Goal: Task Accomplishment & Management: Use online tool/utility

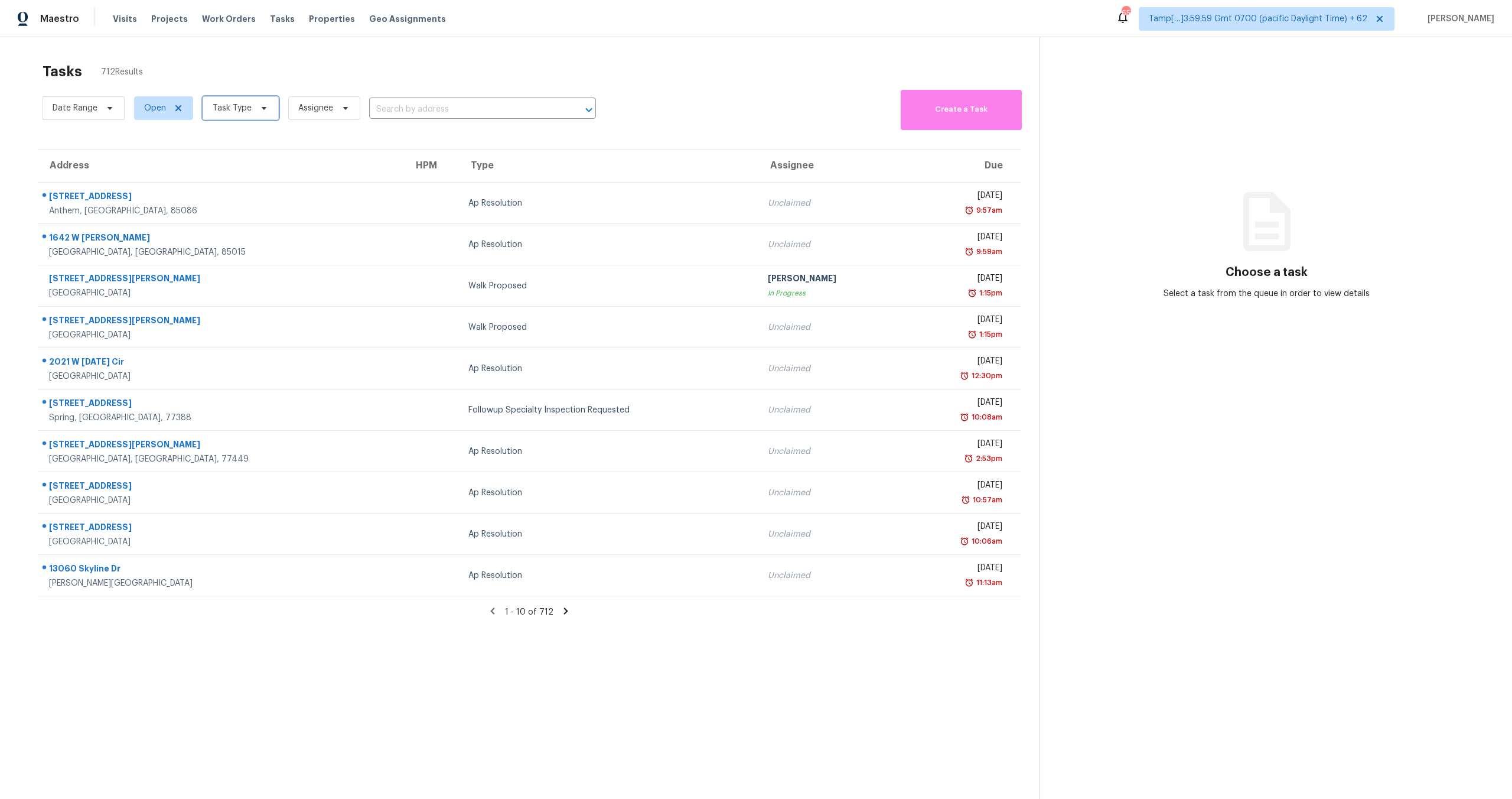
click at [216, 109] on span "Task Type" at bounding box center [232, 109] width 39 height 12
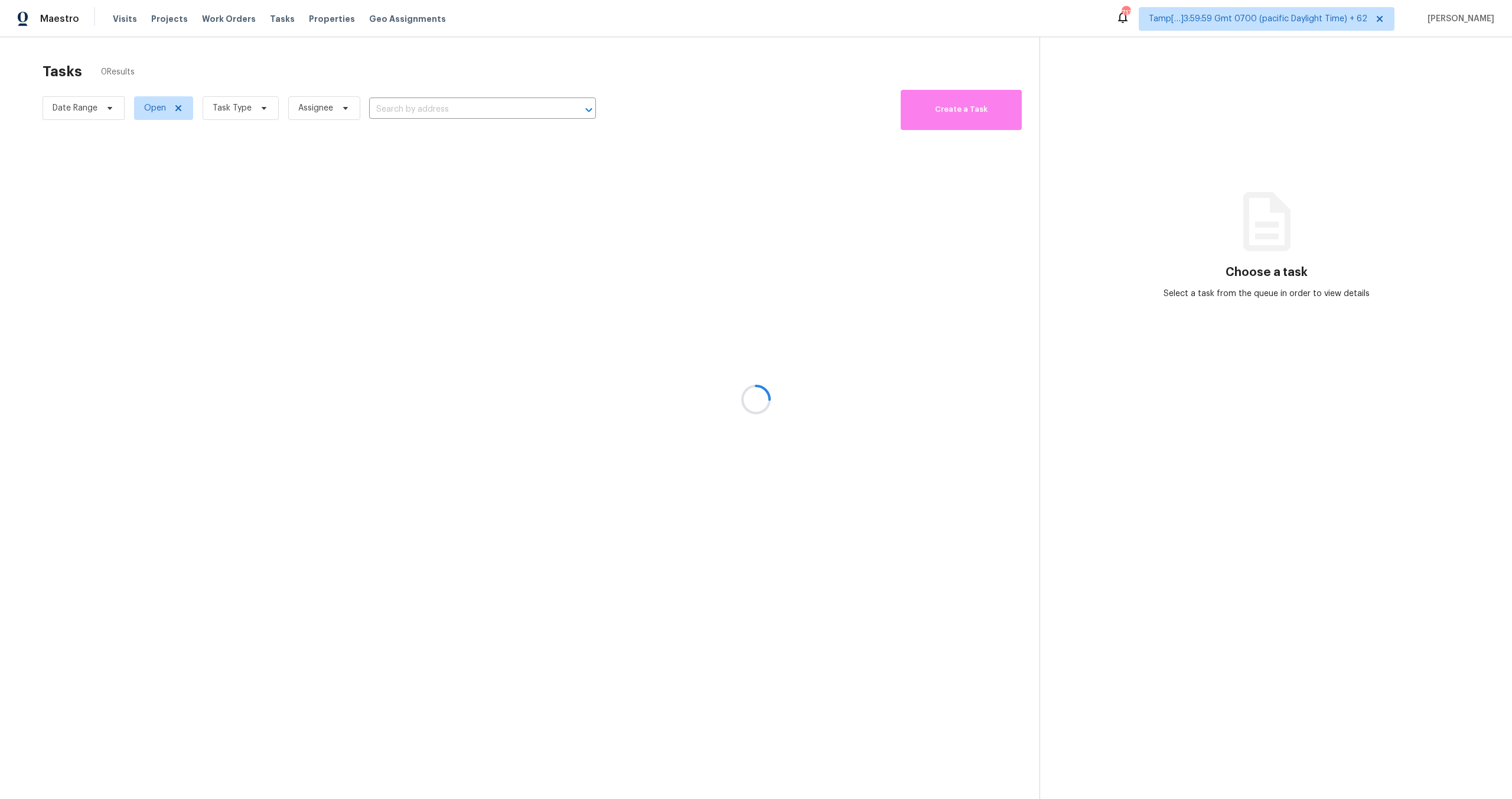
click at [232, 105] on div at bounding box center [756, 399] width 1512 height 799
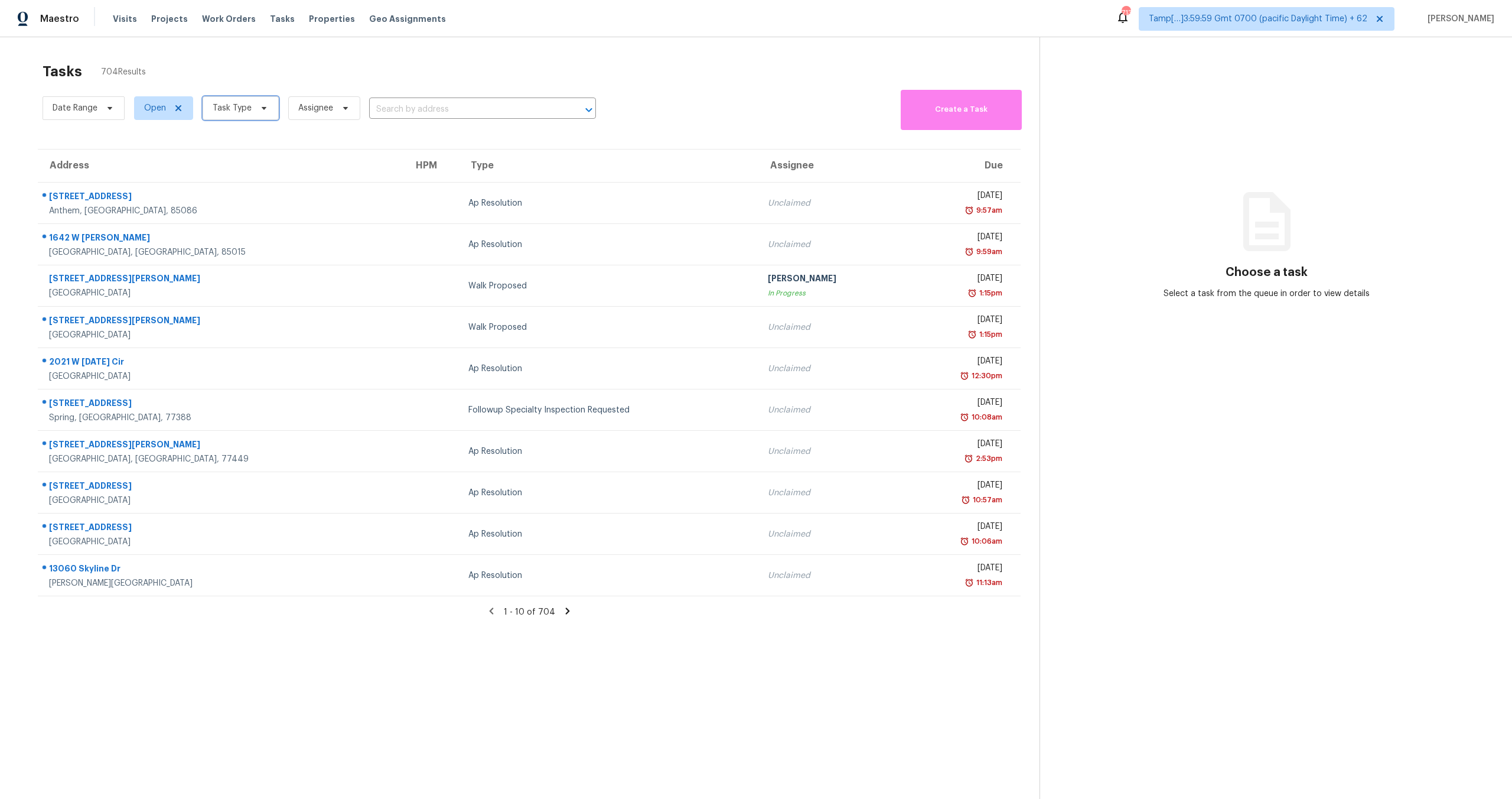
click at [232, 105] on span "Task Type" at bounding box center [232, 109] width 39 height 12
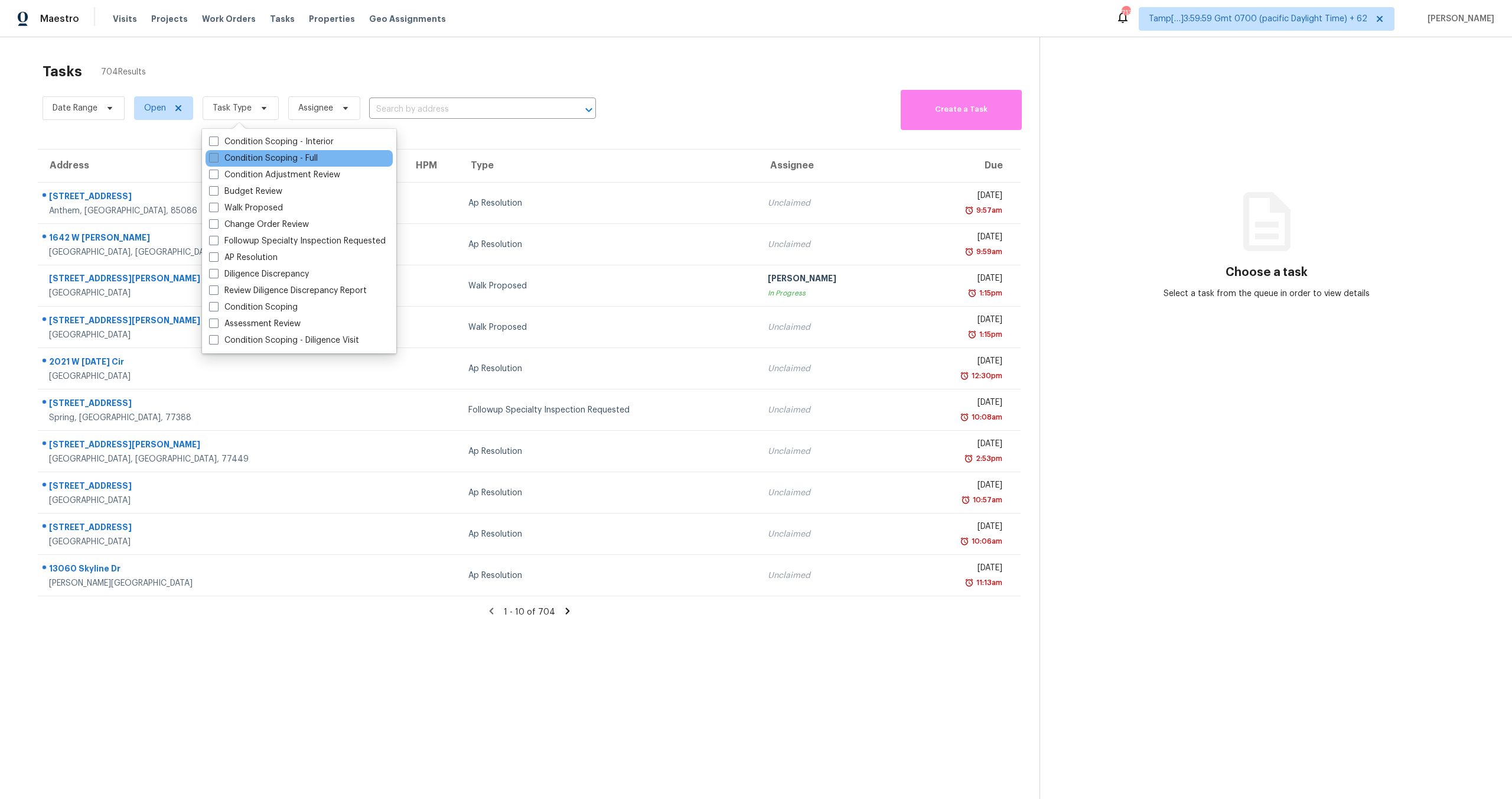
click at [254, 156] on label "Condition Scoping - Full" at bounding box center [263, 158] width 109 height 12
click at [216, 156] on input "Condition Scoping - Full" at bounding box center [213, 156] width 8 height 8
checkbox input "true"
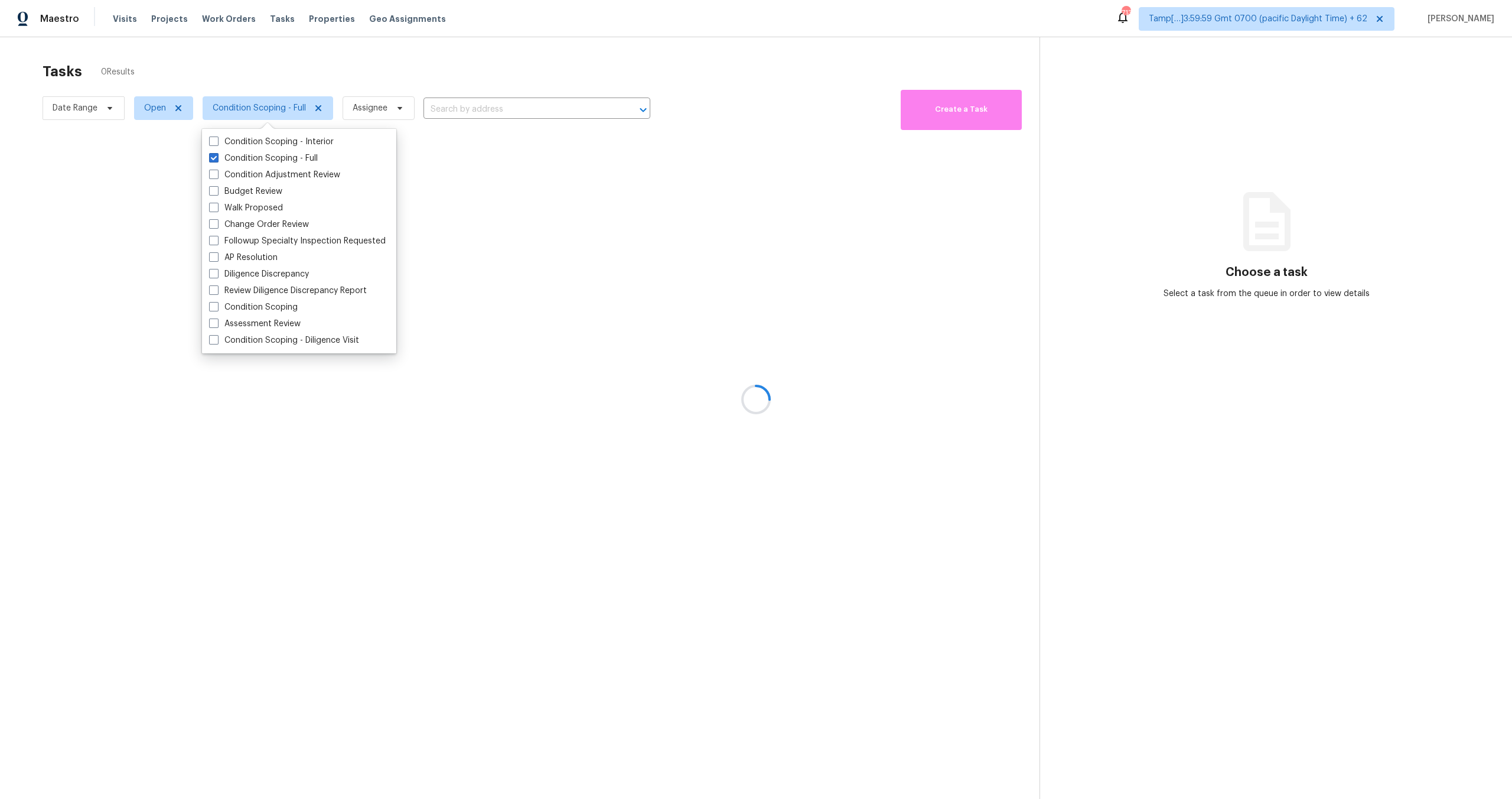
click at [270, 90] on div at bounding box center [756, 399] width 1512 height 799
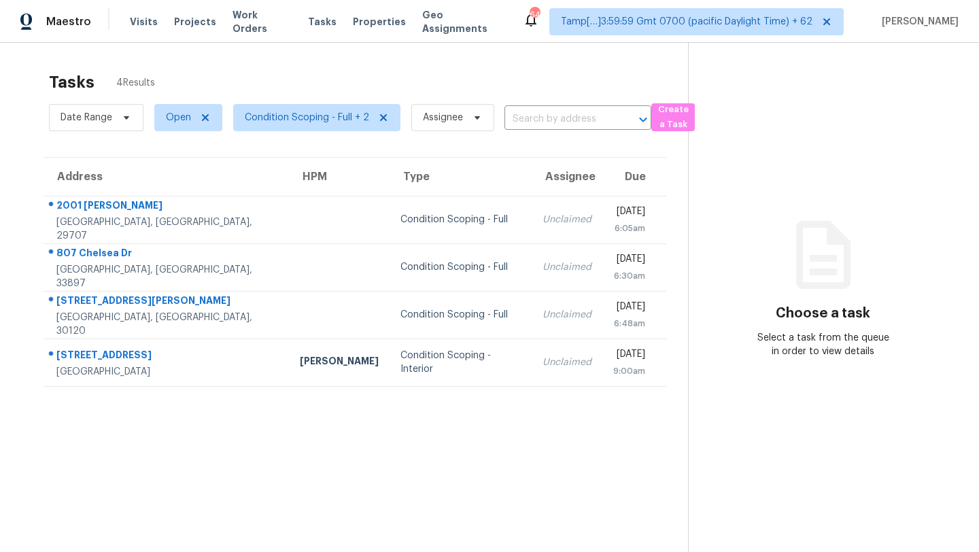
scroll to position [41, 0]
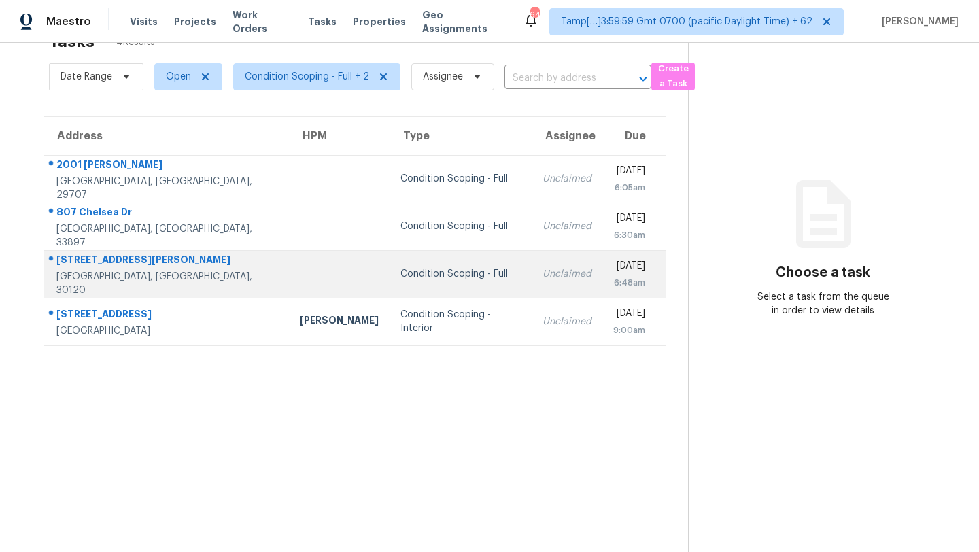
click at [417, 277] on div "Condition Scoping - Full" at bounding box center [460, 274] width 121 height 14
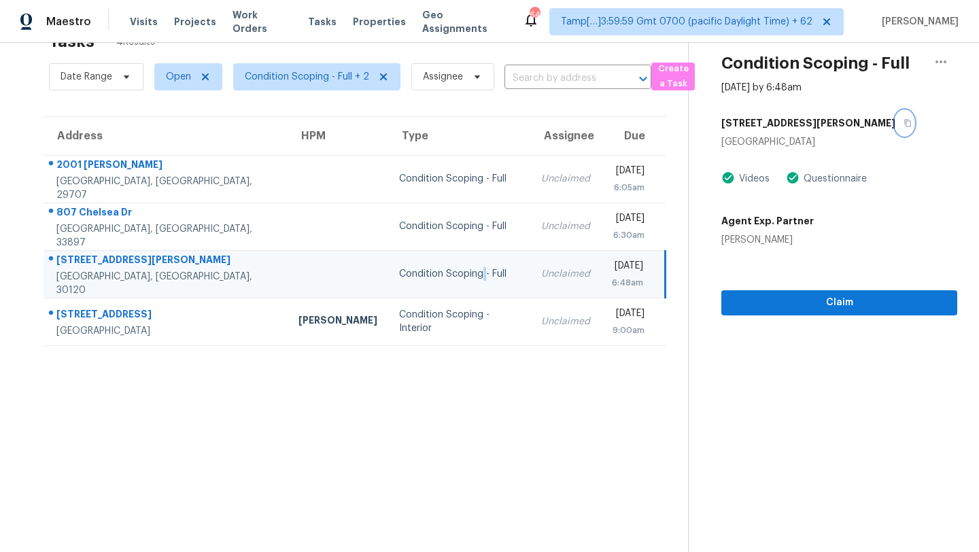
click at [903, 124] on icon "button" at bounding box center [907, 123] width 8 height 8
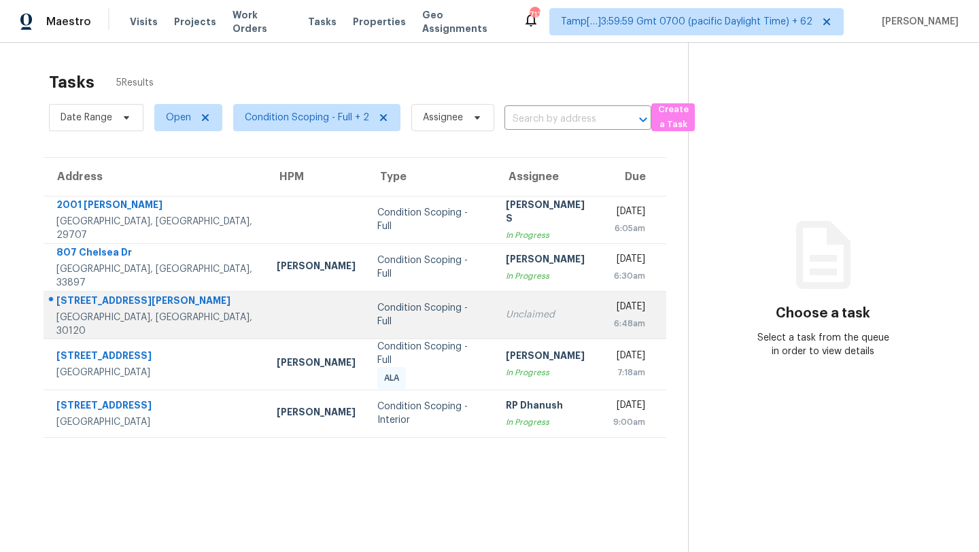
click at [495, 329] on td "Unclaimed" at bounding box center [548, 315] width 107 height 48
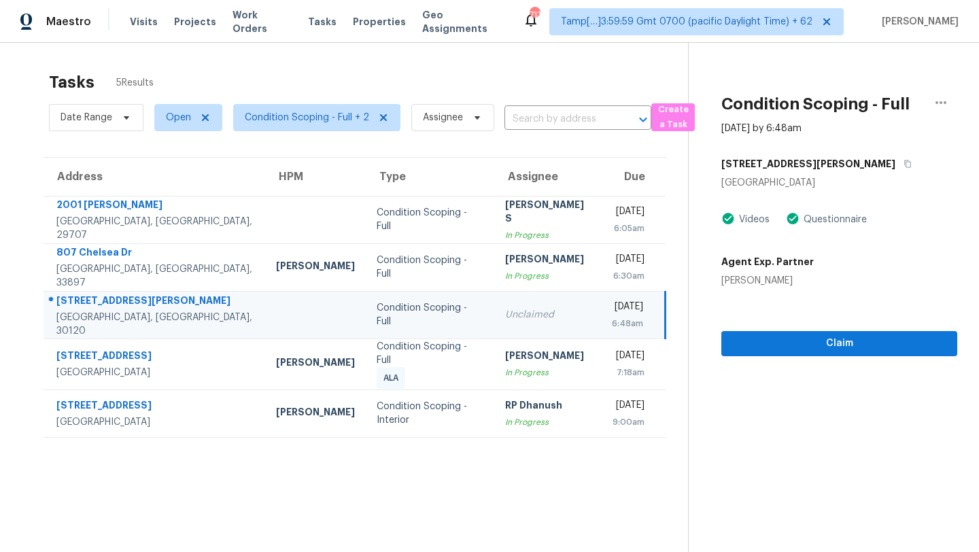
click at [494, 329] on td "Unclaimed" at bounding box center [547, 315] width 107 height 48
click at [903, 165] on icon "button" at bounding box center [907, 164] width 8 height 8
click at [732, 338] on span "Claim" at bounding box center [839, 343] width 214 height 17
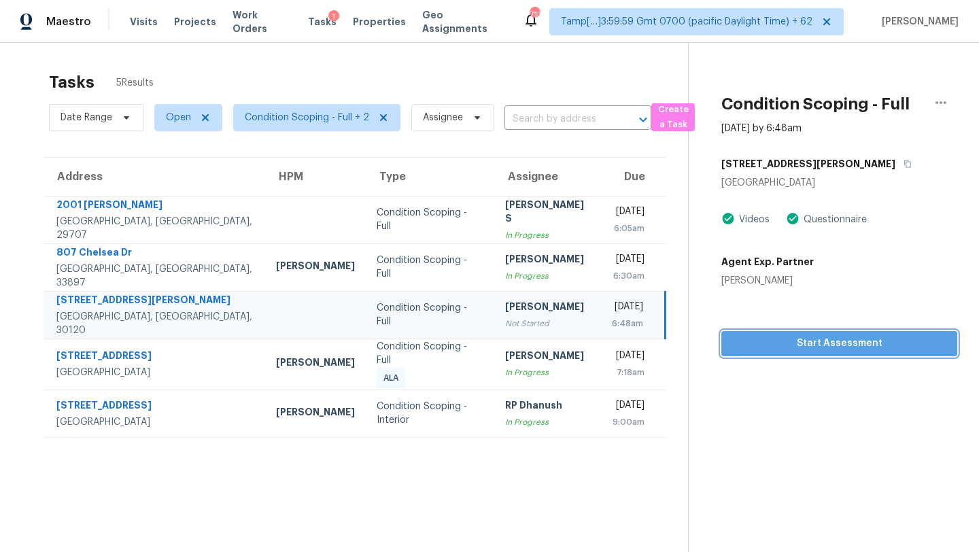
click at [793, 348] on span "Start Assessment" at bounding box center [839, 343] width 214 height 17
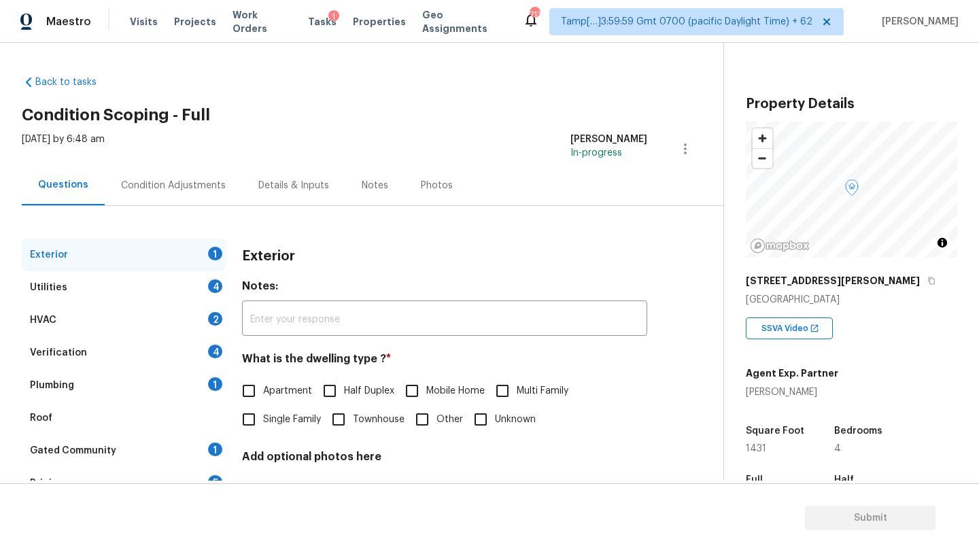
click at [828, 271] on div "117 W Carter St" at bounding box center [851, 281] width 211 height 24
click at [828, 290] on div "117 W Carter St" at bounding box center [851, 281] width 211 height 24
click at [928, 283] on icon "button" at bounding box center [931, 280] width 7 height 7
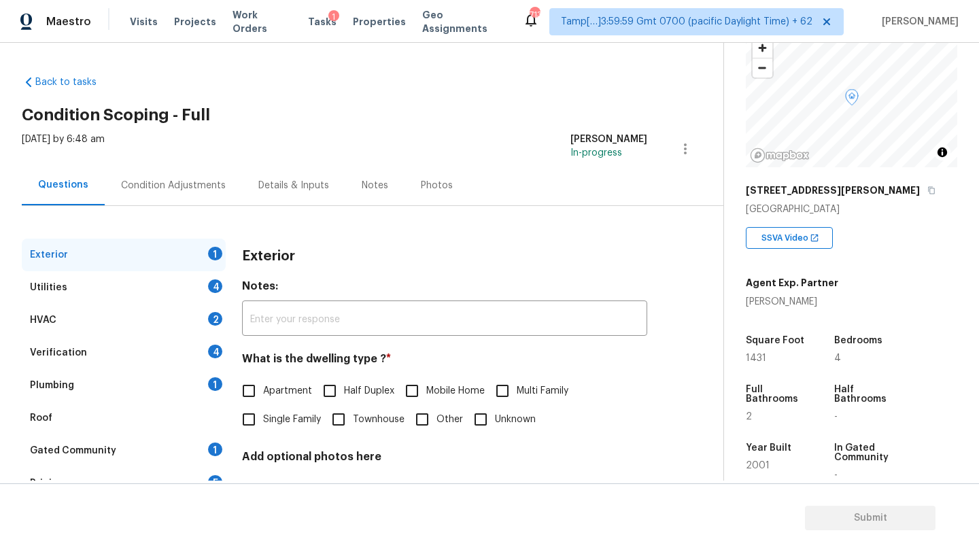
scroll to position [266, 0]
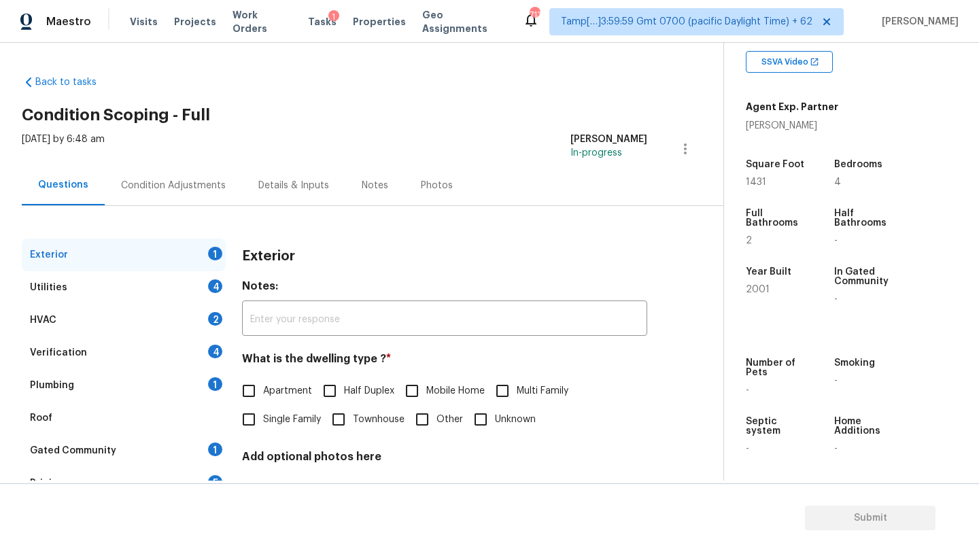
click at [281, 416] on span "Single Family" at bounding box center [292, 420] width 58 height 14
click at [263, 416] on input "Single Family" at bounding box center [249, 419] width 29 height 29
checkbox input "true"
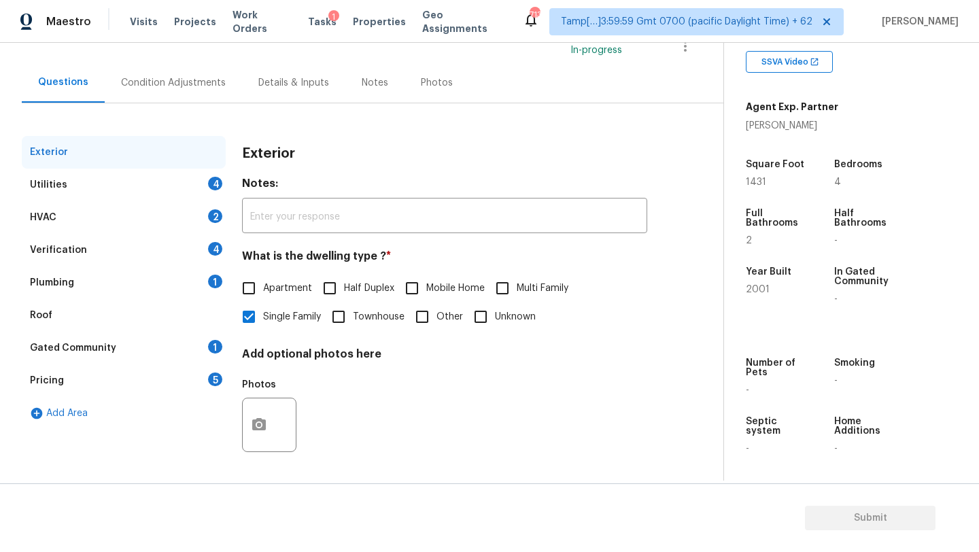
click at [206, 332] on div "Gated Community 1" at bounding box center [124, 348] width 204 height 33
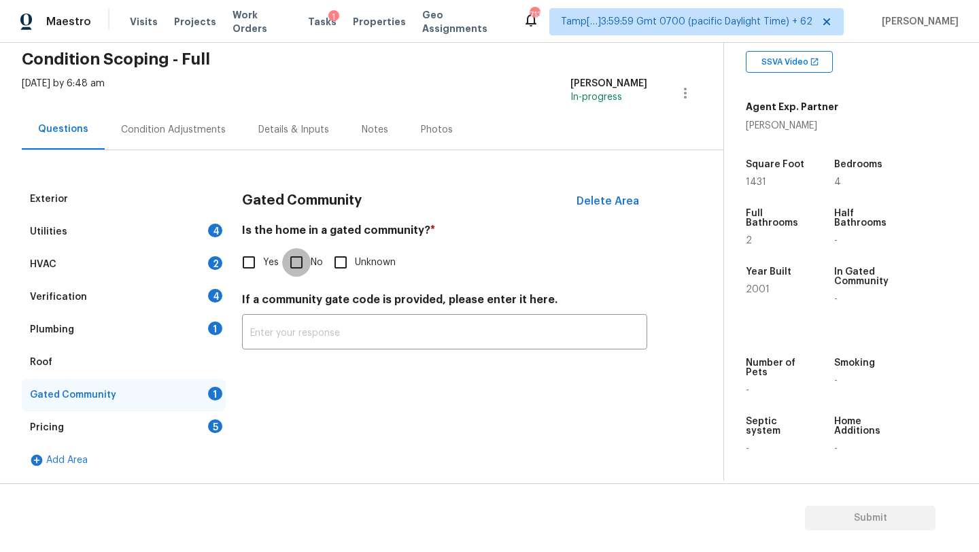
click at [305, 262] on input "No" at bounding box center [296, 262] width 29 height 29
checkbox input "true"
drag, startPoint x: 110, startPoint y: 366, endPoint x: 133, endPoint y: 366, distance: 22.4
click at [110, 366] on div "Roof" at bounding box center [124, 362] width 204 height 33
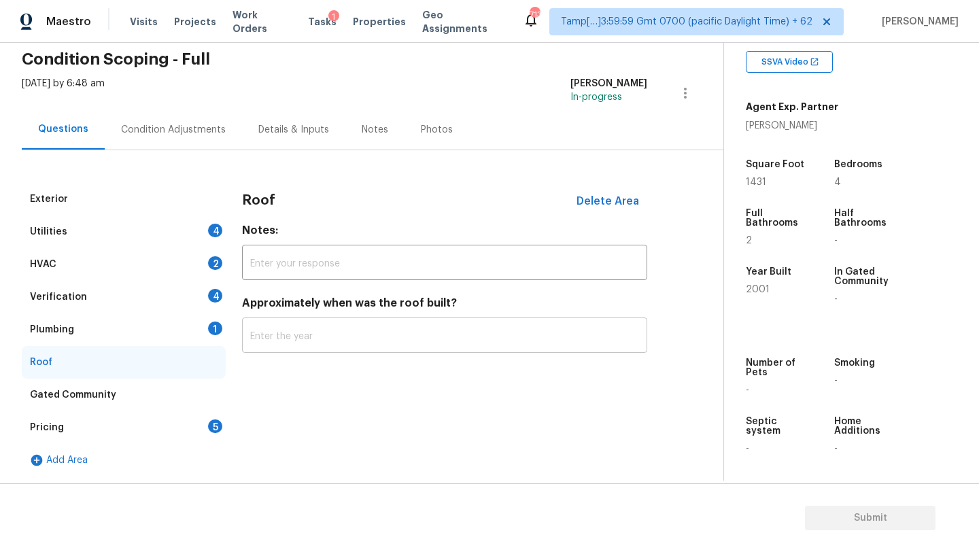
click at [276, 333] on input "text" at bounding box center [444, 337] width 405 height 32
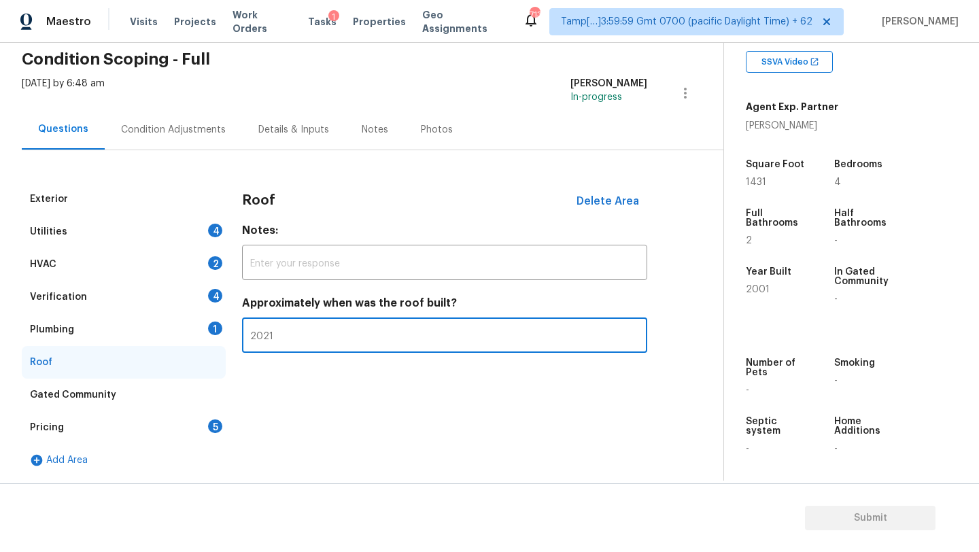
type input "2021"
click at [112, 325] on div "Plumbing 1" at bounding box center [124, 329] width 204 height 33
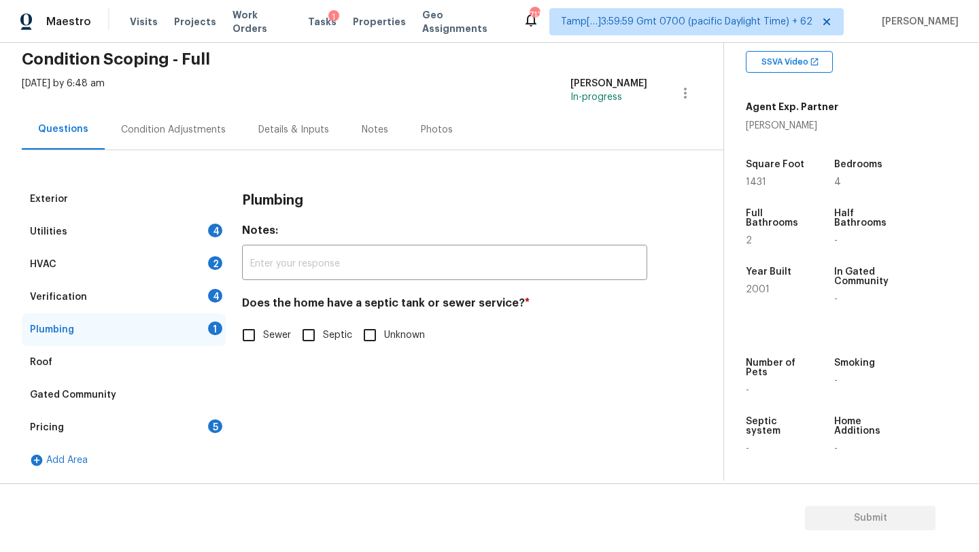
click at [250, 342] on input "Sewer" at bounding box center [249, 335] width 29 height 29
checkbox input "true"
click at [150, 307] on div "Verification 4" at bounding box center [124, 297] width 204 height 33
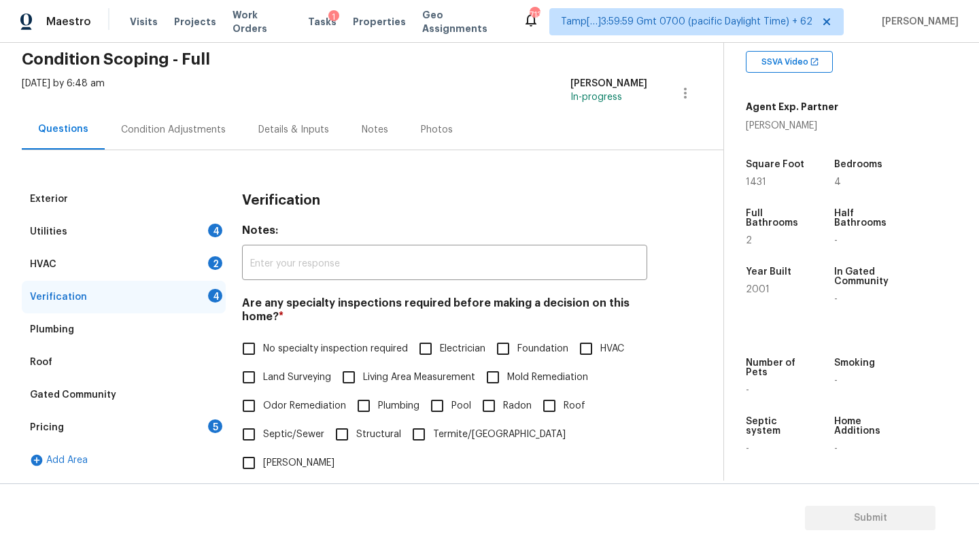
click at [258, 343] on input "No specialty inspection required" at bounding box center [249, 348] width 29 height 29
checkbox input "true"
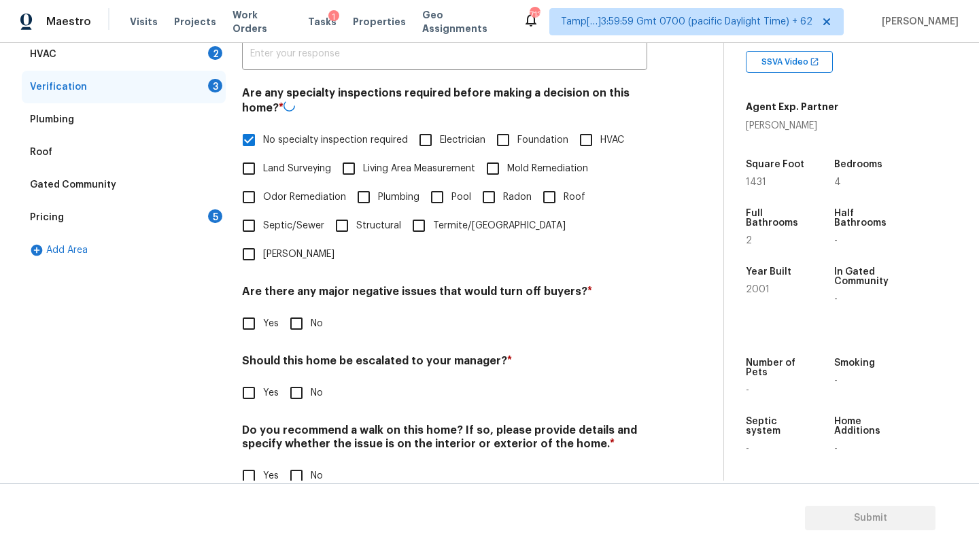
scroll to position [266, 0]
click at [300, 308] on input "No" at bounding box center [296, 322] width 29 height 29
checkbox input "true"
click at [300, 380] on div "Verification Notes: ​ Are any specialty inspections required before making a de…" at bounding box center [444, 239] width 405 height 532
click at [300, 377] on input "No" at bounding box center [296, 391] width 29 height 29
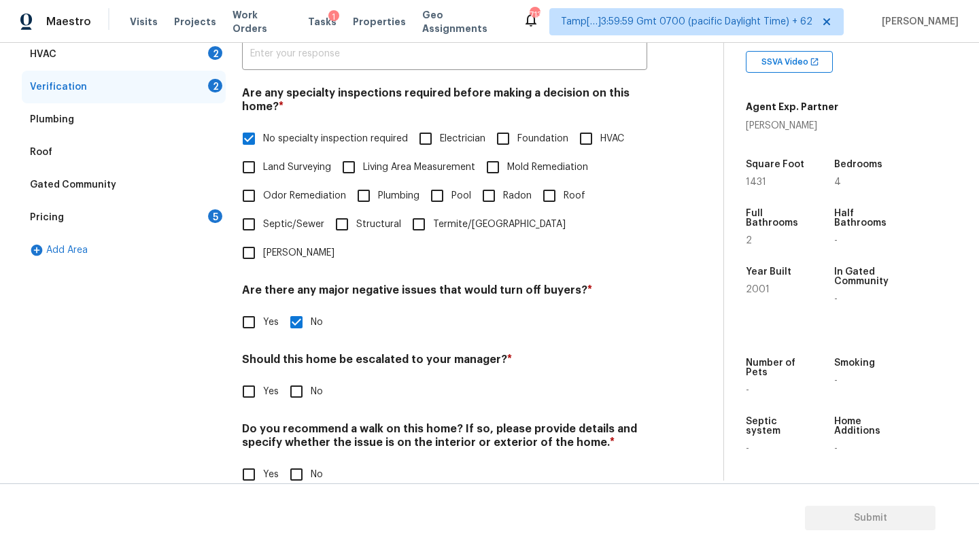
checkbox input "true"
click at [300, 462] on input "No" at bounding box center [296, 476] width 29 height 29
checkbox input "true"
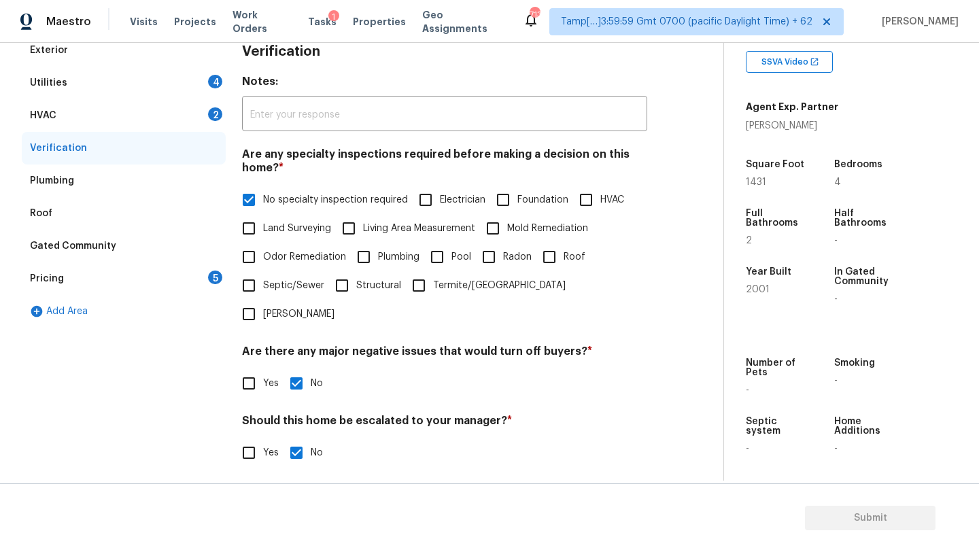
scroll to position [137, 0]
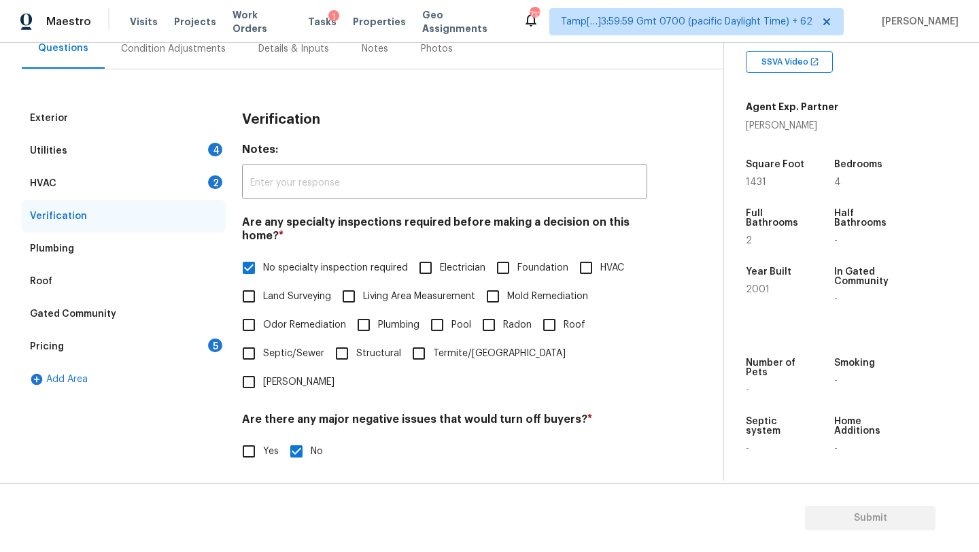
click at [105, 188] on div "HVAC 2" at bounding box center [124, 183] width 204 height 33
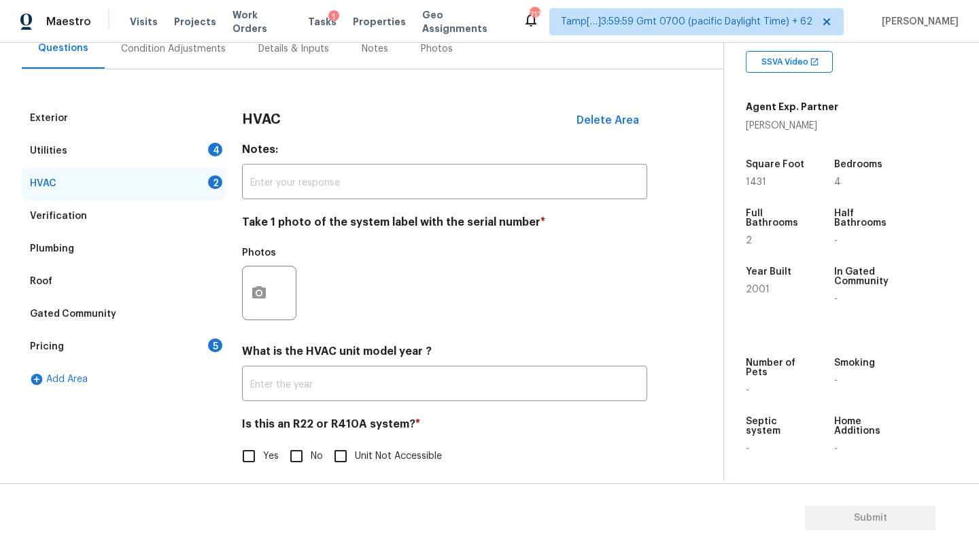
click at [298, 455] on input "No" at bounding box center [296, 456] width 29 height 29
checkbox input "true"
click at [320, 404] on div "HVAC Delete Area Notes: ​ Take 1 photo of the system label with the serial numb…" at bounding box center [444, 294] width 405 height 385
click at [320, 383] on input "text" at bounding box center [444, 385] width 405 height 32
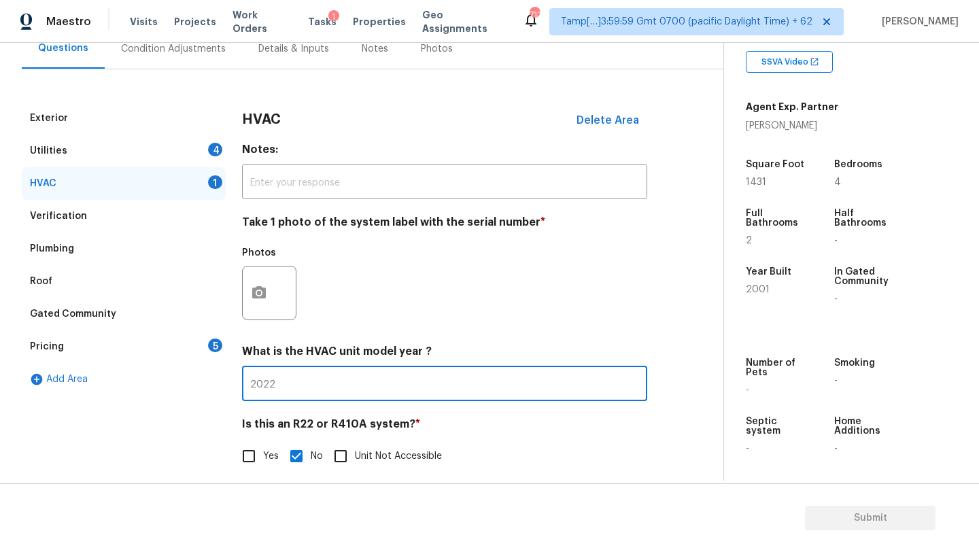
scroll to position [148, 0]
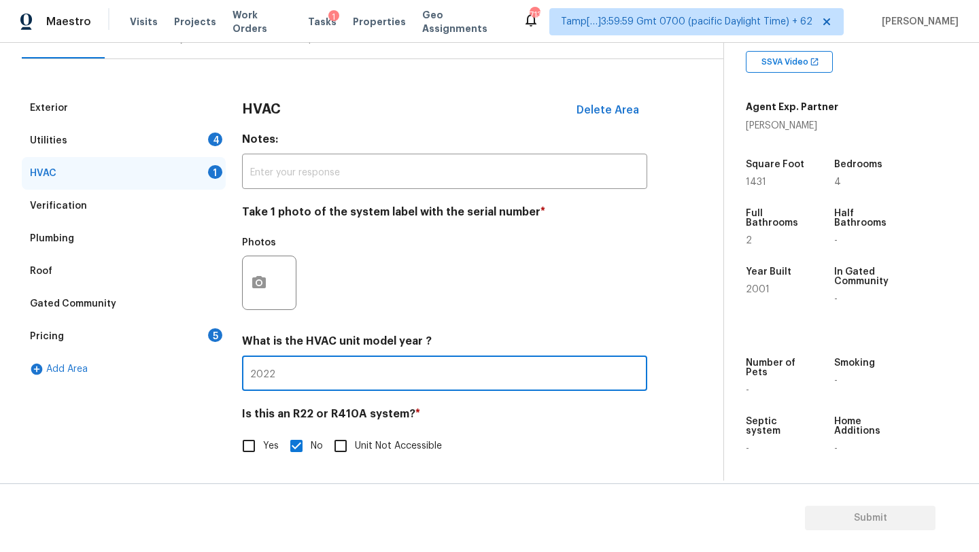
type input "2022"
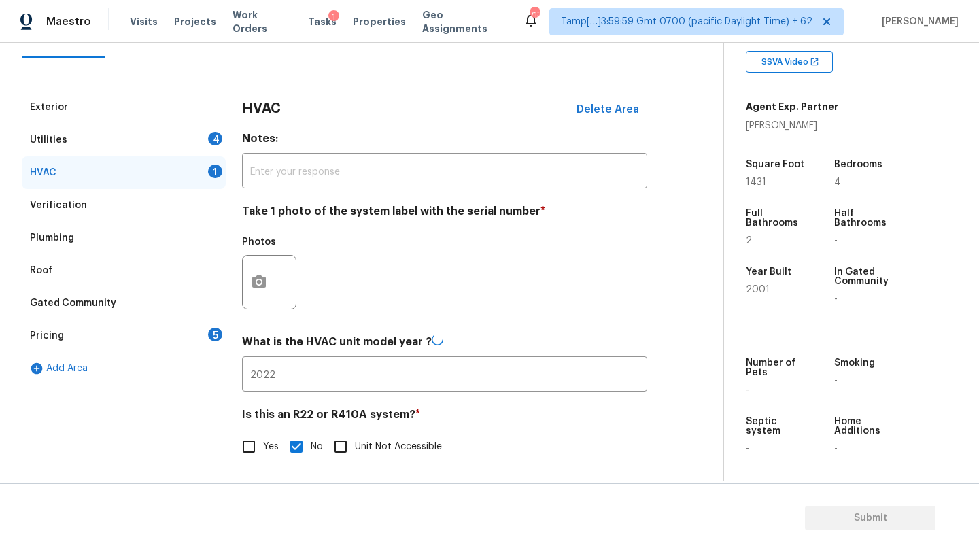
click at [219, 131] on div "Utilities 4" at bounding box center [124, 140] width 204 height 33
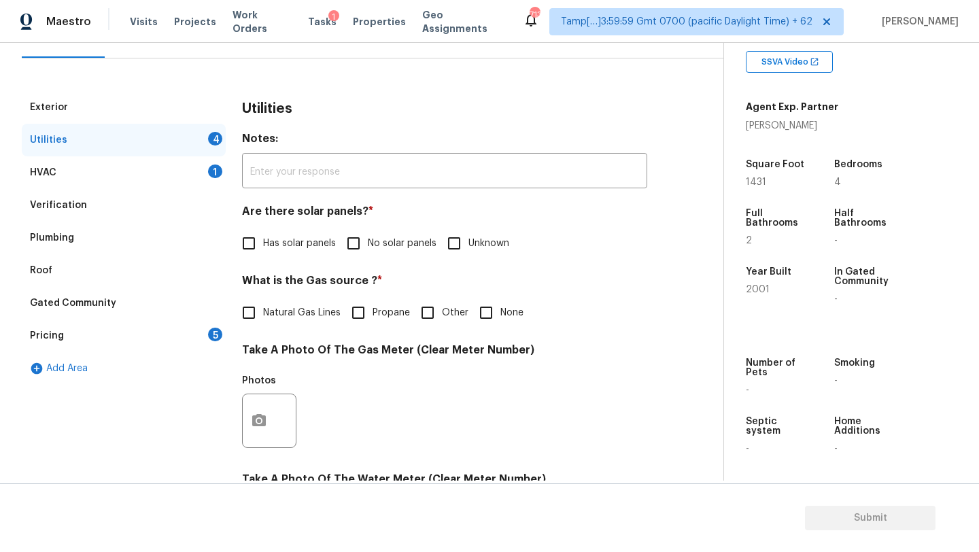
click at [379, 245] on span "No solar panels" at bounding box center [402, 244] width 69 height 14
click at [368, 245] on input "No solar panels" at bounding box center [353, 243] width 29 height 29
checkbox input "true"
click at [296, 320] on label "Natural Gas Lines" at bounding box center [288, 312] width 106 height 29
click at [263, 320] on input "Natural Gas Lines" at bounding box center [249, 312] width 29 height 29
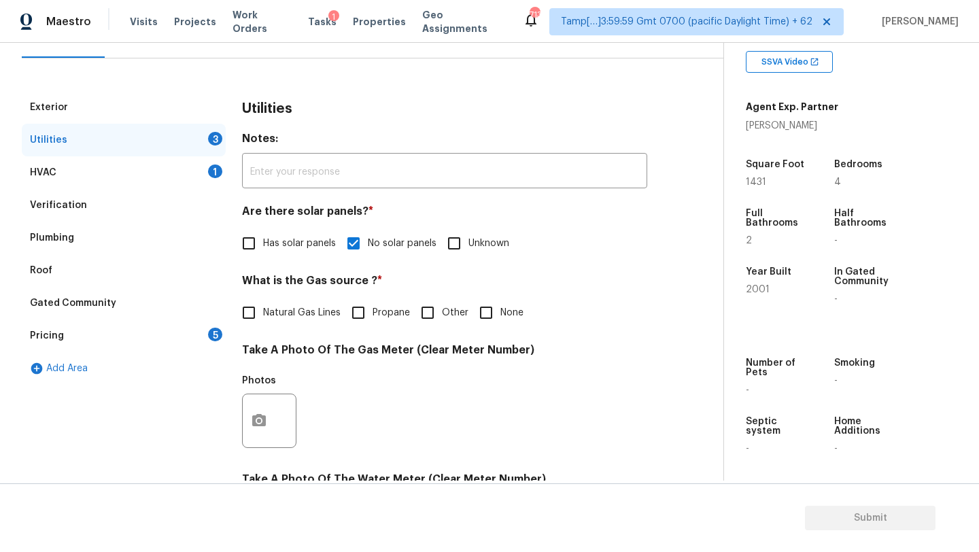
checkbox input "true"
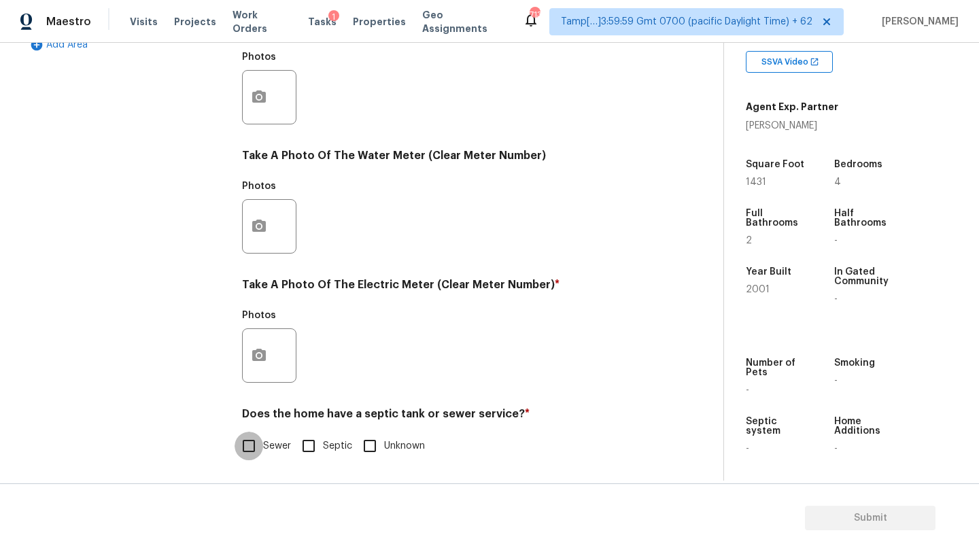
click at [254, 455] on input "Sewer" at bounding box center [249, 446] width 29 height 29
checkbox input "true"
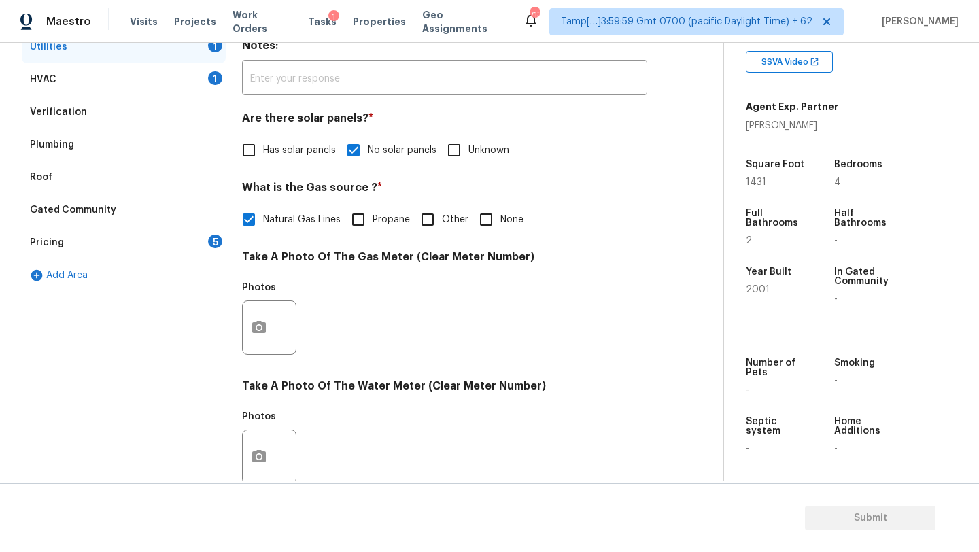
click at [164, 246] on div "Pricing 5" at bounding box center [124, 242] width 204 height 33
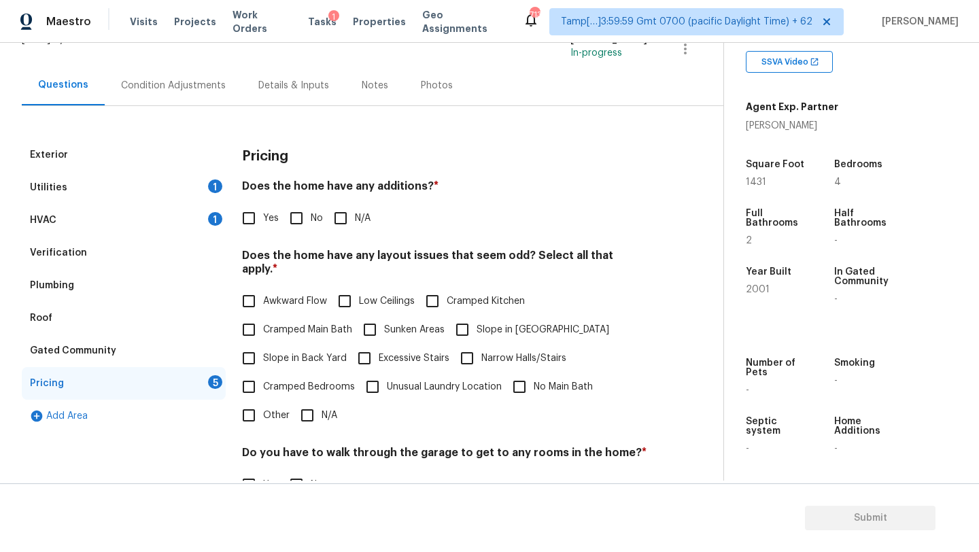
click at [311, 216] on span "No" at bounding box center [317, 218] width 12 height 14
click at [311, 216] on input "No" at bounding box center [296, 218] width 29 height 29
checkbox input "true"
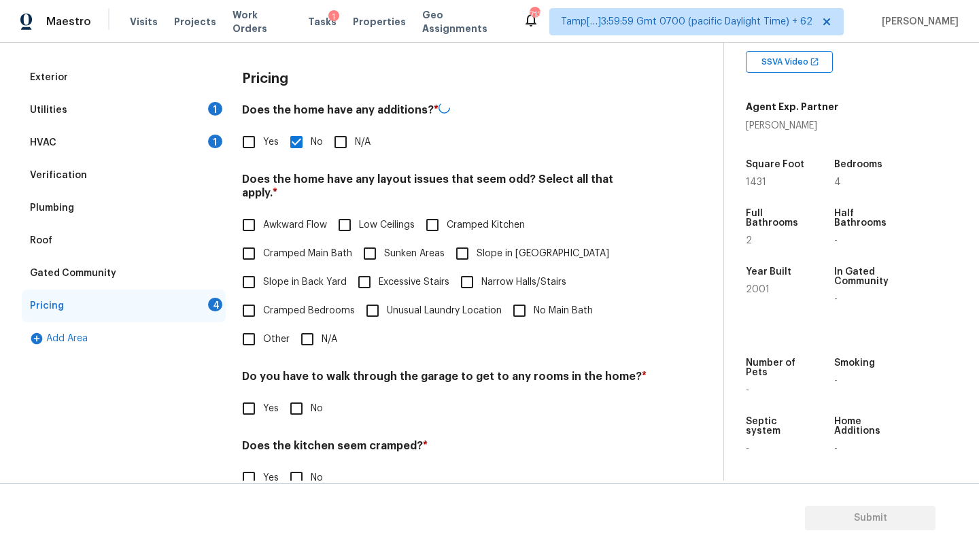
scroll to position [242, 0]
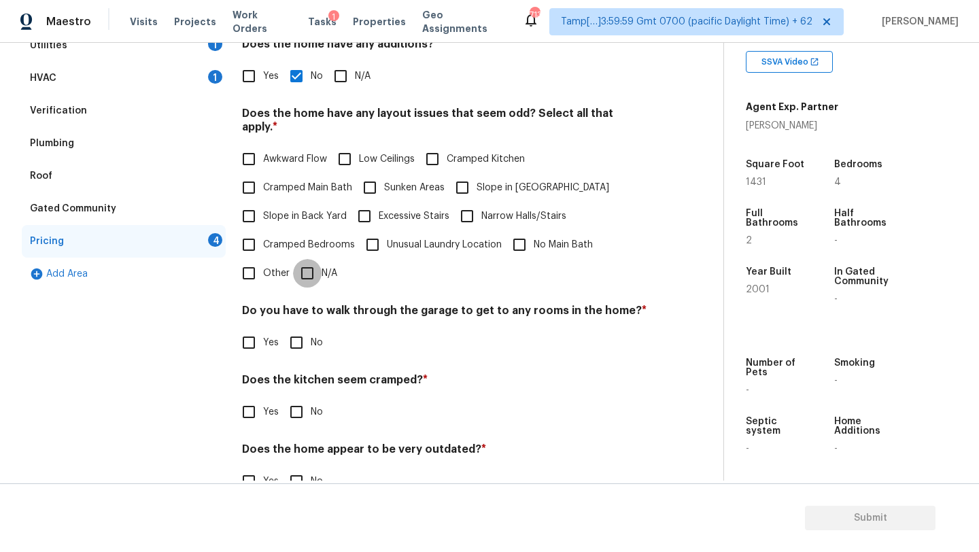
click at [305, 259] on input "N/A" at bounding box center [307, 273] width 29 height 29
checkbox input "true"
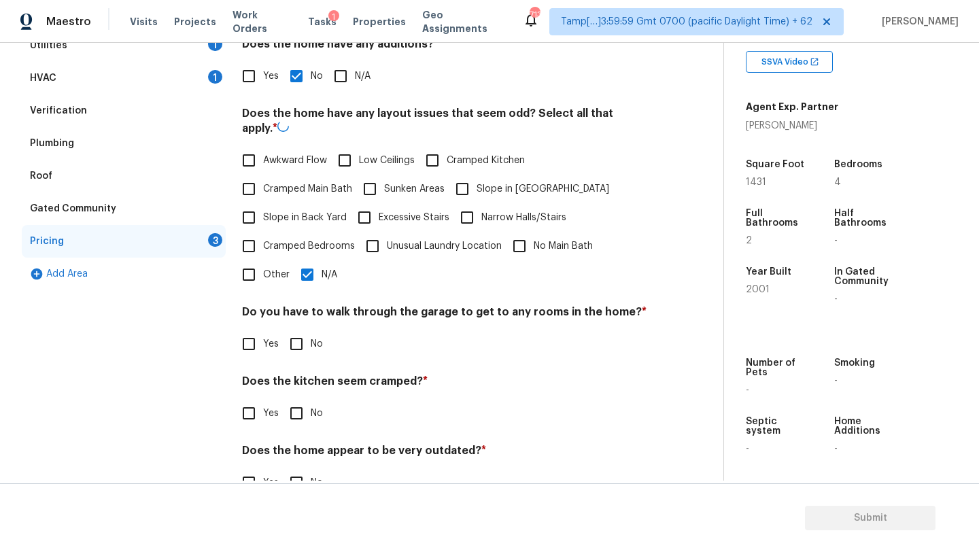
click at [305, 334] on input "No" at bounding box center [296, 344] width 29 height 29
checkbox input "true"
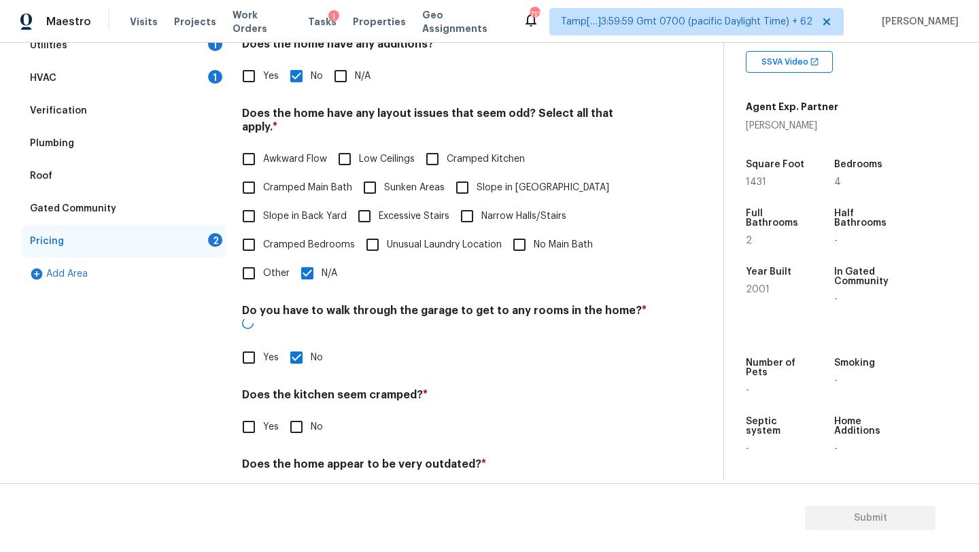
click at [305, 413] on input "No" at bounding box center [296, 427] width 29 height 29
checkbox input "true"
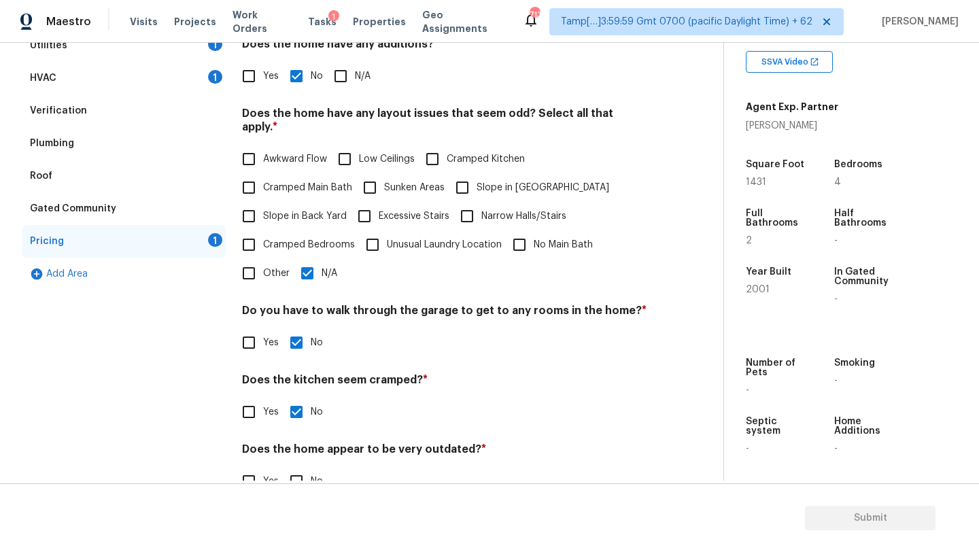
click at [305, 483] on section "Submit" at bounding box center [489, 517] width 979 height 69
click at [305, 474] on input "No" at bounding box center [296, 481] width 29 height 29
checkbox input "true"
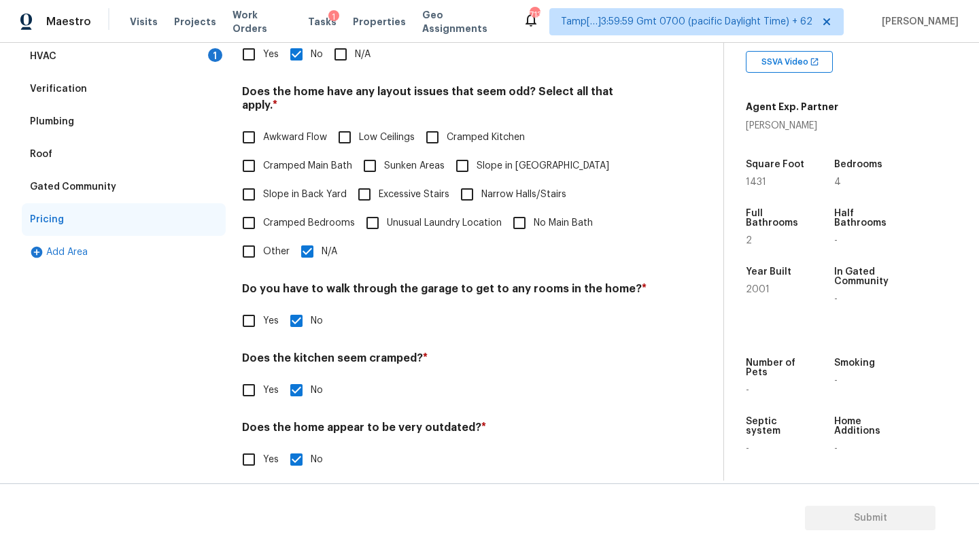
scroll to position [0, 0]
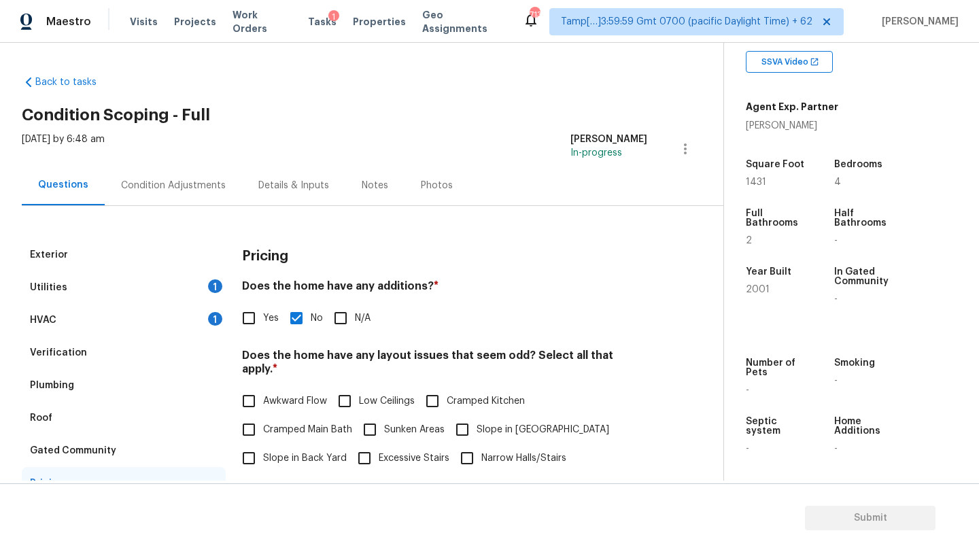
click at [172, 193] on div "Condition Adjustments" at bounding box center [173, 185] width 137 height 40
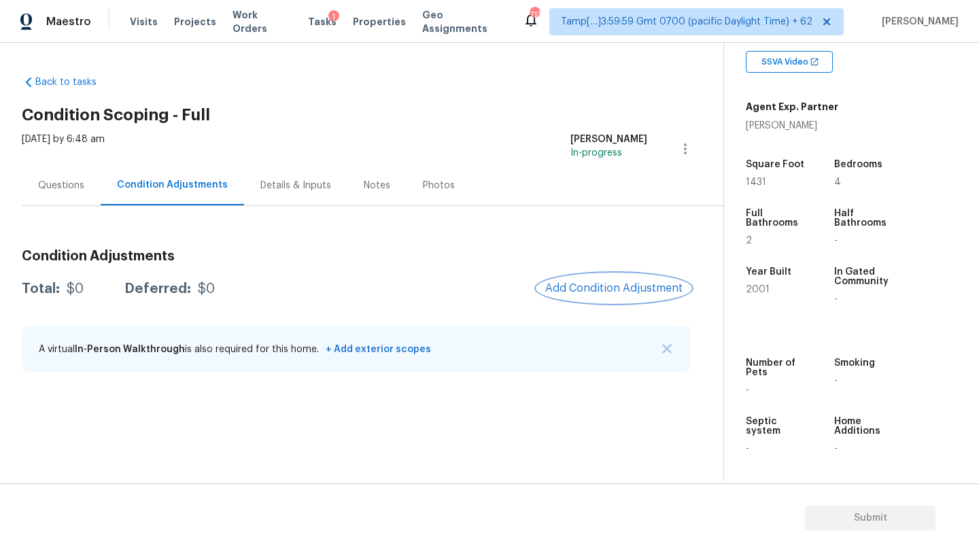
click at [590, 281] on button "Add Condition Adjustment" at bounding box center [614, 288] width 154 height 29
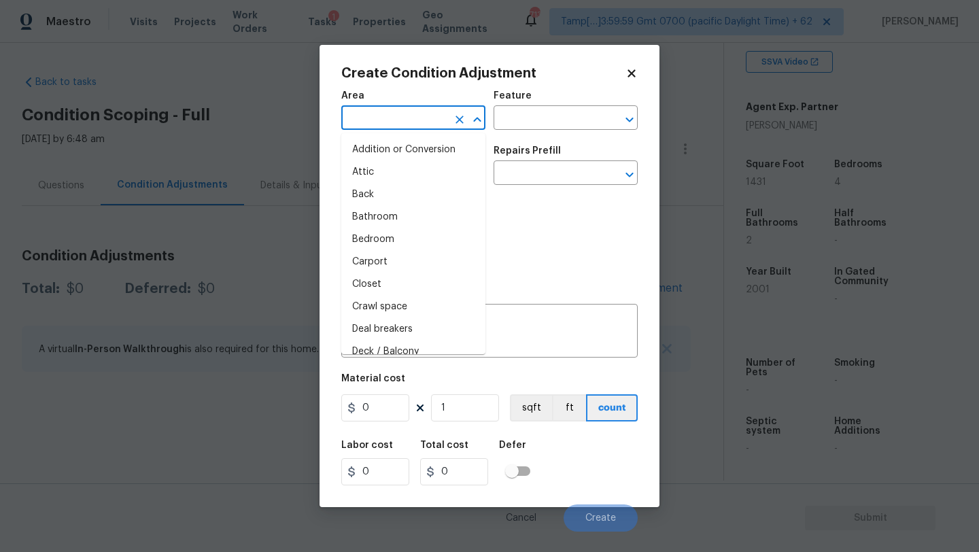
click at [418, 121] on input "text" at bounding box center [394, 119] width 106 height 21
type input "e"
type input "x"
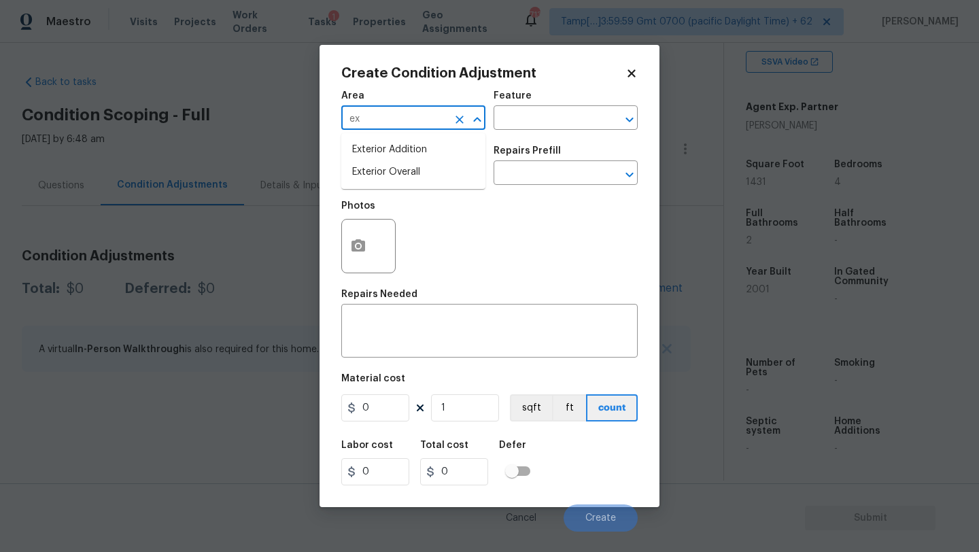
click at [420, 174] on li "Exterior Overall" at bounding box center [413, 172] width 144 height 22
type input "Exterior Overall"
click at [536, 120] on input "text" at bounding box center [547, 119] width 106 height 21
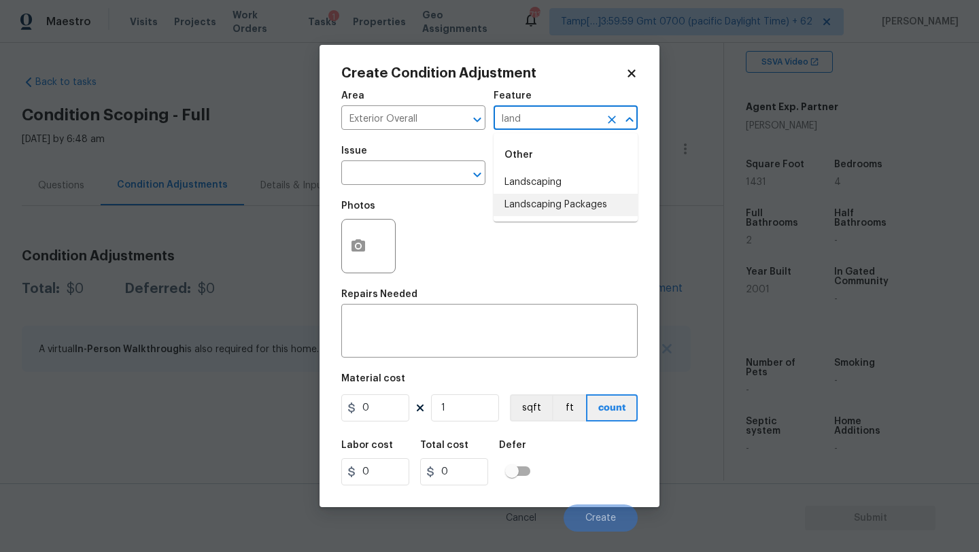
click at [532, 194] on li "Landscaping Packages" at bounding box center [566, 205] width 144 height 22
type input "Landscaping Packages"
click at [369, 184] on input "text" at bounding box center [394, 174] width 106 height 21
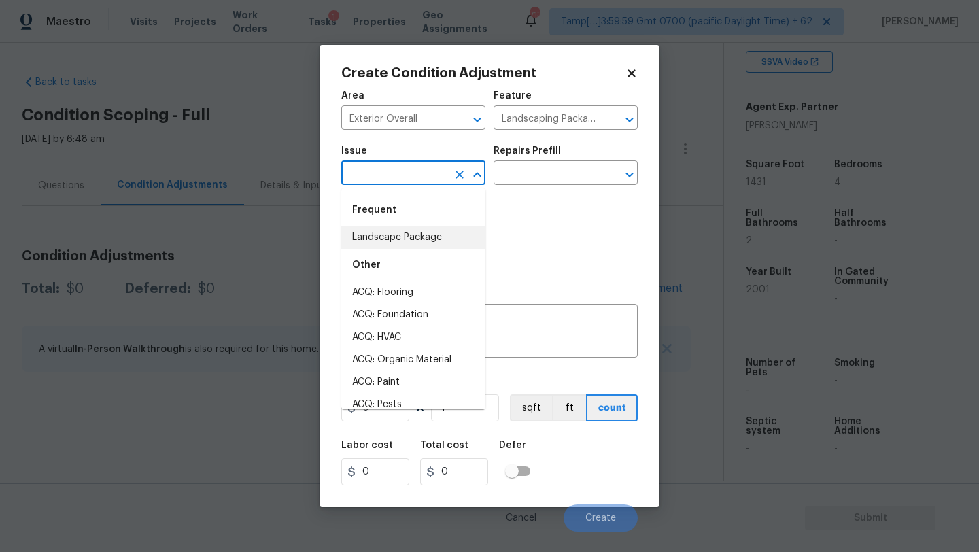
click at [377, 226] on li "Landscape Package" at bounding box center [413, 237] width 144 height 22
type input "Landscape Package"
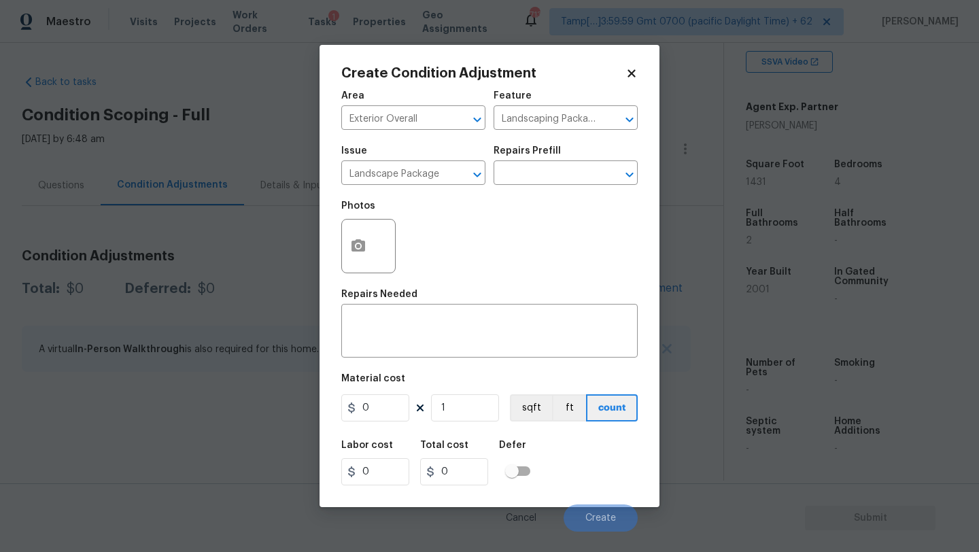
click at [522, 191] on div "Issue Landscape Package ​ Repairs Prefill ​" at bounding box center [489, 165] width 296 height 55
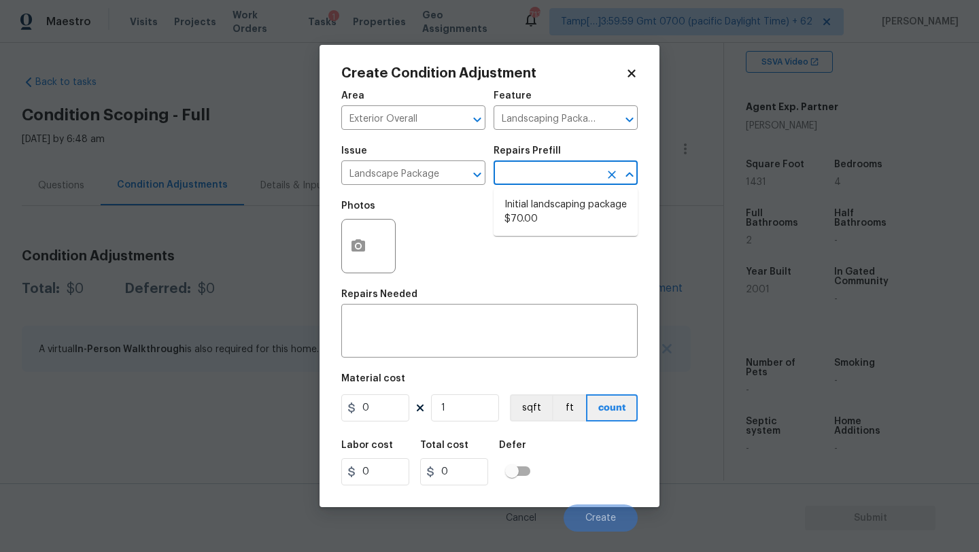
click at [526, 182] on input "text" at bounding box center [547, 174] width 106 height 21
click at [526, 213] on li "Initial landscaping package $70.00" at bounding box center [566, 212] width 144 height 37
type input "Home Readiness Packages"
type textarea "Mowing of grass up to 6" in height. Mow, edge along driveways & sidewalks, trim…"
type input "70"
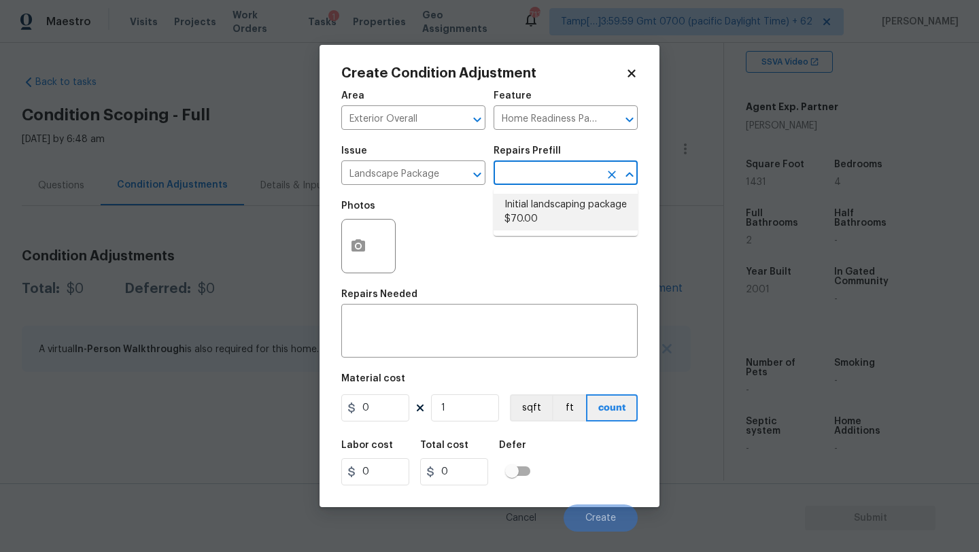
type input "70"
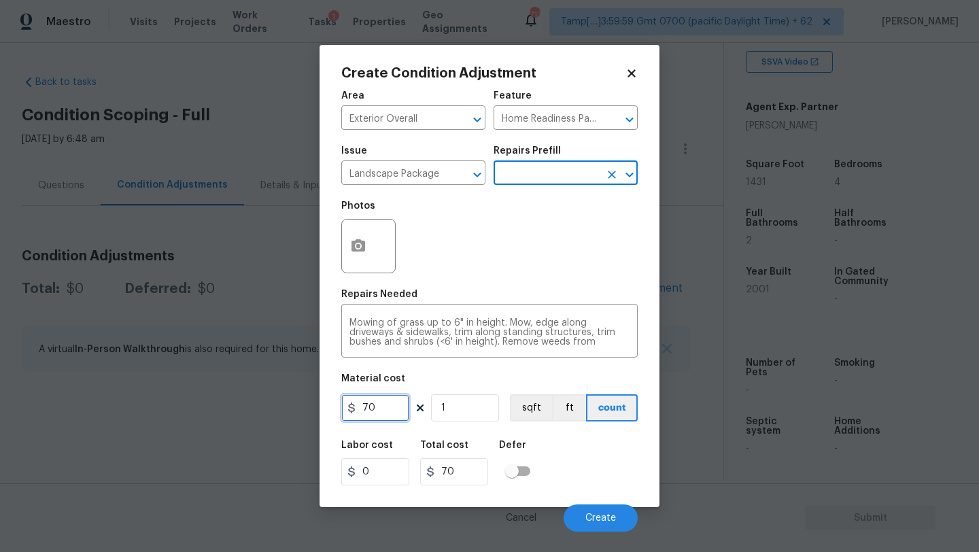
click at [393, 407] on input "70" at bounding box center [375, 407] width 68 height 27
type input "300"
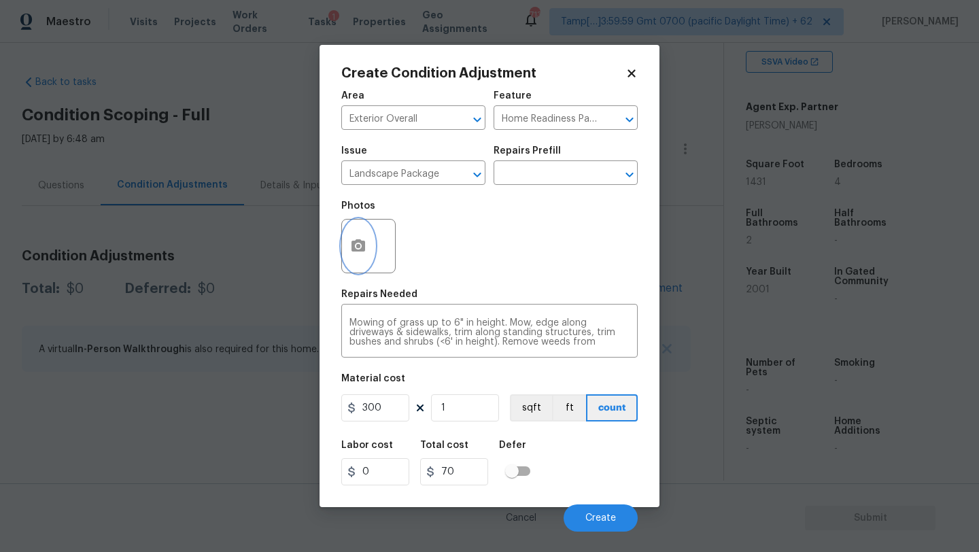
type input "300"
click at [358, 246] on circle "button" at bounding box center [358, 246] width 4 height 4
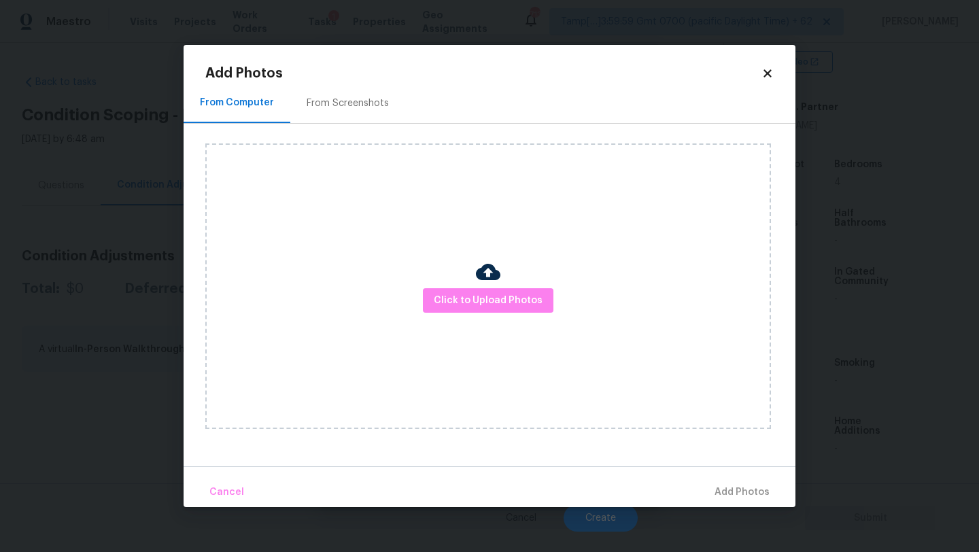
click at [346, 99] on div "From Screenshots" at bounding box center [348, 104] width 82 height 14
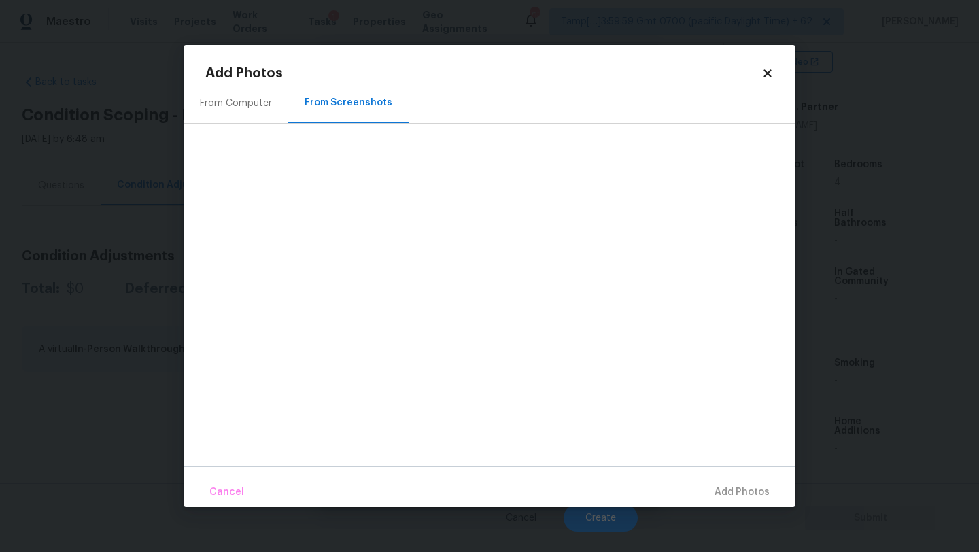
click at [763, 73] on icon at bounding box center [767, 73] width 12 height 12
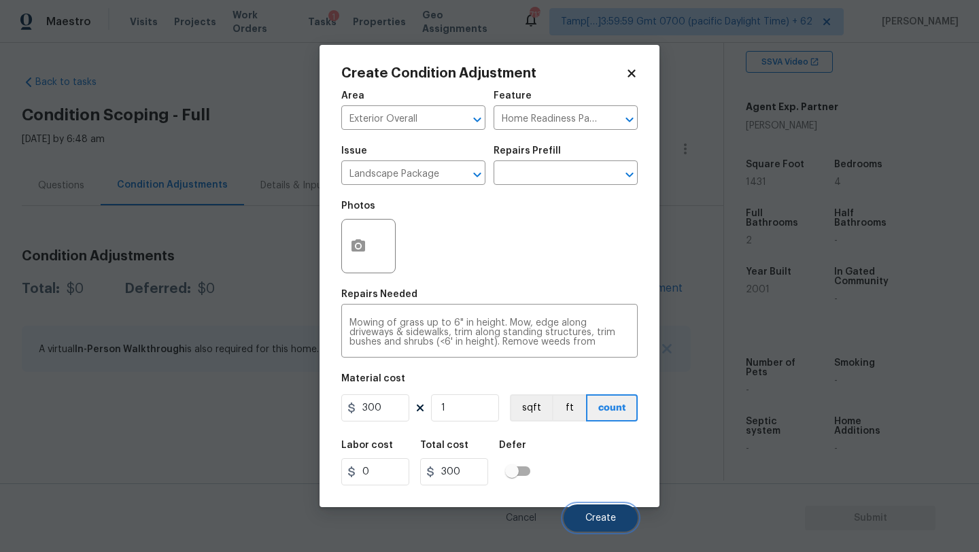
click at [612, 510] on button "Create" at bounding box center [601, 517] width 74 height 27
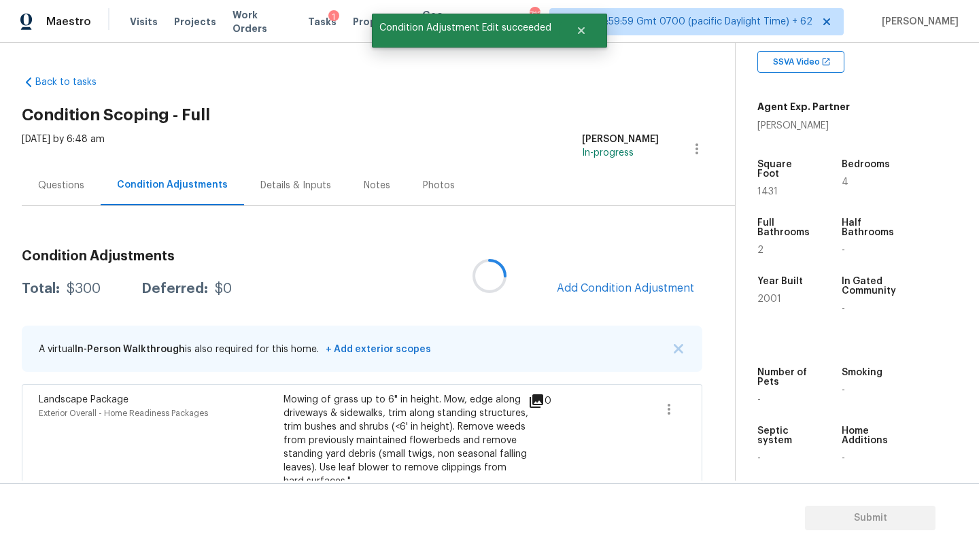
click at [634, 273] on div at bounding box center [489, 276] width 979 height 552
click at [632, 290] on span "Add Condition Adjustment" at bounding box center [625, 288] width 137 height 12
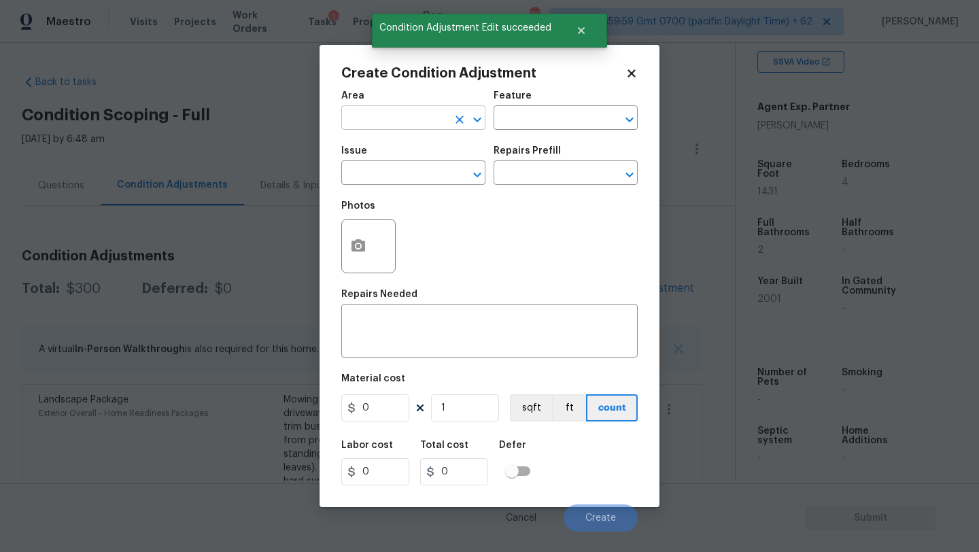
click at [392, 114] on input "text" at bounding box center [394, 119] width 106 height 21
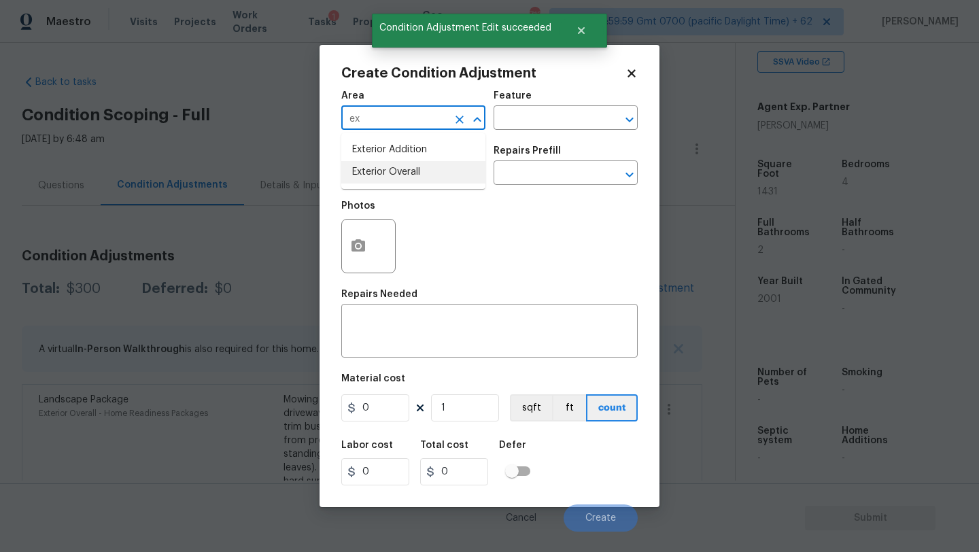
click at [400, 169] on li "Exterior Overall" at bounding box center [413, 172] width 144 height 22
type input "Exterior Overall"
click at [557, 124] on input "text" at bounding box center [547, 119] width 106 height 21
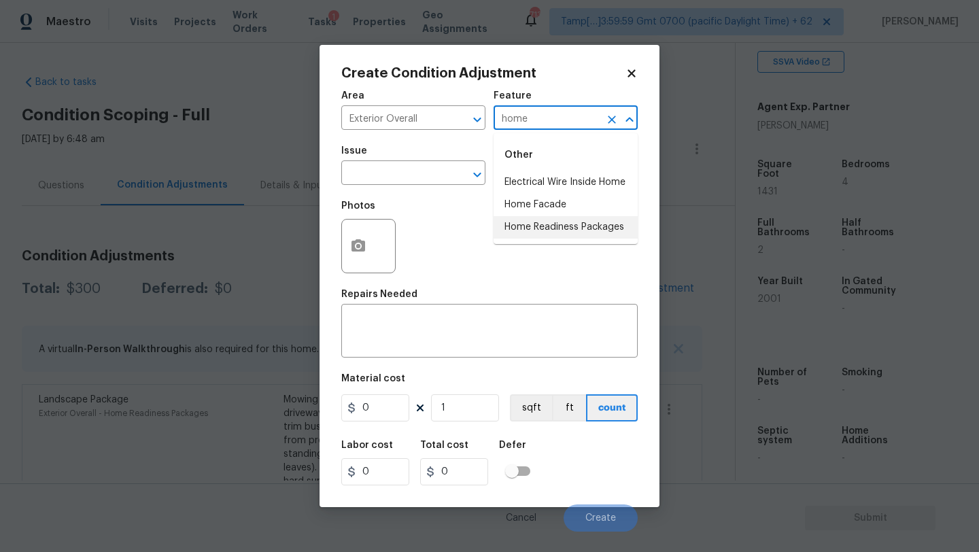
click at [543, 224] on li "Home Readiness Packages" at bounding box center [566, 227] width 144 height 22
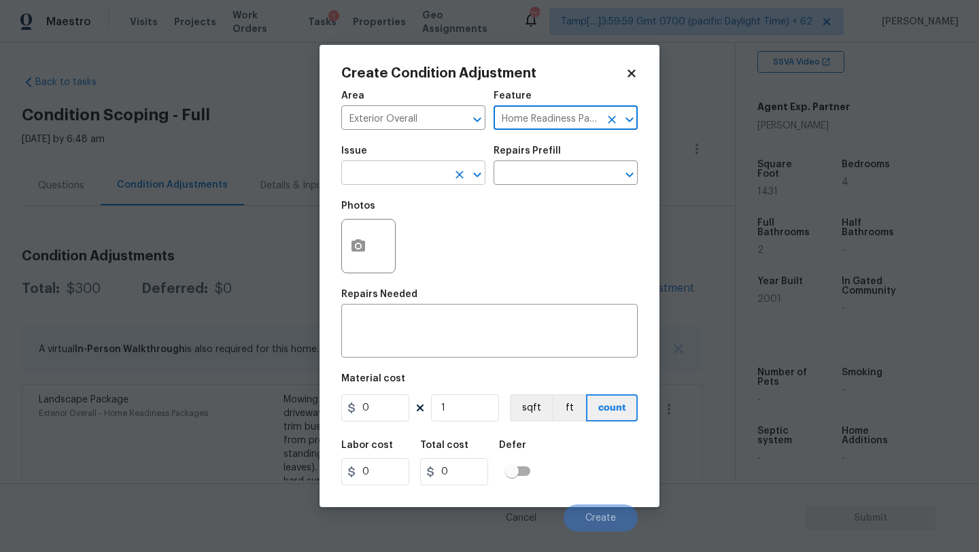
type input "Home Readiness Packages"
click at [401, 174] on input "text" at bounding box center [394, 174] width 106 height 21
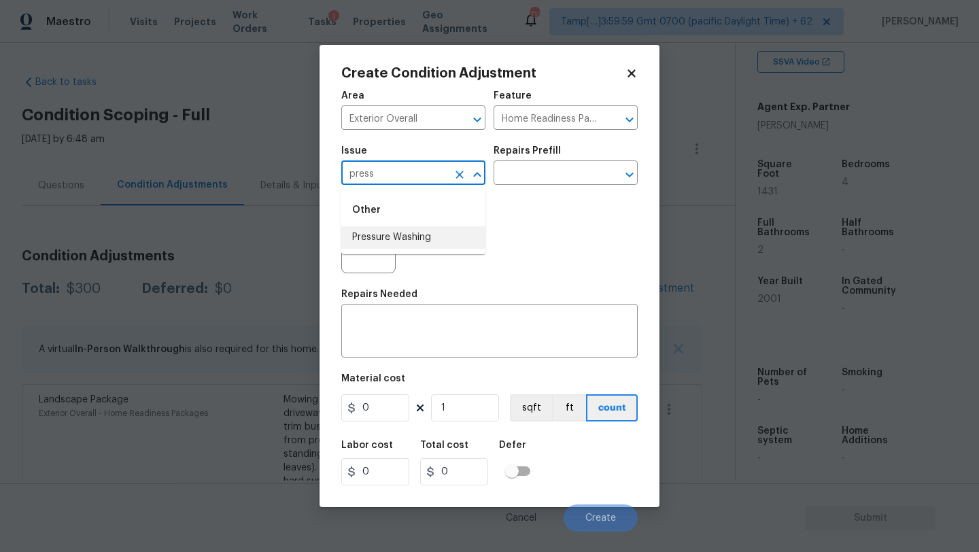
click at [398, 240] on li "Pressure Washing" at bounding box center [413, 237] width 144 height 22
type input "Pressure Washing"
click at [535, 175] on input "text" at bounding box center [547, 174] width 106 height 21
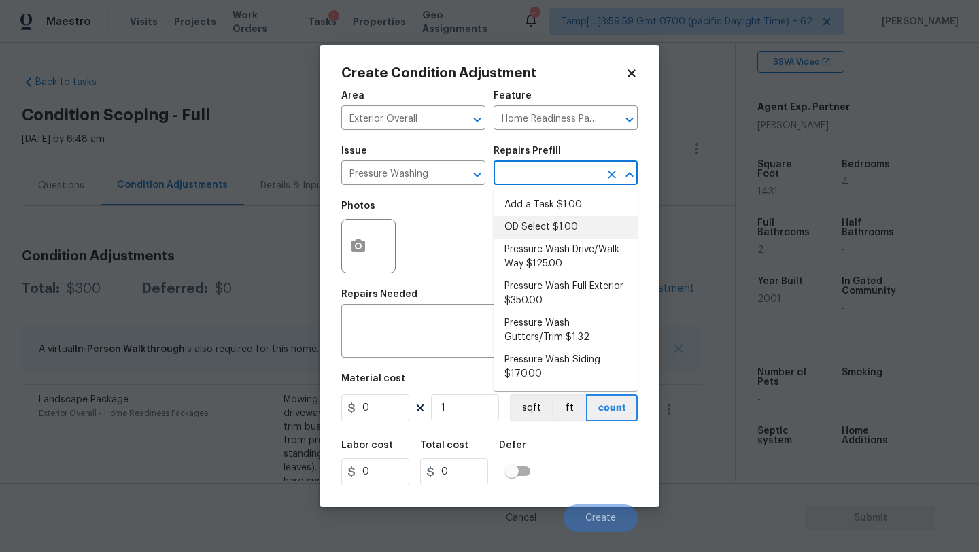
click at [457, 263] on div "Photos" at bounding box center [489, 237] width 296 height 88
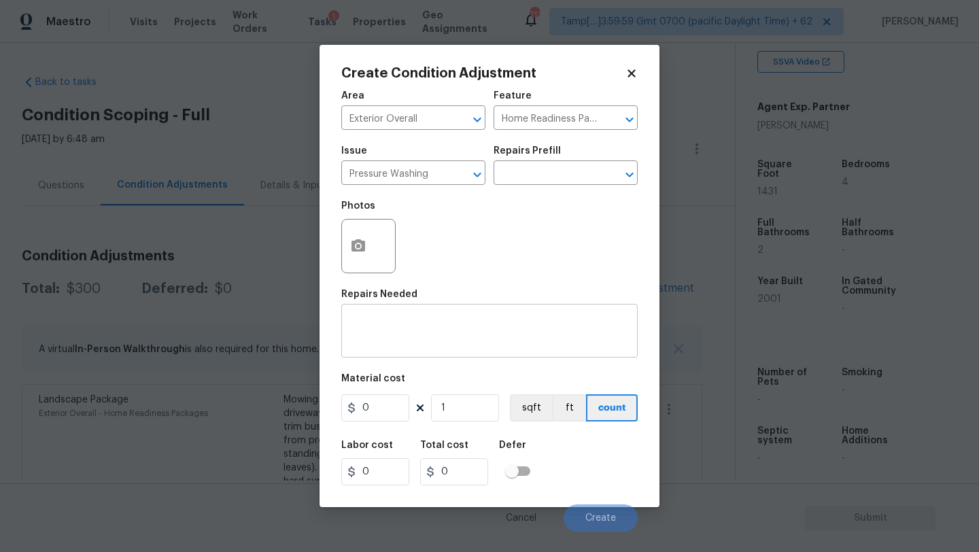
click at [450, 324] on textarea at bounding box center [489, 332] width 280 height 29
click at [375, 353] on div "x ​" at bounding box center [489, 332] width 296 height 50
paste textarea "Pressure wash home, driveway, walkways/sidewalks and patio. Must use a surface …"
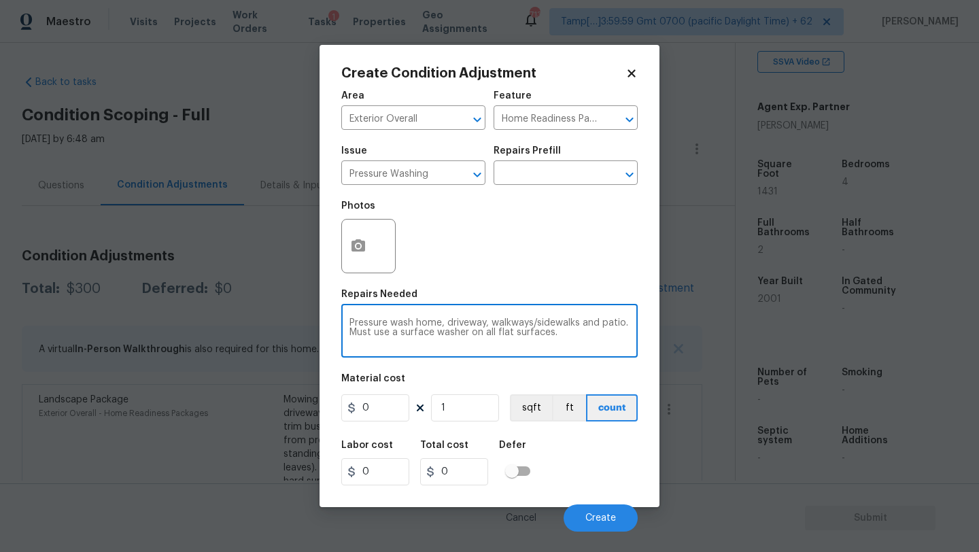
type textarea "Pressure wash home, driveway, walkways/sidewalks and patio. Must use a surface …"
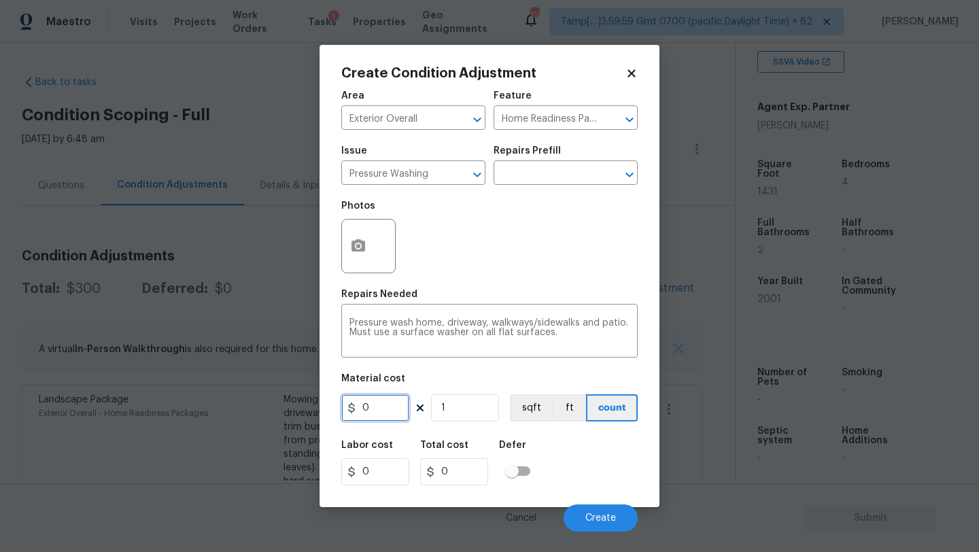
click at [386, 400] on input "0" at bounding box center [375, 407] width 68 height 27
type input "400"
click at [591, 516] on span "Create" at bounding box center [600, 518] width 31 height 10
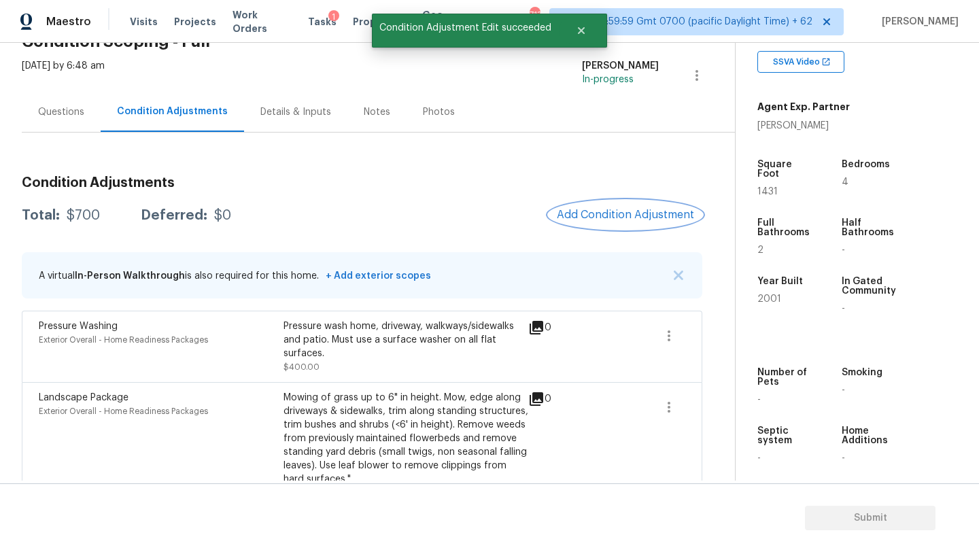
scroll to position [50, 0]
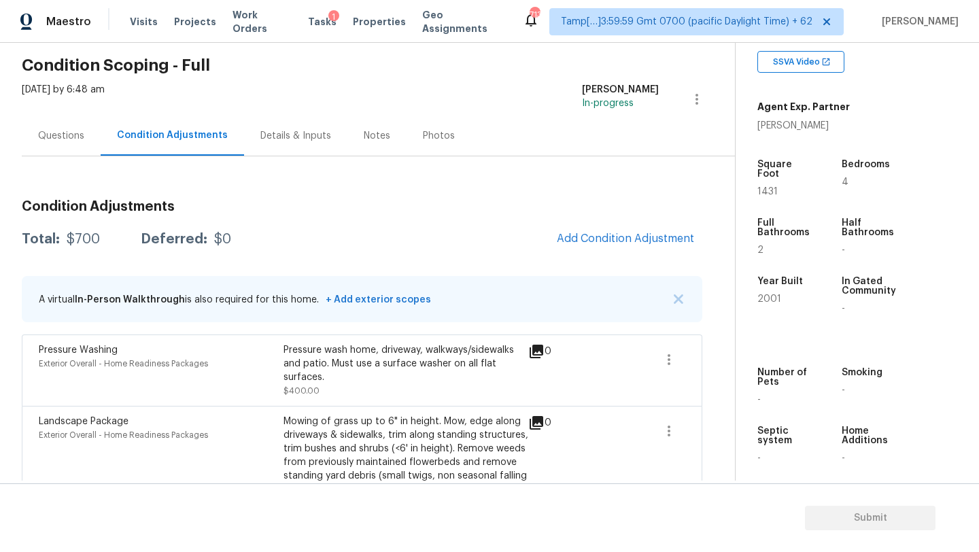
click at [46, 135] on div "Questions" at bounding box center [61, 136] width 46 height 14
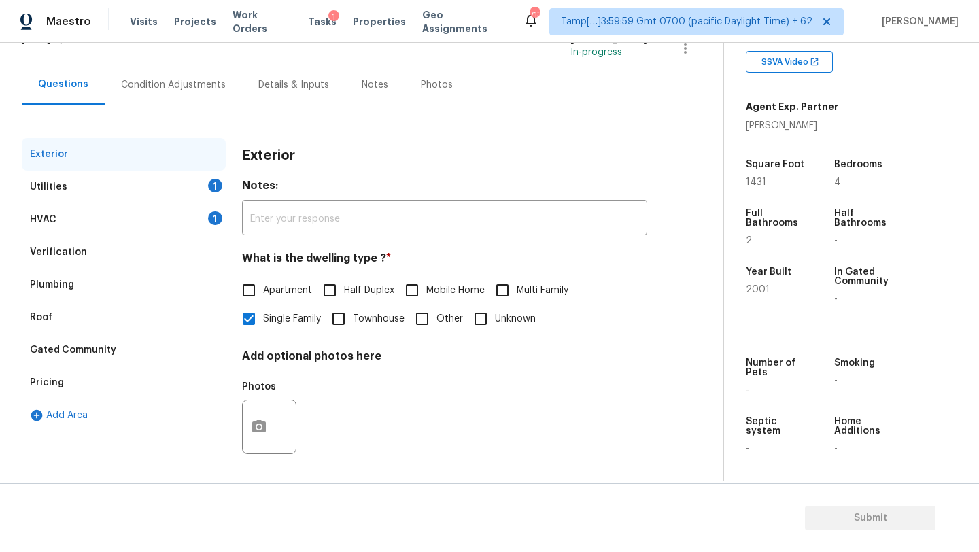
scroll to position [103, 0]
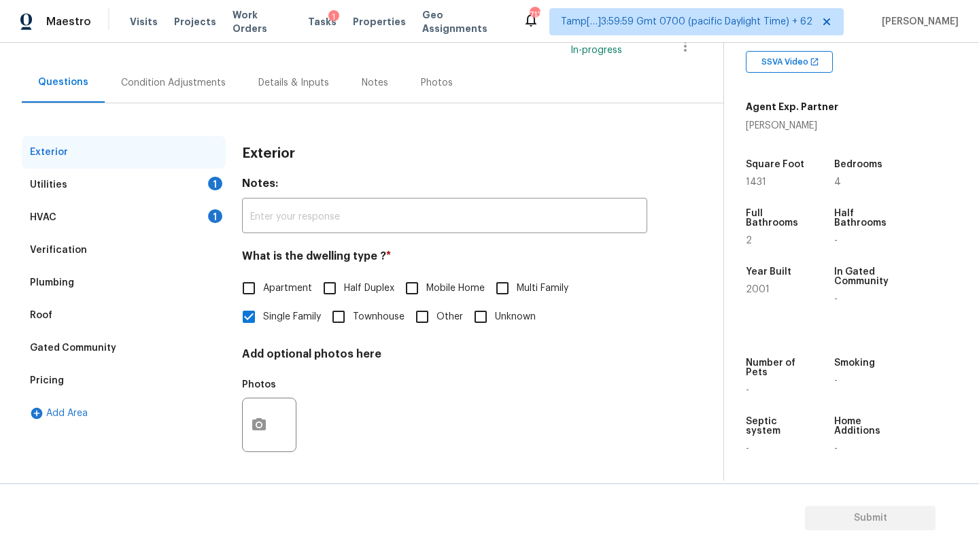
click at [100, 248] on div "Verification" at bounding box center [124, 250] width 204 height 33
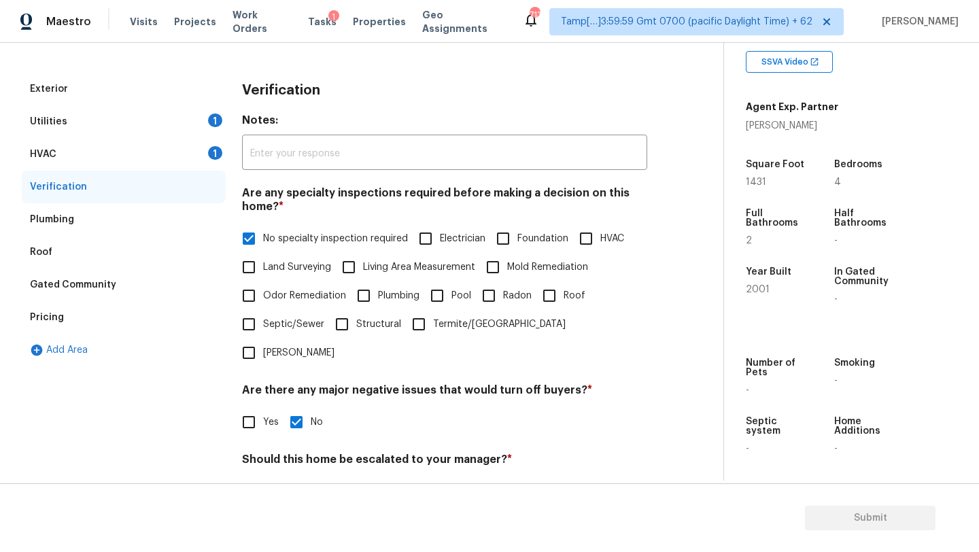
scroll to position [261, 0]
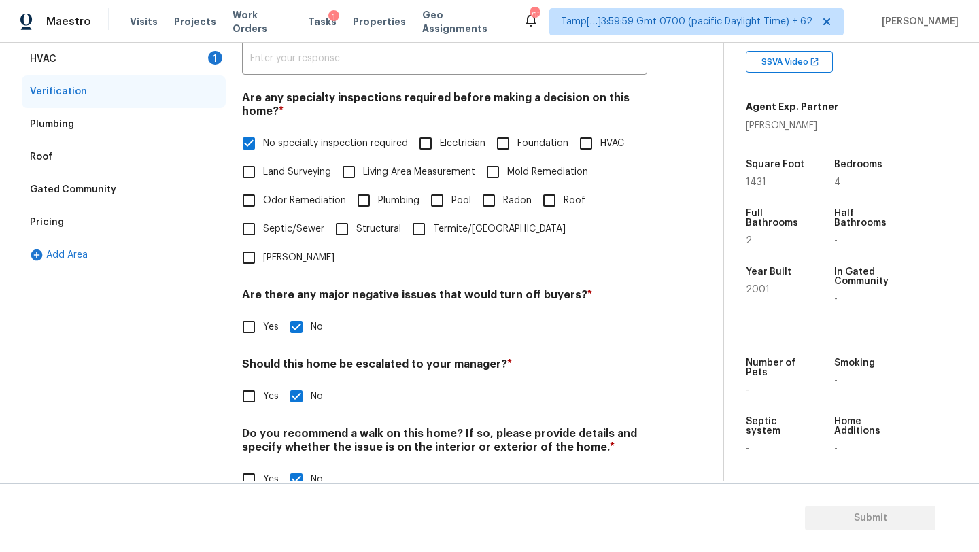
click at [251, 383] on div "Verification Notes: ​ Are any specialty inspections required before making a de…" at bounding box center [444, 244] width 405 height 532
click at [251, 382] on input "Yes" at bounding box center [249, 396] width 29 height 29
checkbox input "true"
checkbox input "false"
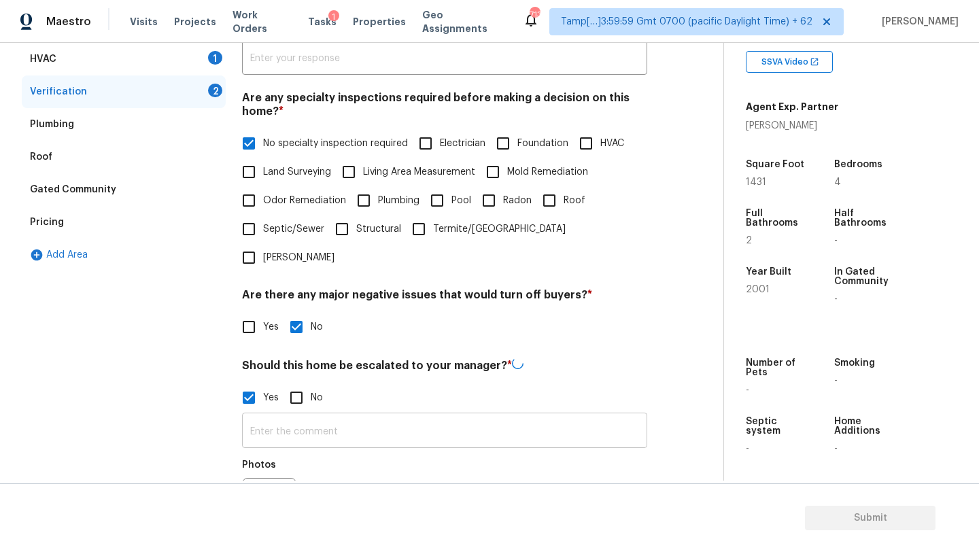
click at [283, 416] on input "text" at bounding box center [444, 432] width 405 height 32
paste input "Leak from roof, but was replaced, a small portion of floor and subfloor damaged"
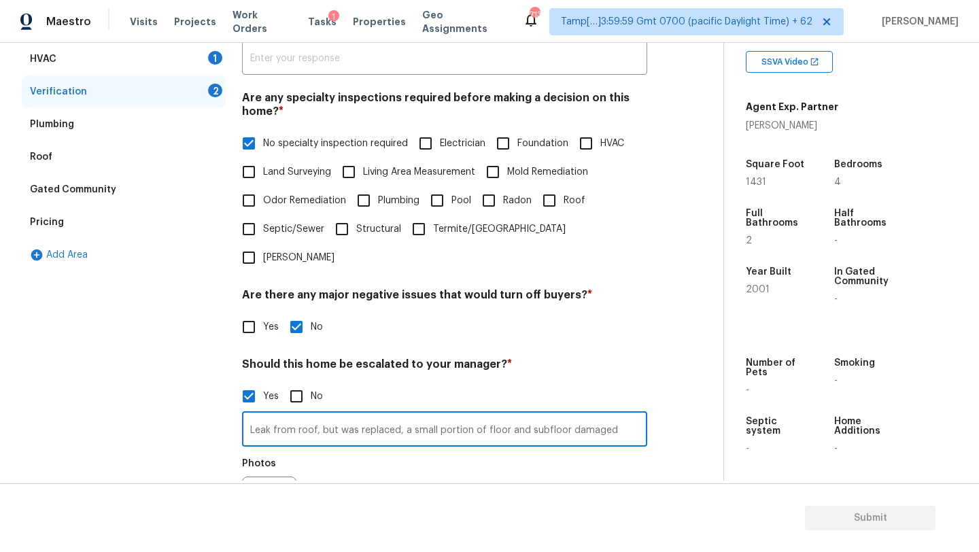
type input "Leak from roof, but was replaced, a small portion of floor and subfloor damaged"
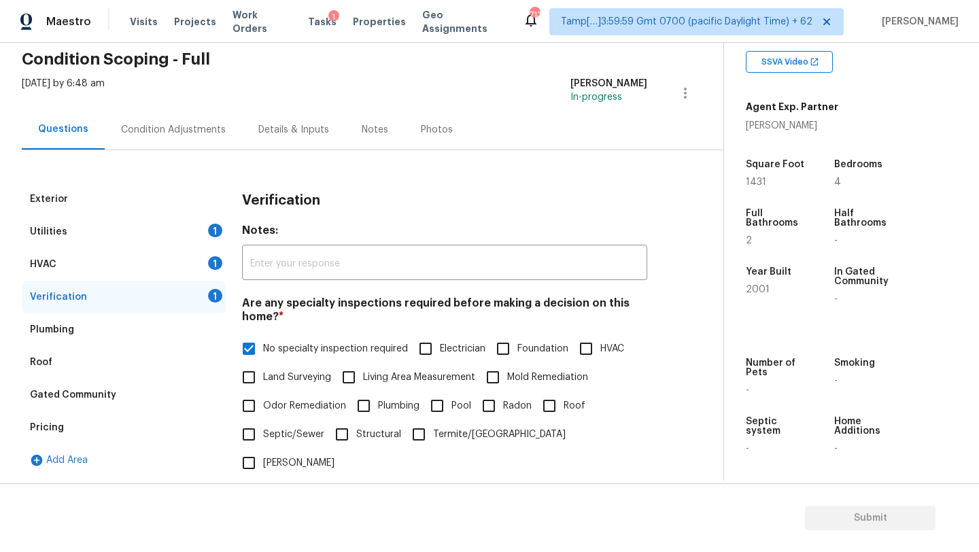
scroll to position [0, 0]
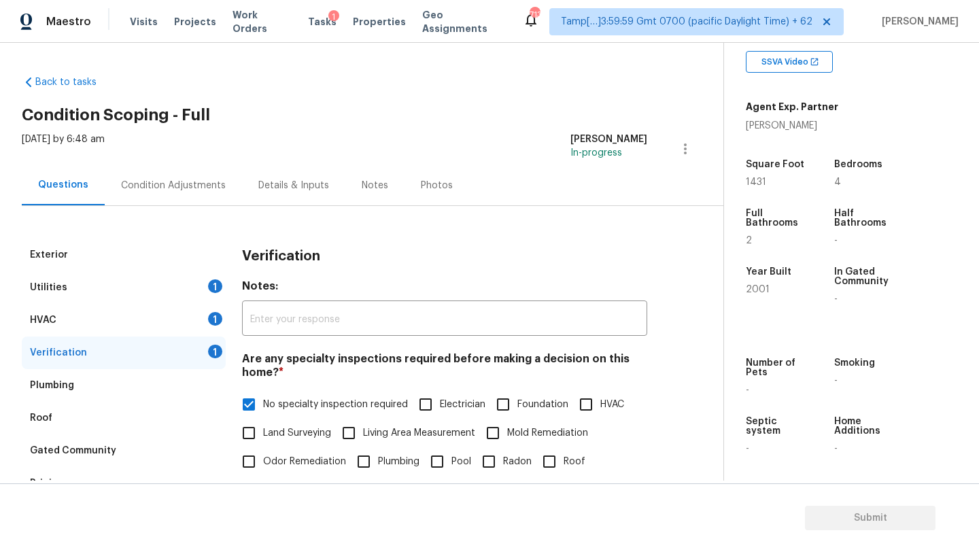
click at [194, 184] on div "Condition Adjustments" at bounding box center [173, 186] width 105 height 14
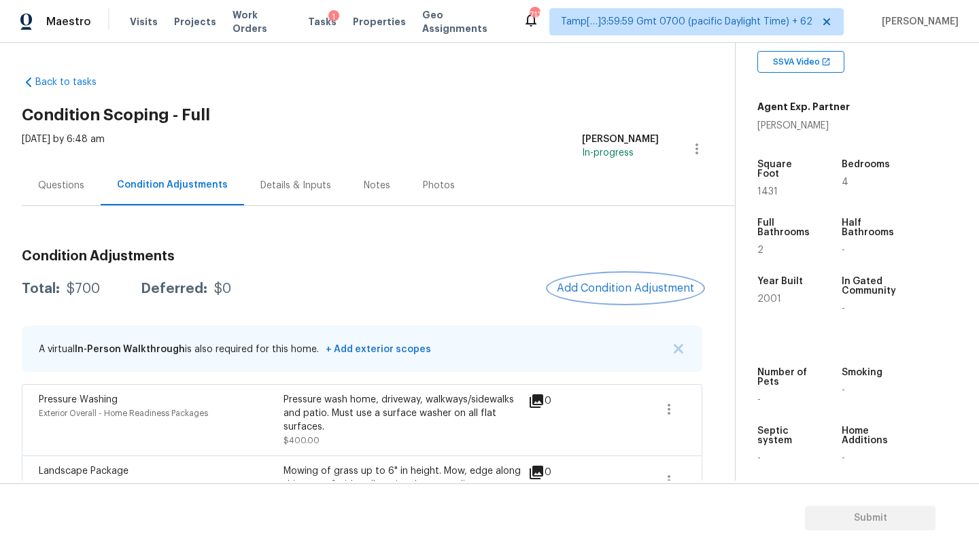
click at [608, 279] on button "Add Condition Adjustment" at bounding box center [626, 288] width 154 height 29
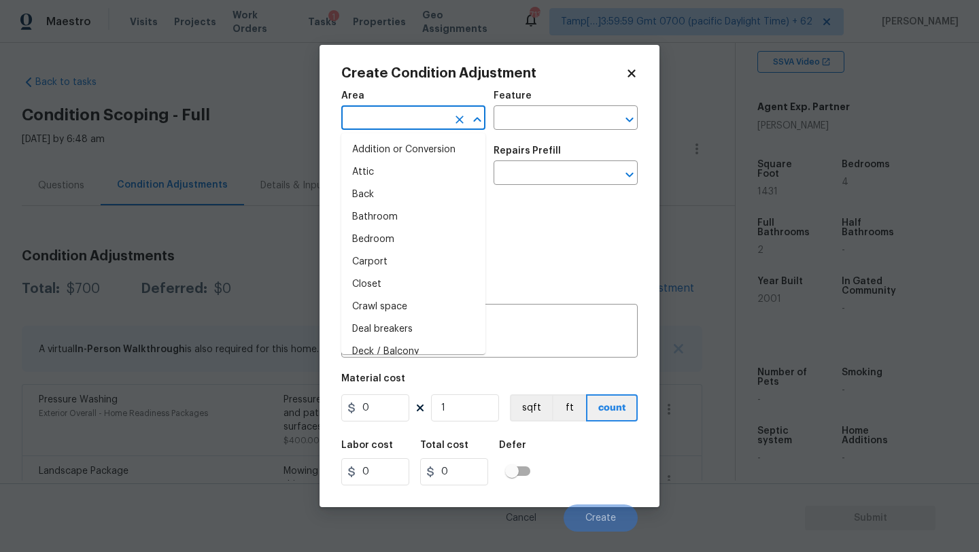
click at [374, 122] on input "text" at bounding box center [394, 119] width 106 height 21
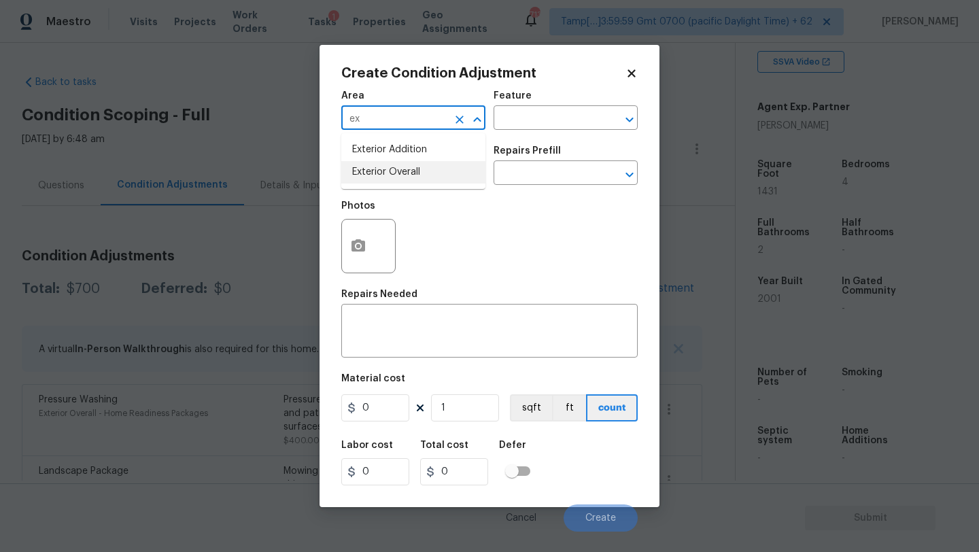
click at [383, 174] on li "Exterior Overall" at bounding box center [413, 172] width 144 height 22
type input "Exterior Overall"
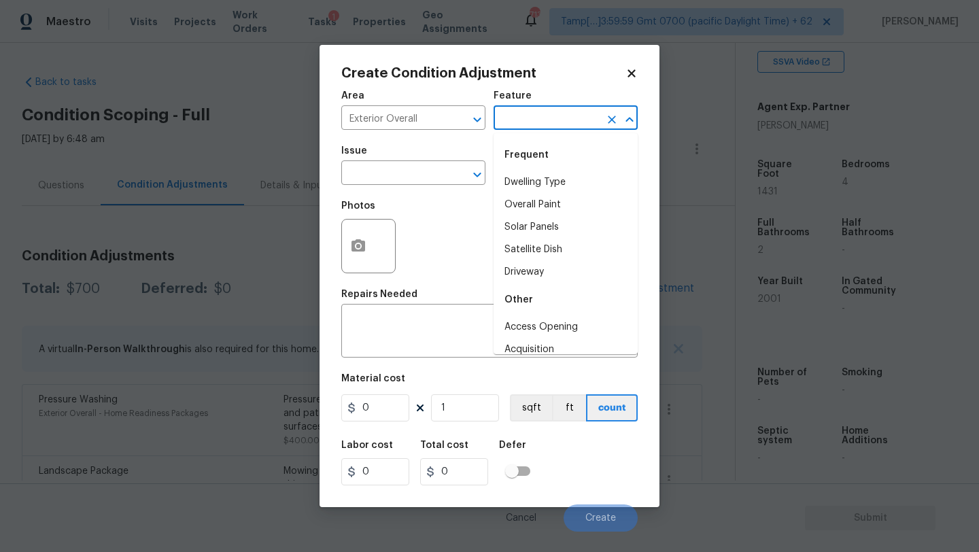
click at [516, 128] on input "text" at bounding box center [547, 119] width 106 height 21
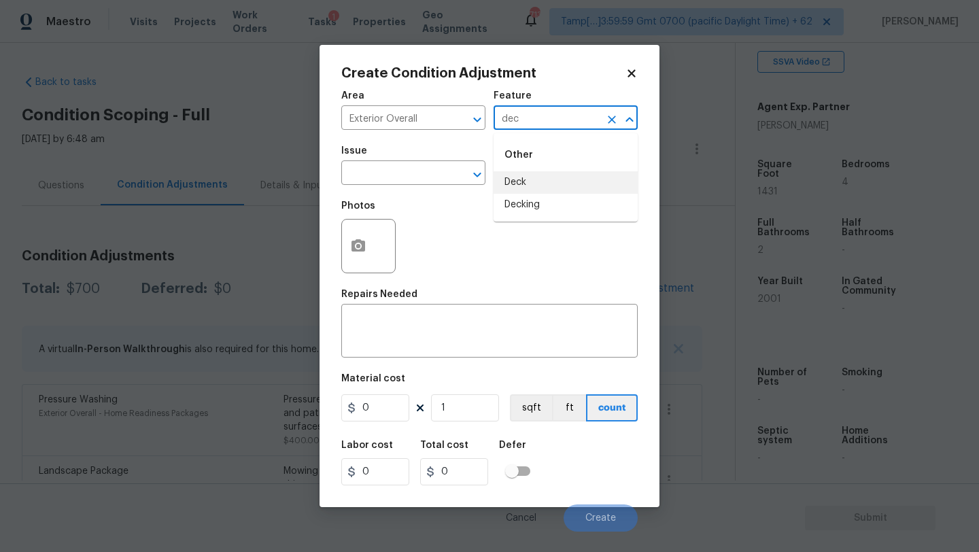
click at [519, 182] on li "Deck" at bounding box center [566, 182] width 144 height 22
type input "Deck"
click at [496, 343] on textarea at bounding box center [489, 332] width 280 height 29
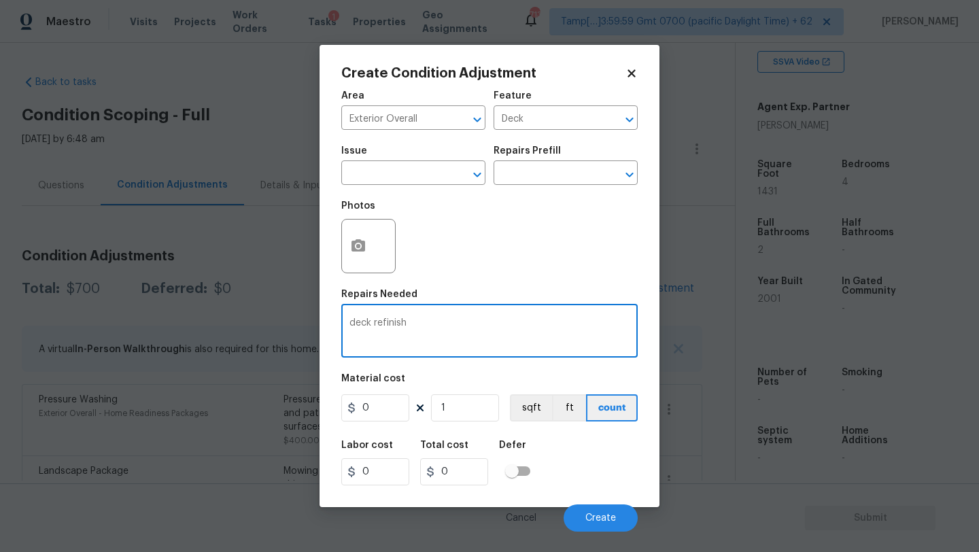
type textarea "deck refinish"
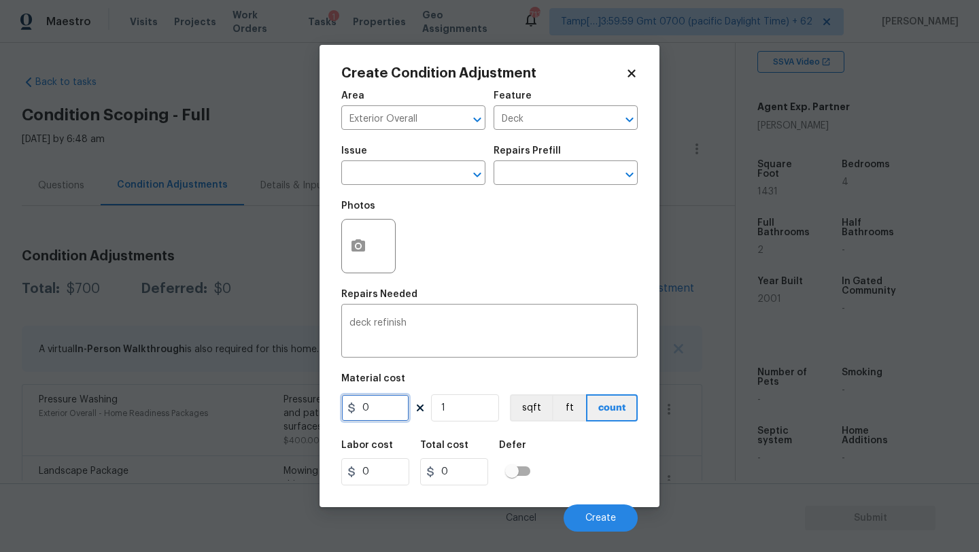
click at [373, 406] on input "0" at bounding box center [375, 407] width 68 height 27
type input "3000"
click at [360, 244] on icon "button" at bounding box center [358, 246] width 16 height 16
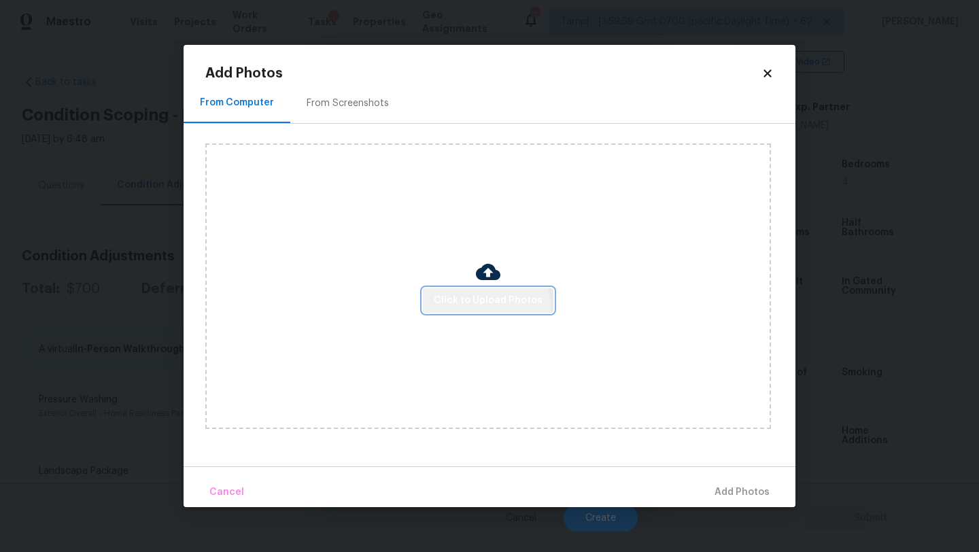
click at [467, 309] on button "Click to Upload Photos" at bounding box center [488, 300] width 131 height 25
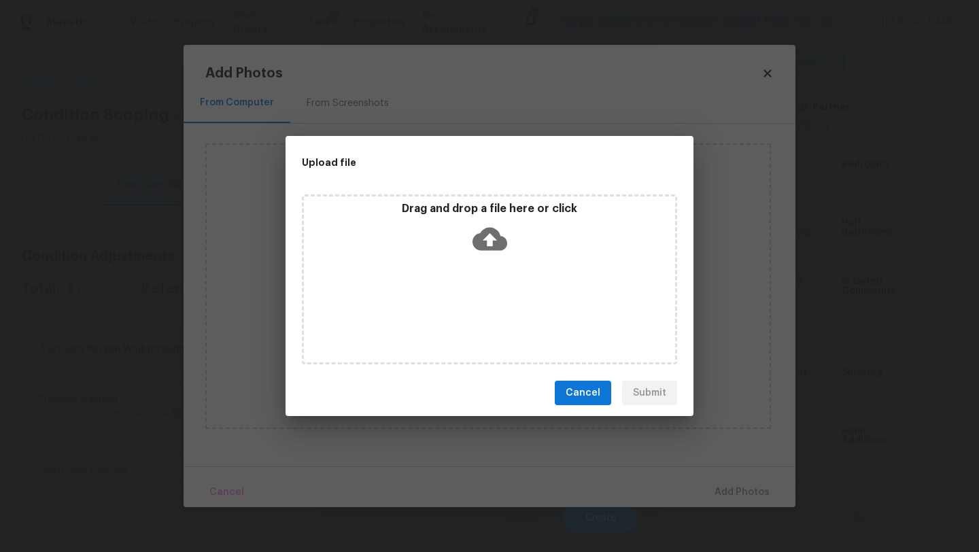
click at [476, 283] on div "Drag and drop a file here or click" at bounding box center [489, 279] width 375 height 170
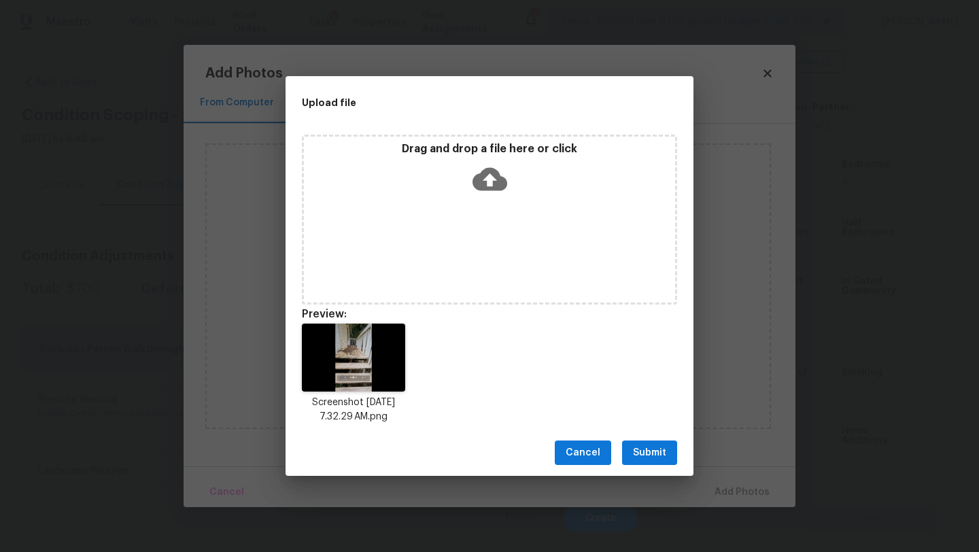
click at [655, 454] on span "Submit" at bounding box center [649, 453] width 33 height 17
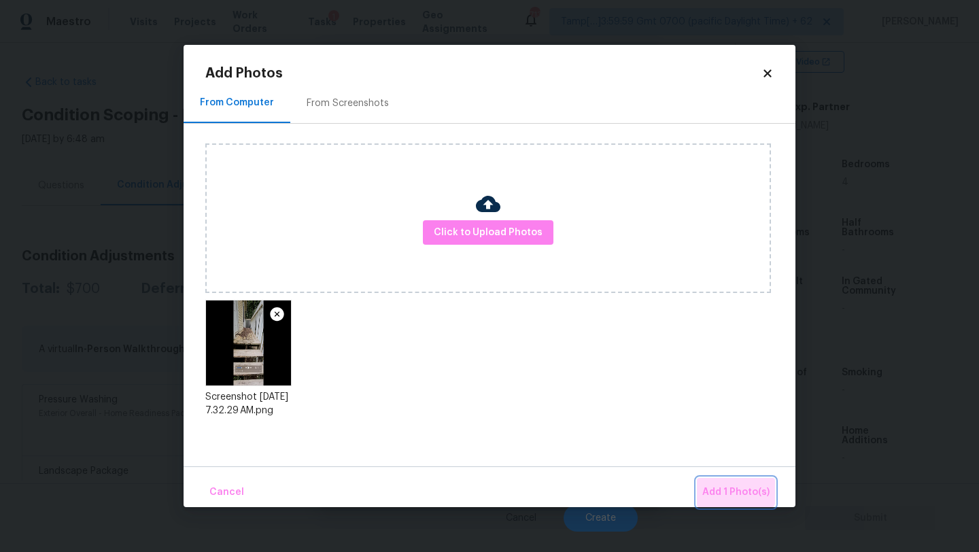
click at [727, 480] on button "Add 1 Photo(s)" at bounding box center [736, 492] width 78 height 29
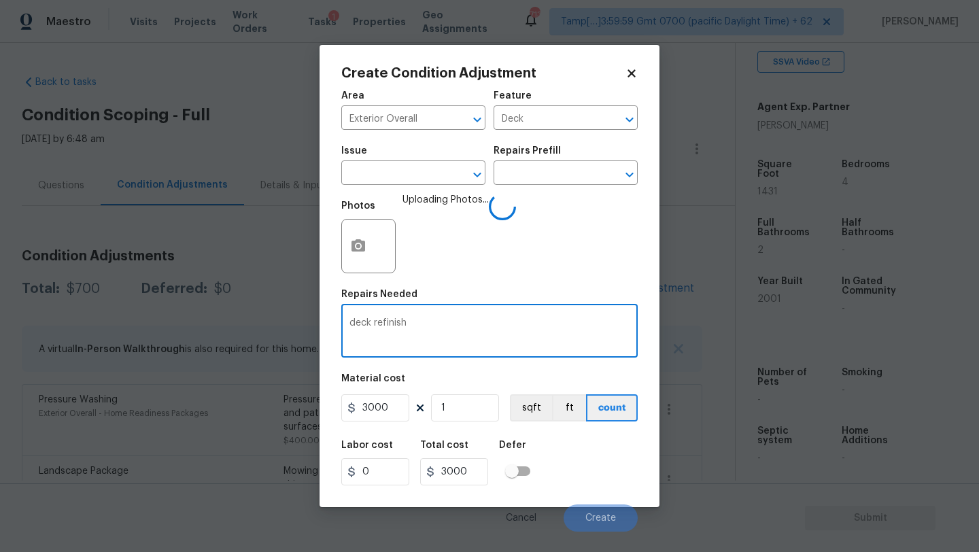
click at [566, 339] on textarea "deck refinish" at bounding box center [489, 332] width 280 height 29
click at [596, 449] on div "Labor cost 0 Total cost 3000 Defer" at bounding box center [489, 462] width 296 height 61
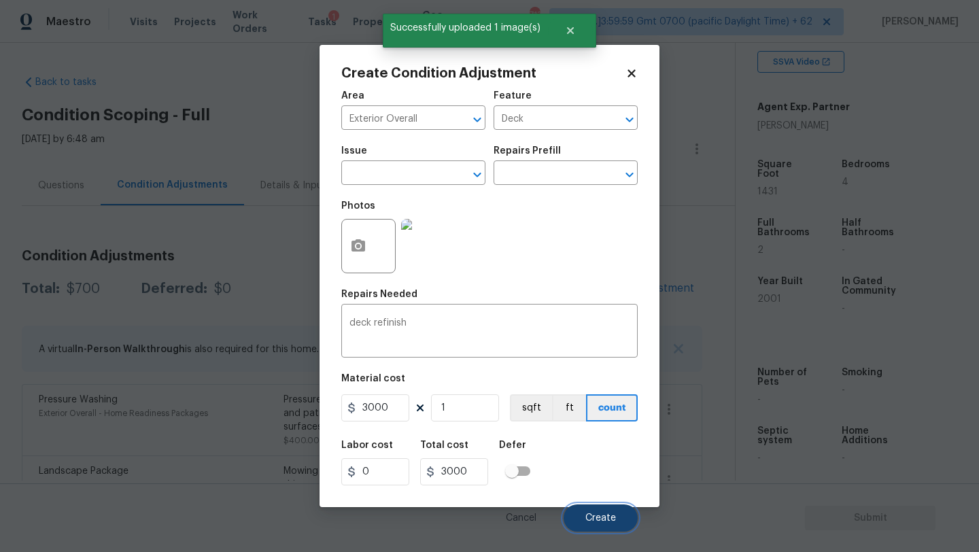
click at [591, 522] on span "Create" at bounding box center [600, 518] width 31 height 10
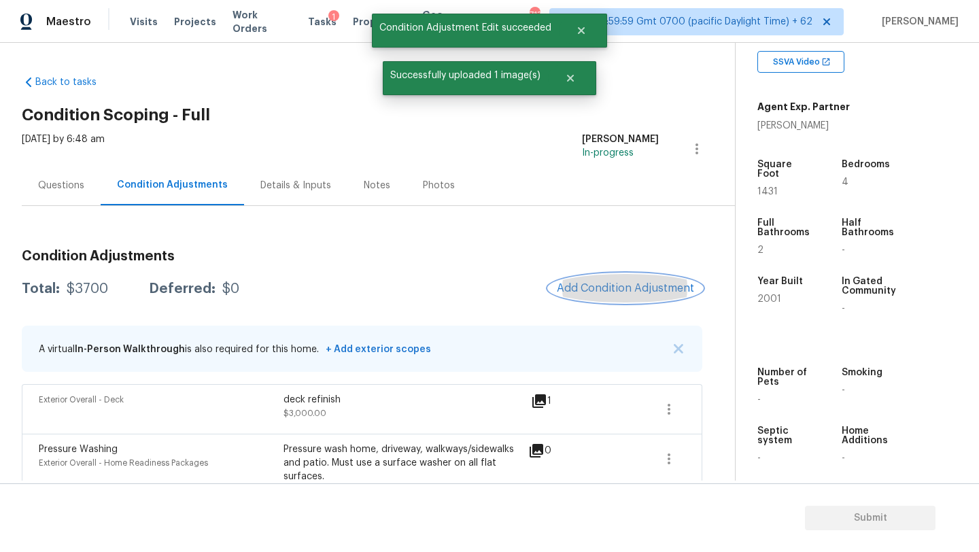
click at [615, 284] on span "Add Condition Adjustment" at bounding box center [625, 288] width 137 height 12
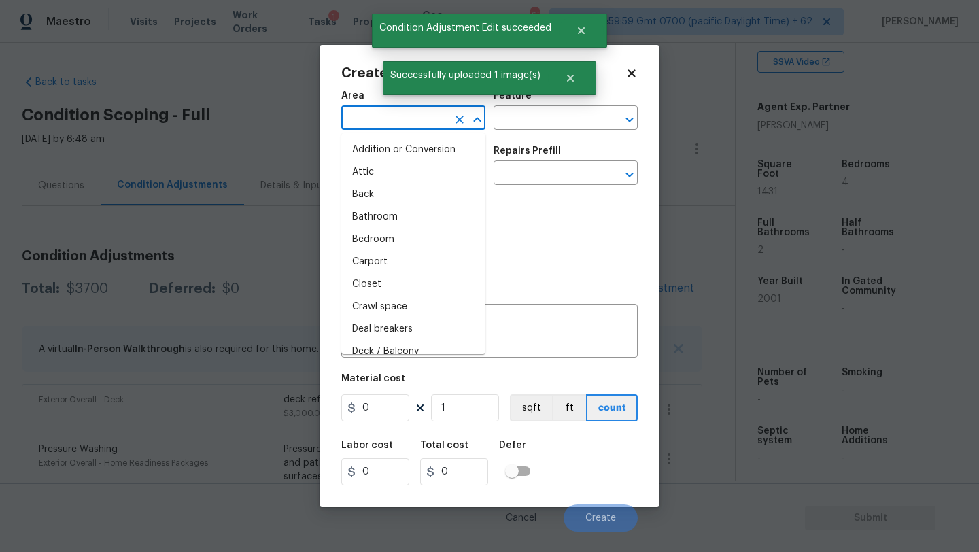
click at [360, 120] on input "text" at bounding box center [394, 119] width 106 height 21
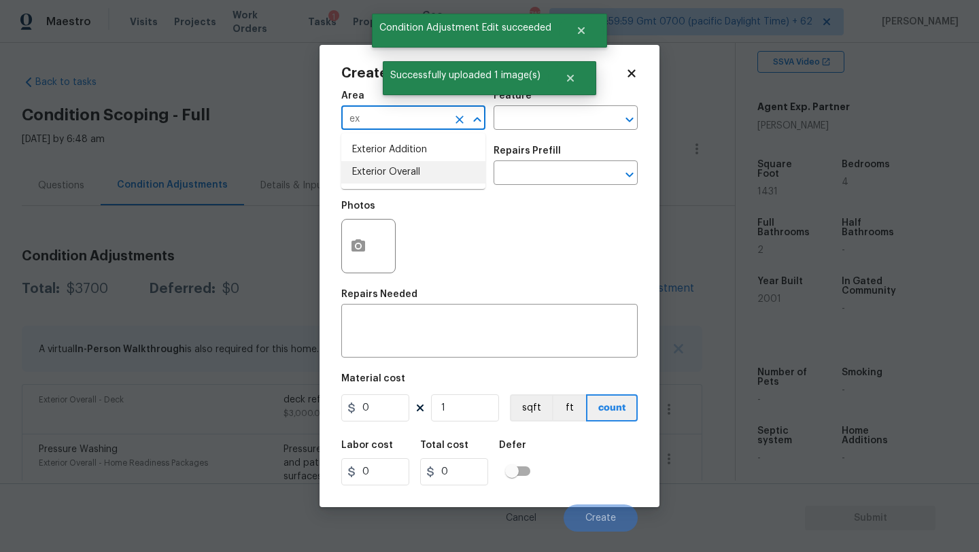
click at [380, 172] on li "Exterior Overall" at bounding box center [413, 172] width 144 height 22
type input "Exterior Overall"
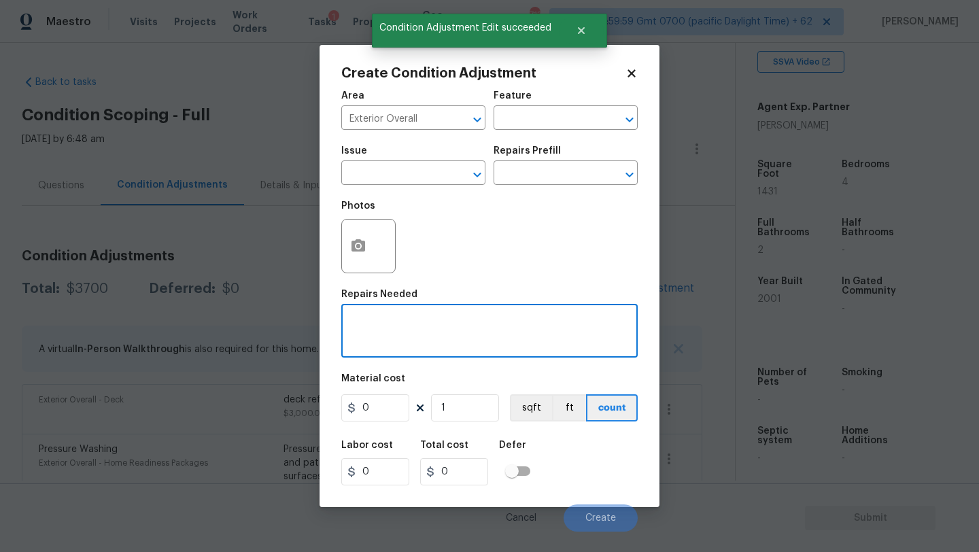
click at [380, 343] on textarea at bounding box center [489, 332] width 280 height 29
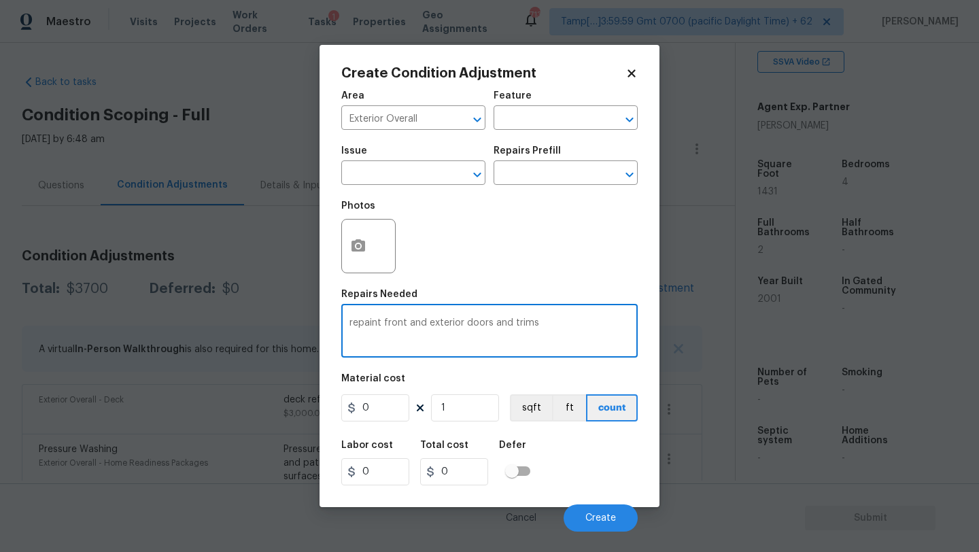
type textarea "repaint front and exterior doors and trims"
click at [394, 408] on input "0" at bounding box center [375, 407] width 68 height 27
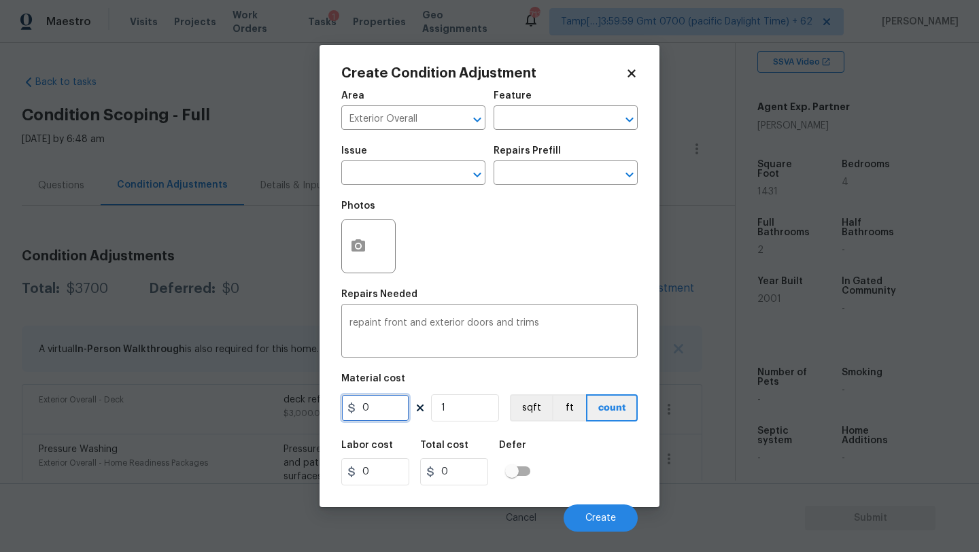
click at [394, 408] on input "0" at bounding box center [375, 407] width 68 height 27
type input "200"
click at [365, 259] on button "button" at bounding box center [358, 246] width 33 height 53
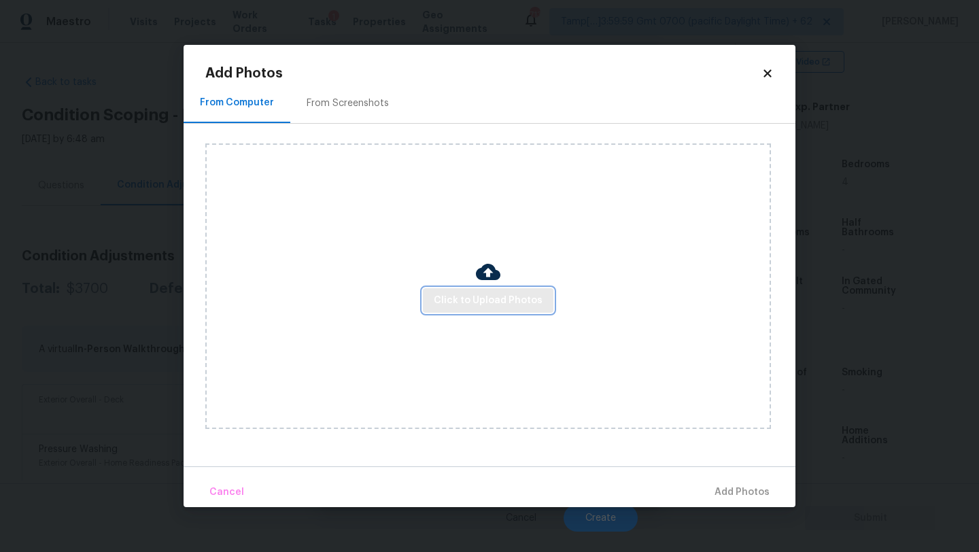
click at [441, 295] on span "Click to Upload Photos" at bounding box center [488, 300] width 109 height 17
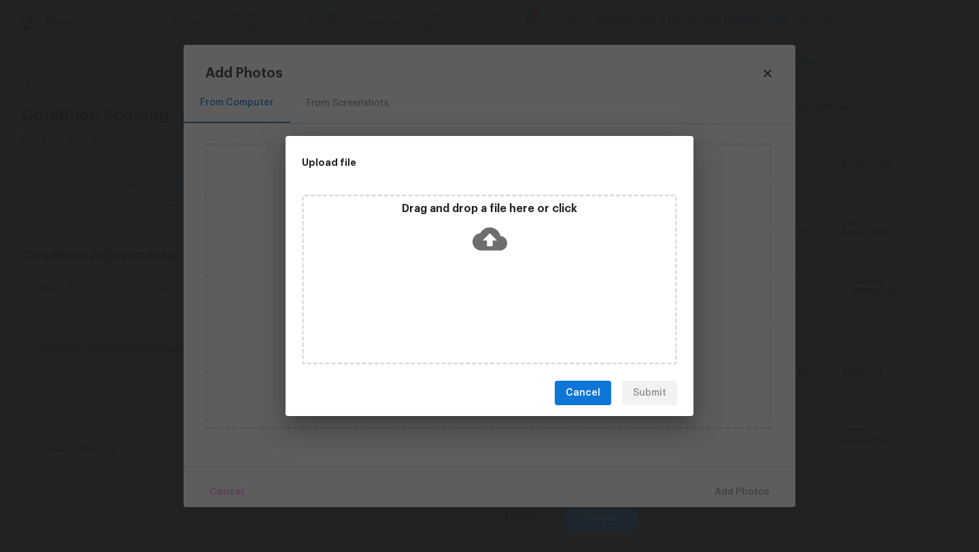
click at [462, 254] on div "Drag and drop a file here or click" at bounding box center [489, 231] width 371 height 58
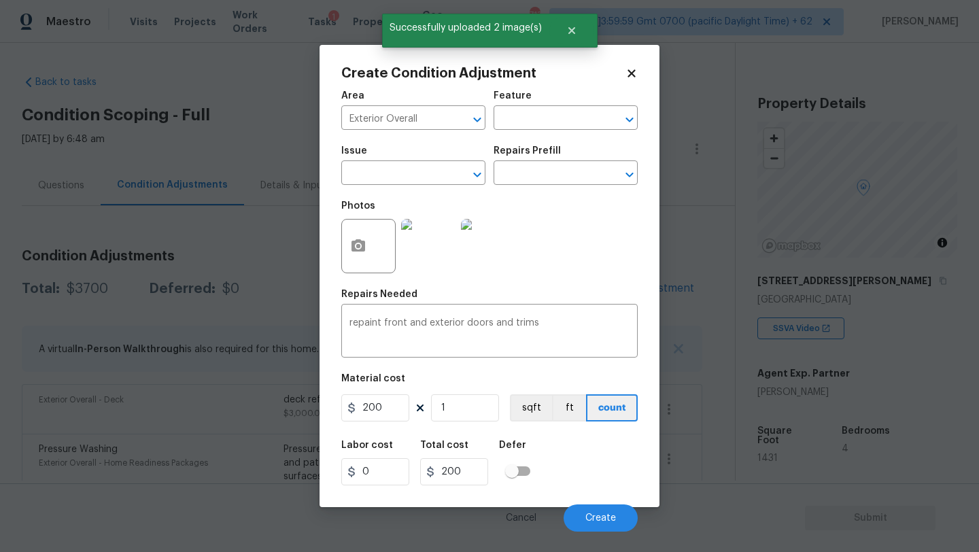
scroll to position [266, 0]
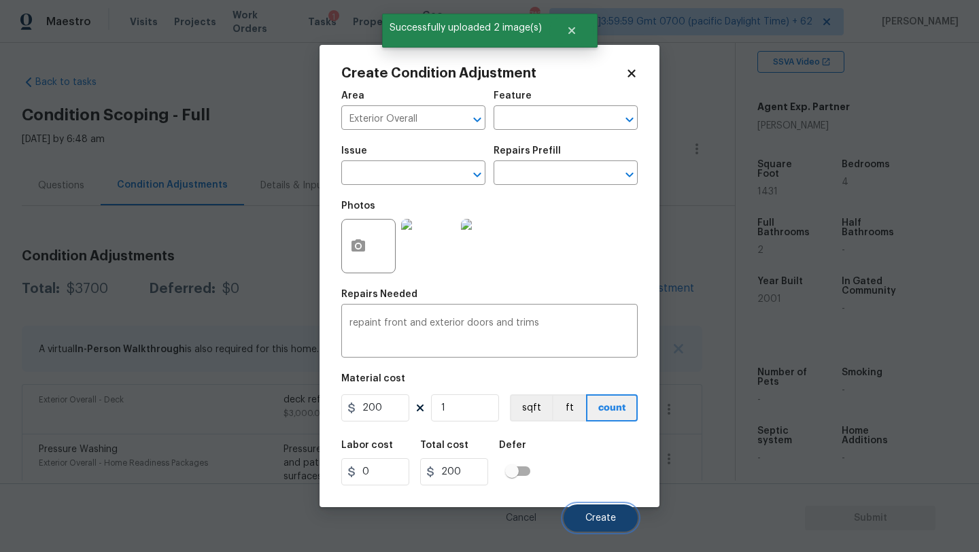
click at [585, 515] on button "Create" at bounding box center [601, 517] width 74 height 27
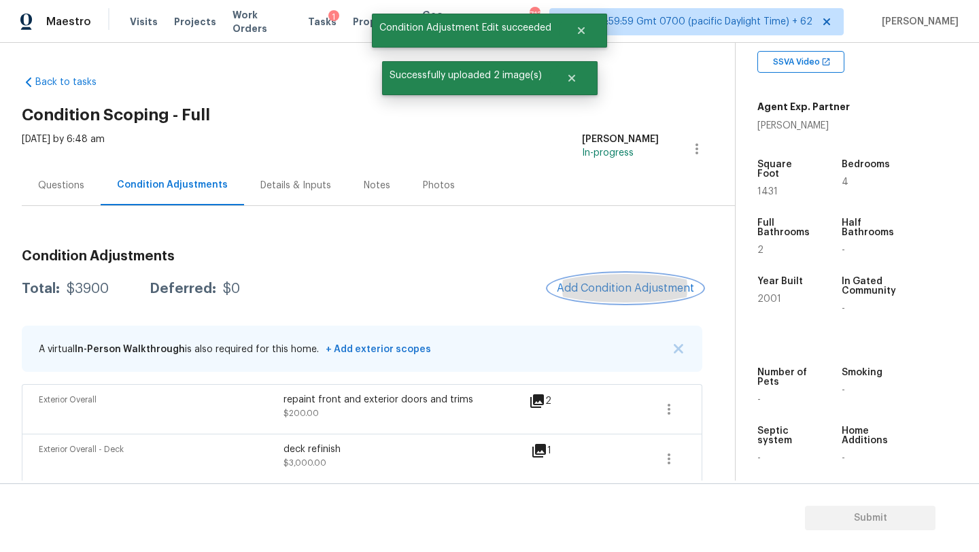
click at [616, 295] on button "Add Condition Adjustment" at bounding box center [626, 288] width 154 height 29
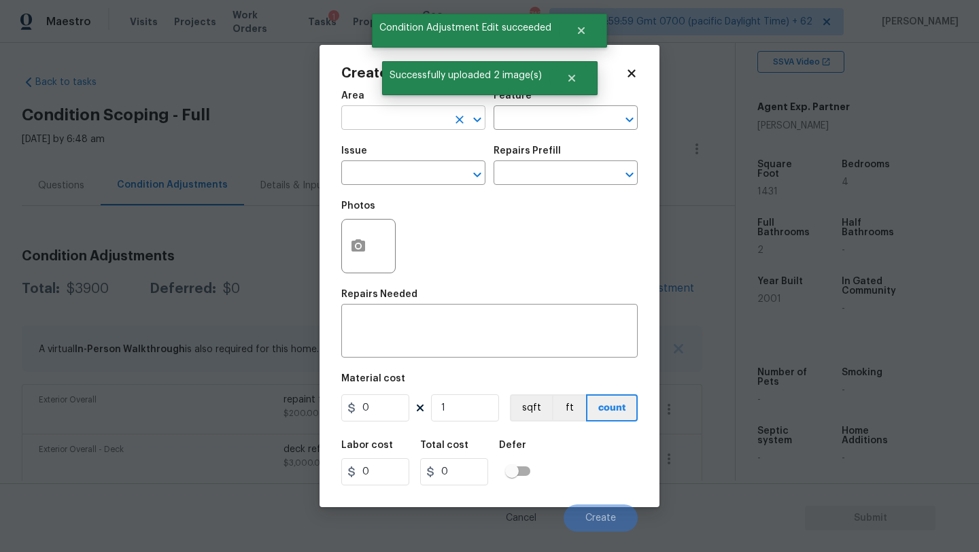
click at [405, 124] on input "text" at bounding box center [394, 119] width 106 height 21
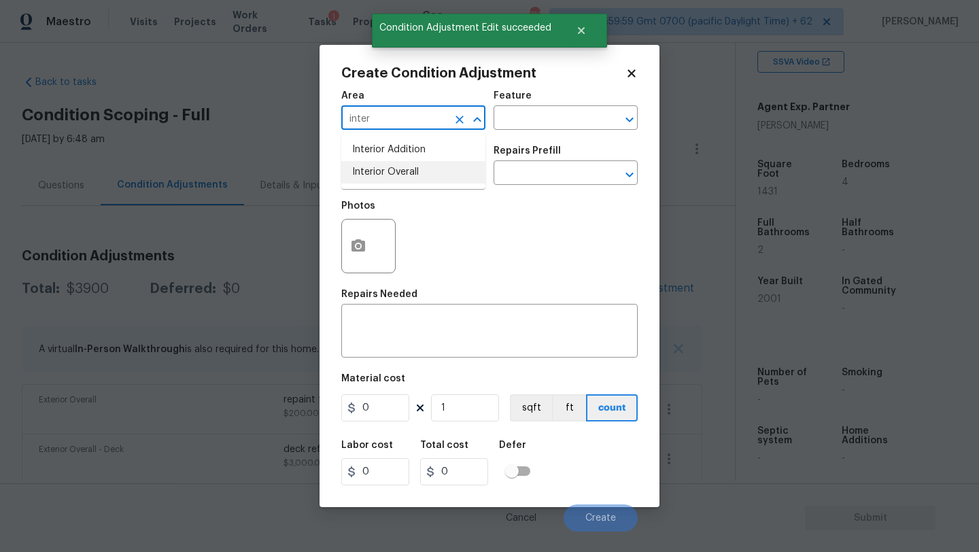
click at [414, 175] on li "Interior Overall" at bounding box center [413, 172] width 144 height 22
type input "Interior Overall"
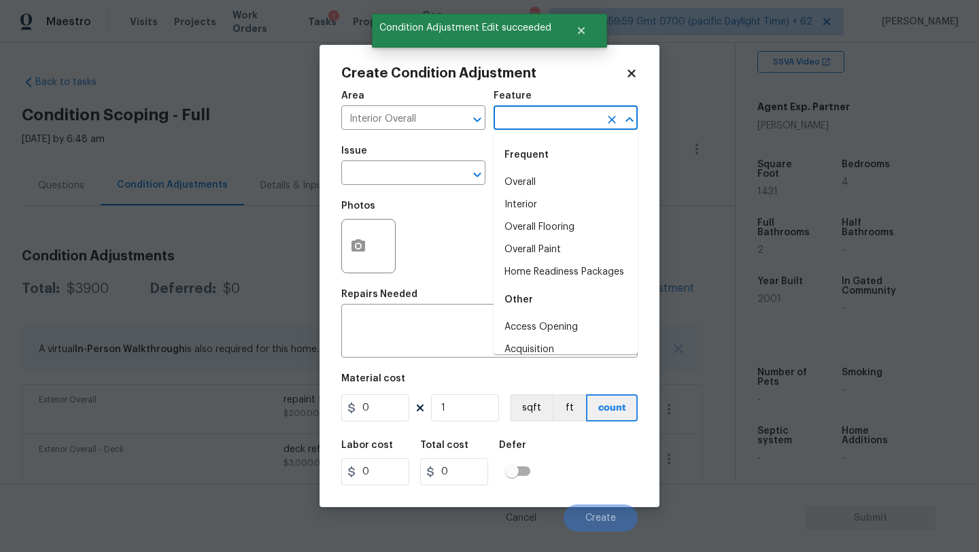
click at [538, 111] on input "text" at bounding box center [547, 119] width 106 height 21
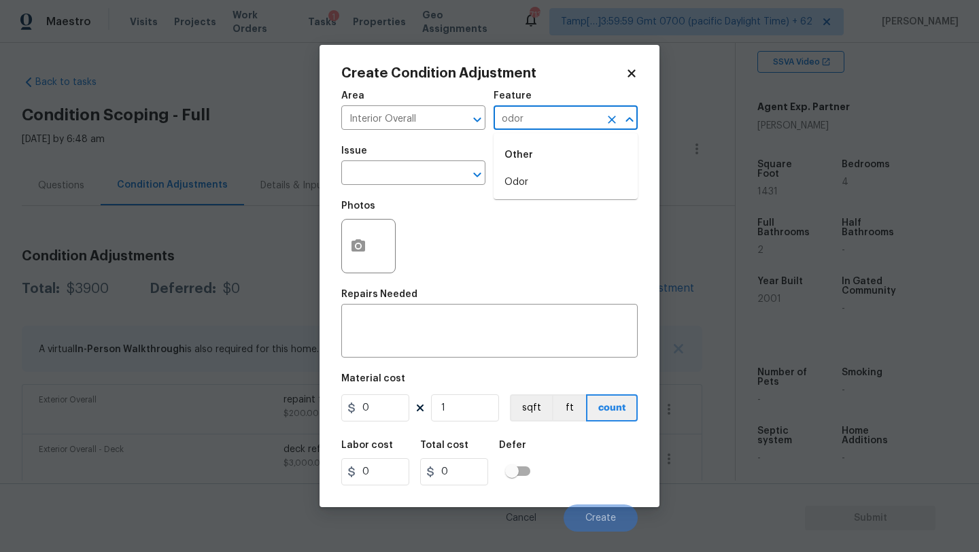
click at [532, 170] on div "Other" at bounding box center [566, 155] width 144 height 33
click at [530, 171] on li "Odor" at bounding box center [566, 182] width 144 height 22
type input "Odor"
click at [401, 192] on span "Issue ​" at bounding box center [413, 165] width 144 height 55
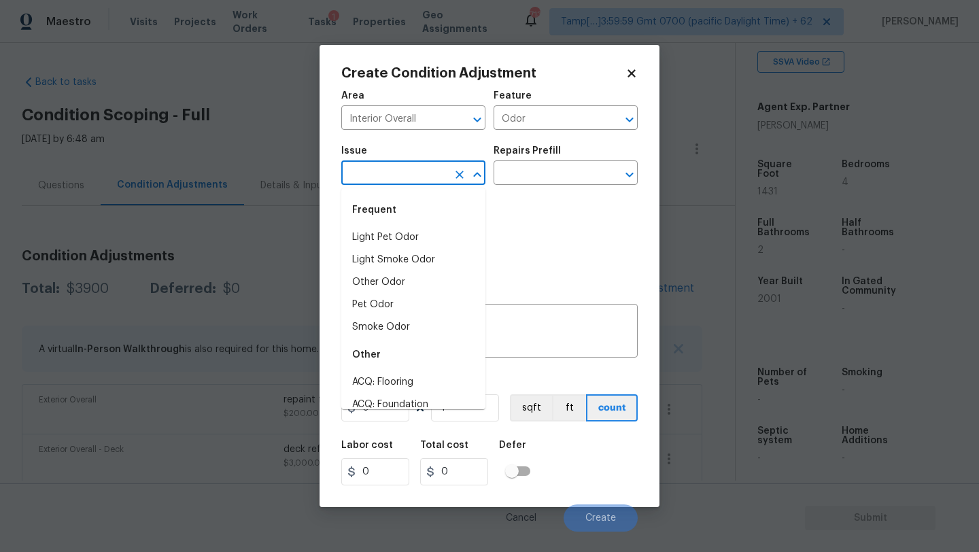
click at [401, 179] on input "text" at bounding box center [394, 174] width 106 height 21
click at [400, 241] on li "Light Pet Odor" at bounding box center [413, 237] width 144 height 22
type input "Light Pet Odor"
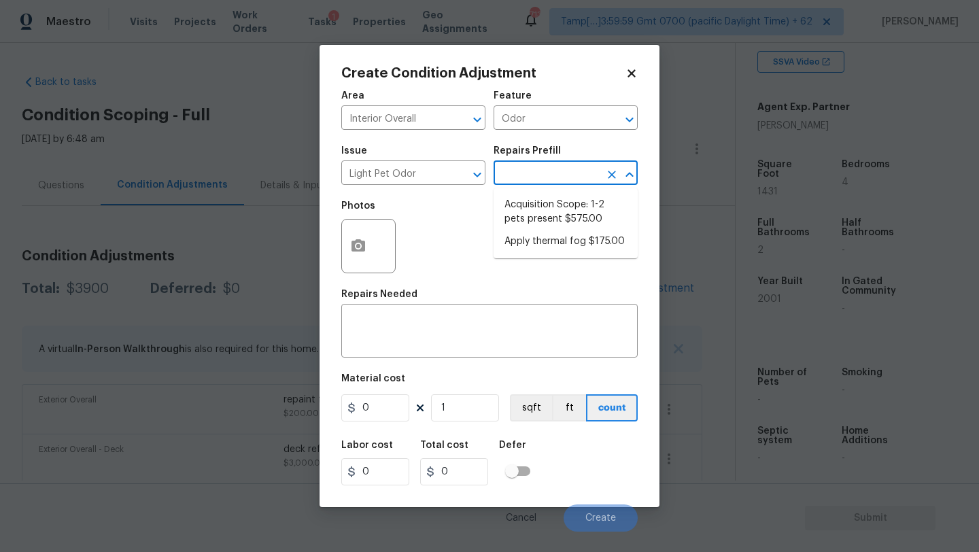
click at [530, 173] on input "text" at bounding box center [547, 174] width 106 height 21
click at [530, 208] on li "Acquisition Scope: 1-2 pets present $575.00" at bounding box center [566, 212] width 144 height 37
type textarea "Acquisition Scope: 1-2 pets present"
type input "575"
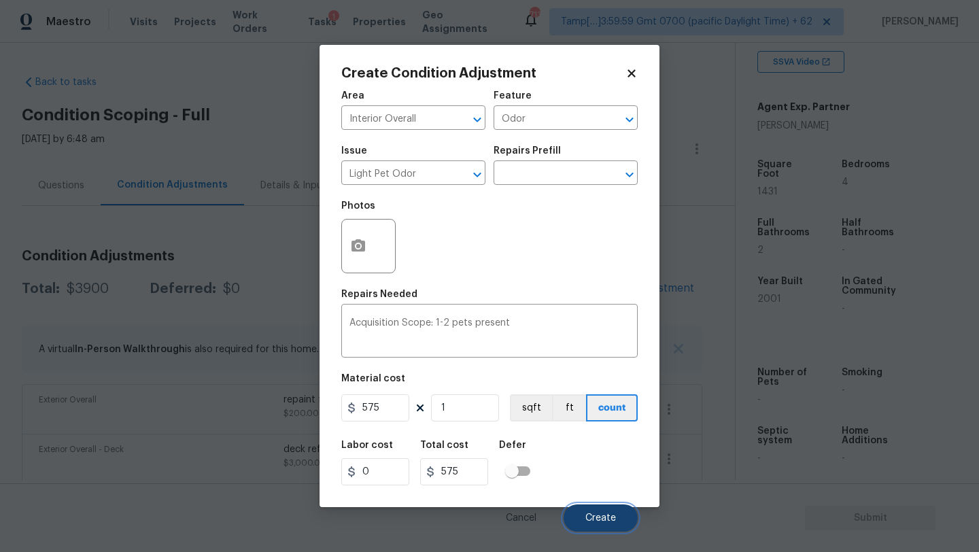
click at [595, 514] on span "Create" at bounding box center [600, 518] width 31 height 10
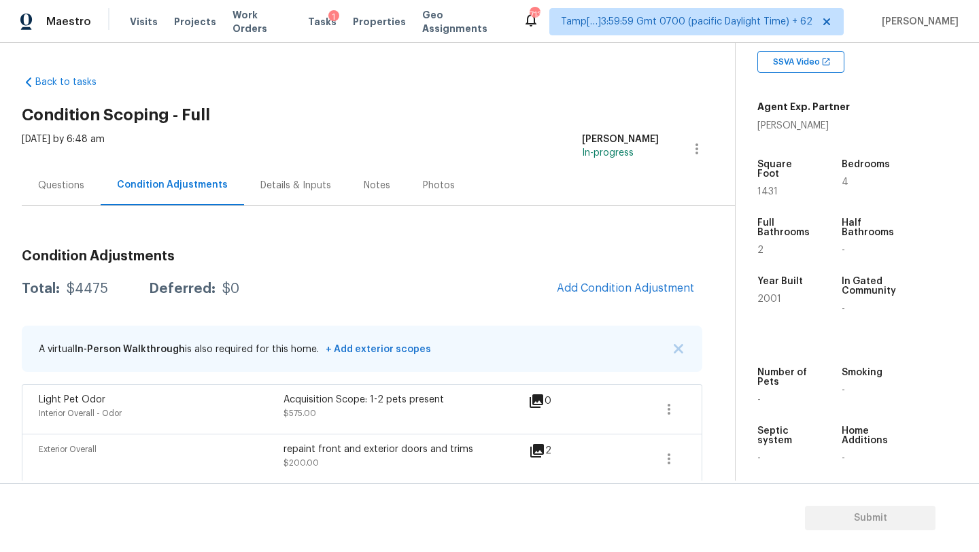
click at [50, 179] on div "Questions" at bounding box center [61, 186] width 46 height 14
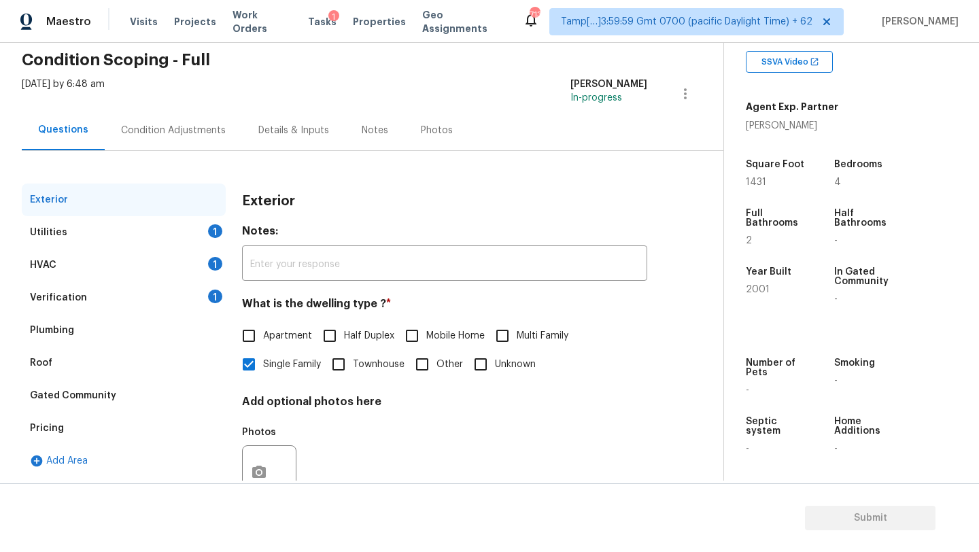
scroll to position [103, 0]
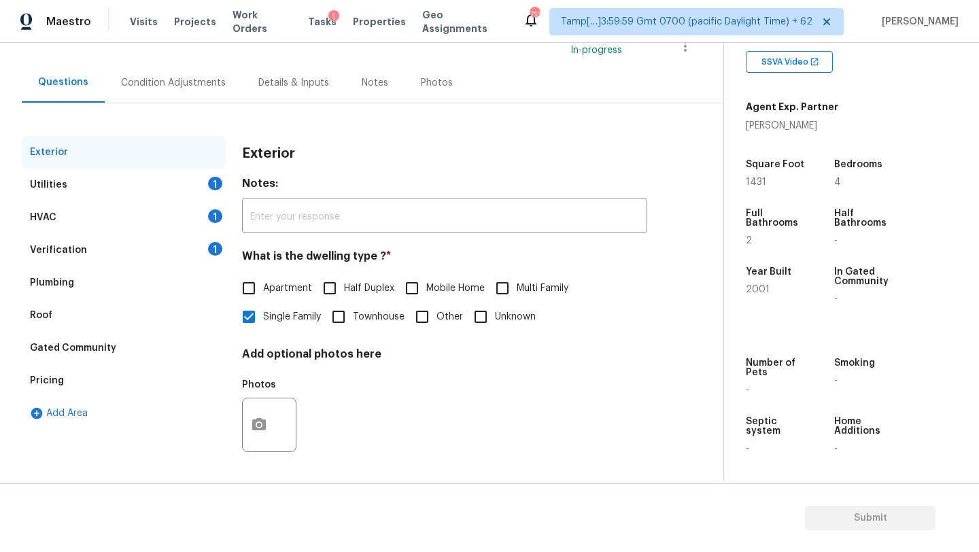
click at [67, 254] on div "Verification" at bounding box center [58, 250] width 57 height 14
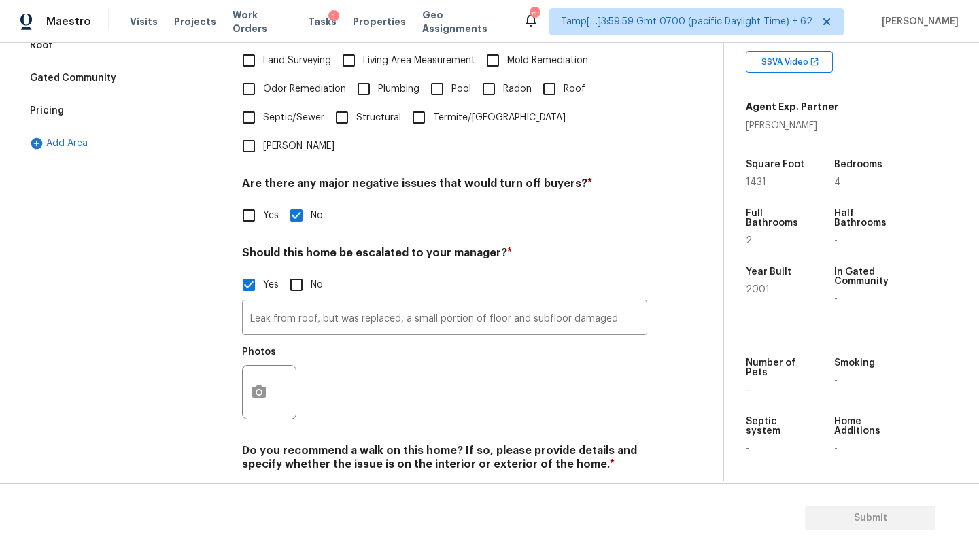
scroll to position [395, 0]
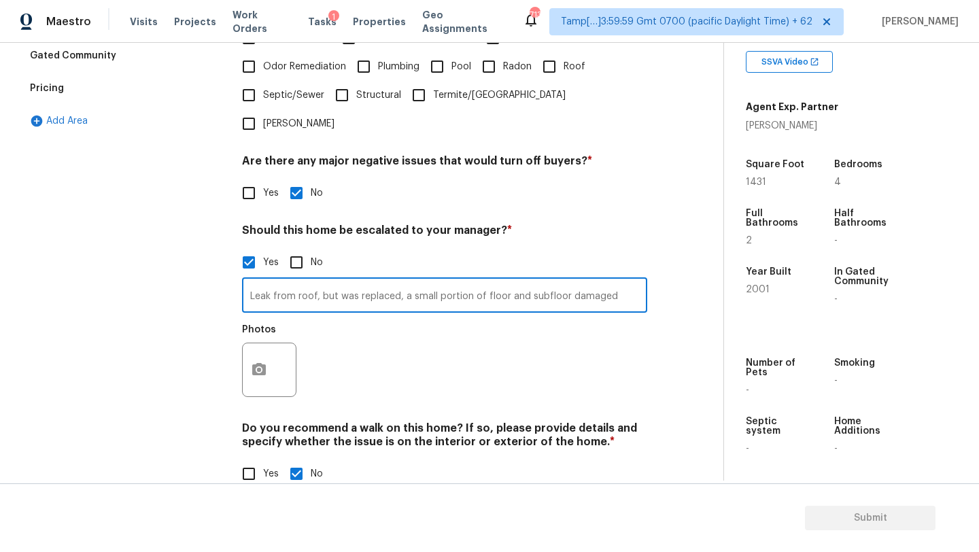
click at [610, 281] on input "Leak from roof, but was replaced, a small portion of floor and subfloor damaged" at bounding box center [444, 297] width 405 height 32
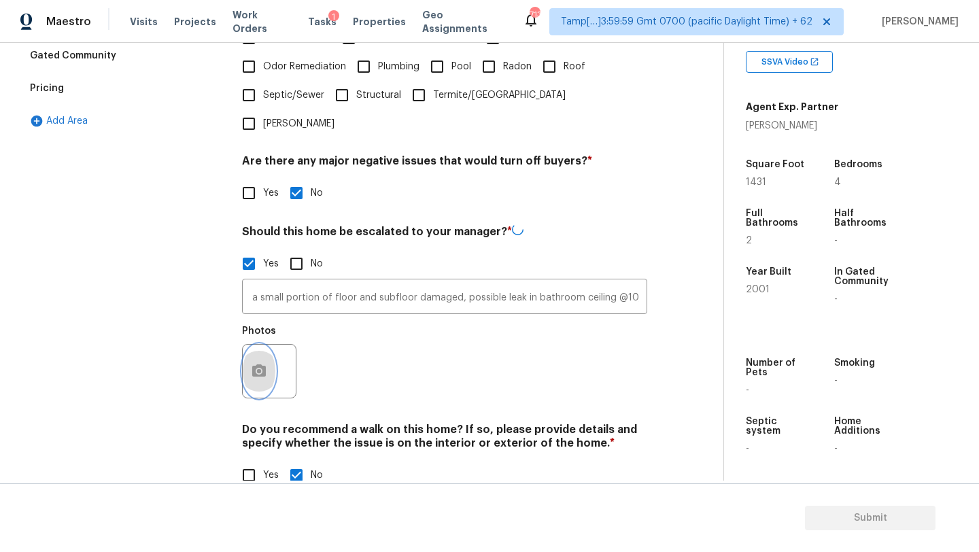
scroll to position [0, 0]
click at [249, 345] on button "button" at bounding box center [259, 371] width 33 height 53
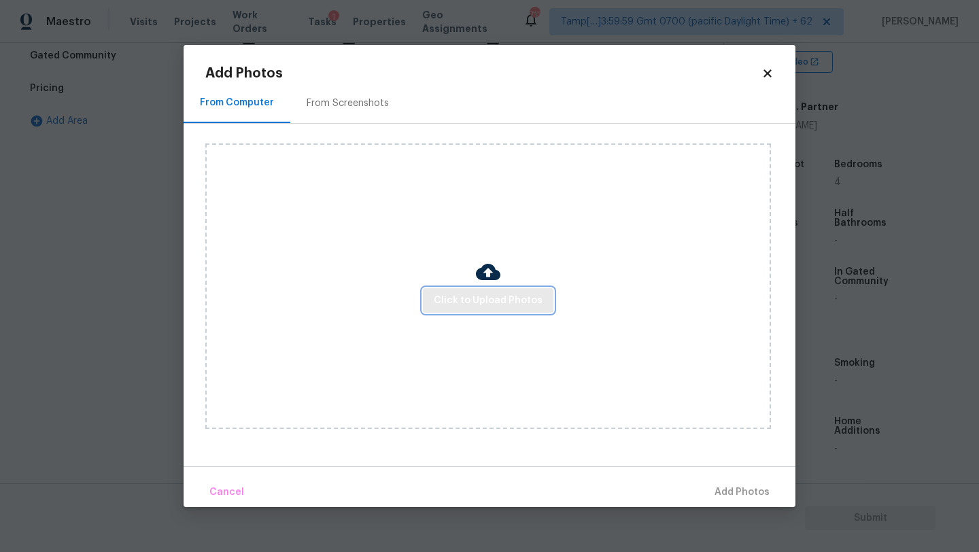
click at [514, 303] on span "Click to Upload Photos" at bounding box center [488, 300] width 109 height 17
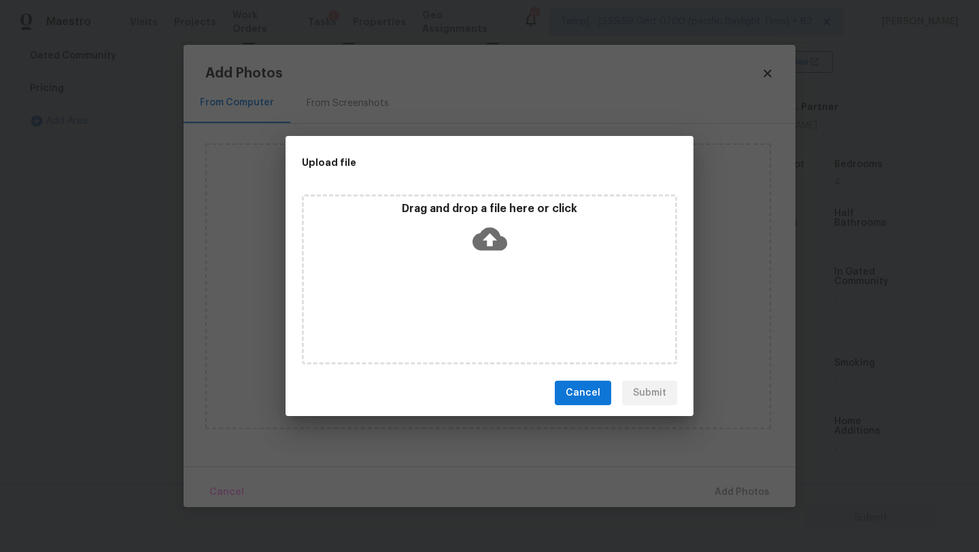
click at [484, 271] on div "Drag and drop a file here or click" at bounding box center [489, 279] width 375 height 170
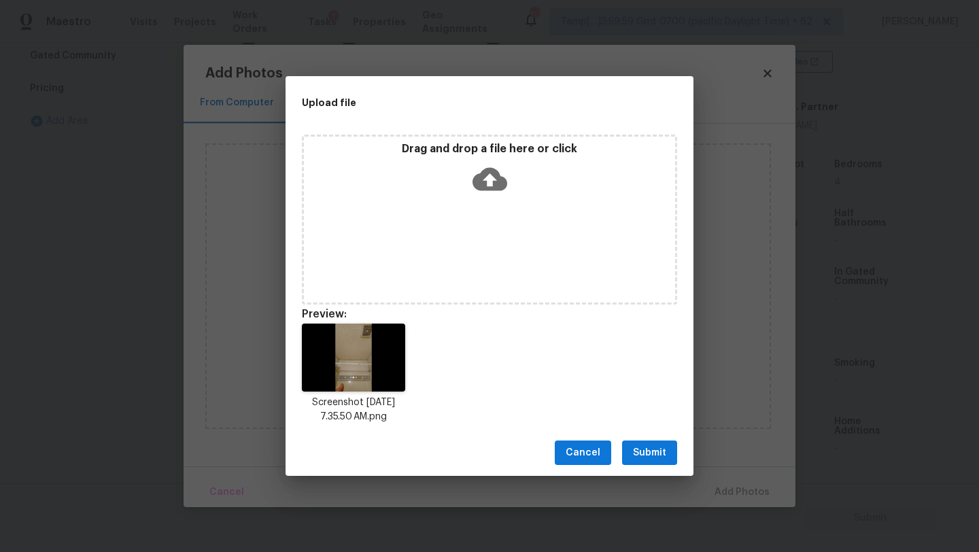
click at [637, 459] on span "Submit" at bounding box center [649, 453] width 33 height 17
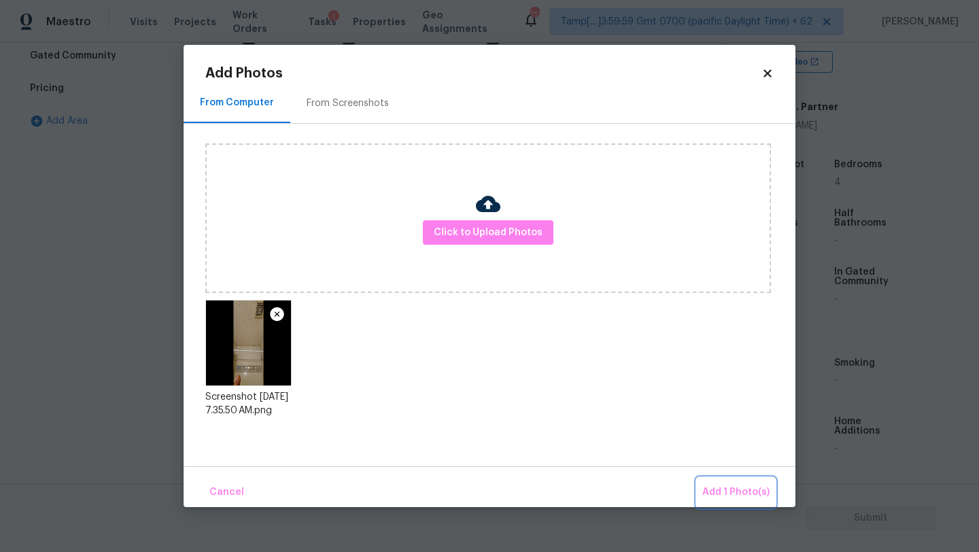
click at [731, 481] on button "Add 1 Photo(s)" at bounding box center [736, 492] width 78 height 29
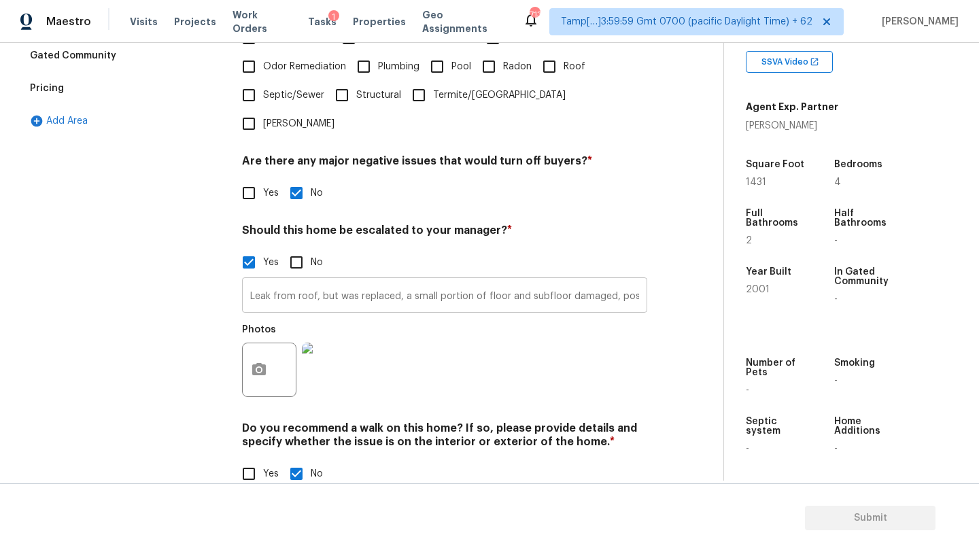
click at [314, 281] on input "Leak from roof, but was replaced, a small portion of floor and subfloor damaged…" at bounding box center [444, 297] width 405 height 32
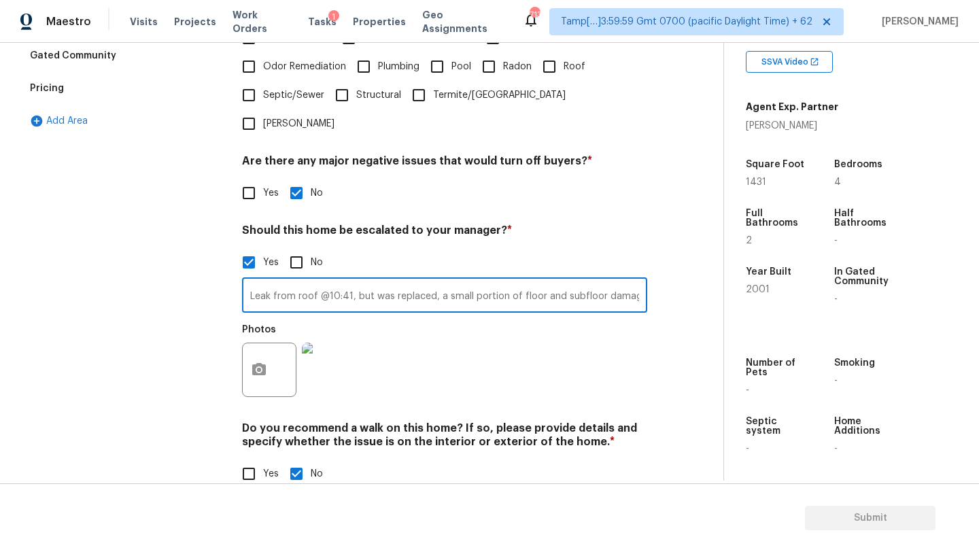
type input "Leak from roof @10:41, but was replaced, a small portion of floor and subfloor …"
click at [245, 343] on button "button" at bounding box center [259, 369] width 33 height 53
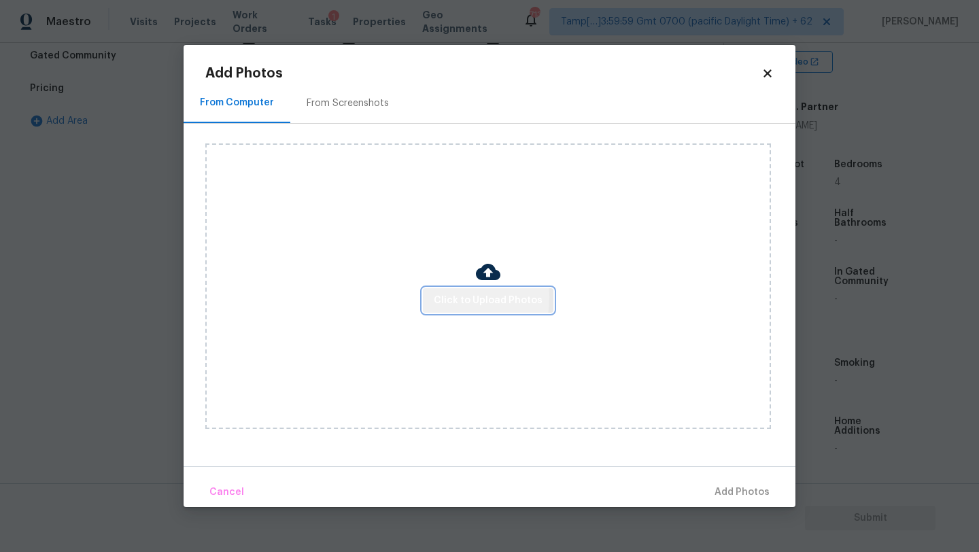
click at [430, 296] on button "Click to Upload Photos" at bounding box center [488, 300] width 131 height 25
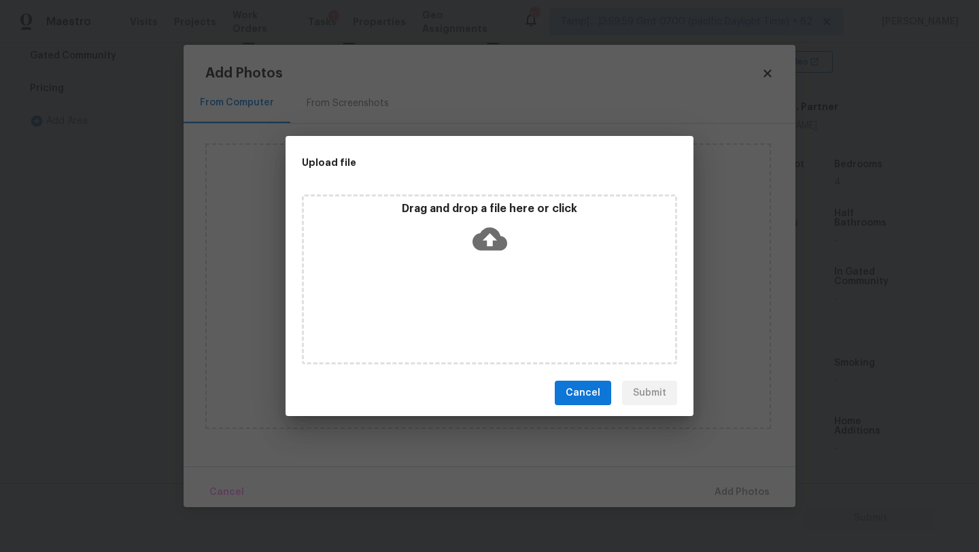
click at [463, 271] on div "Drag and drop a file here or click" at bounding box center [489, 279] width 375 height 170
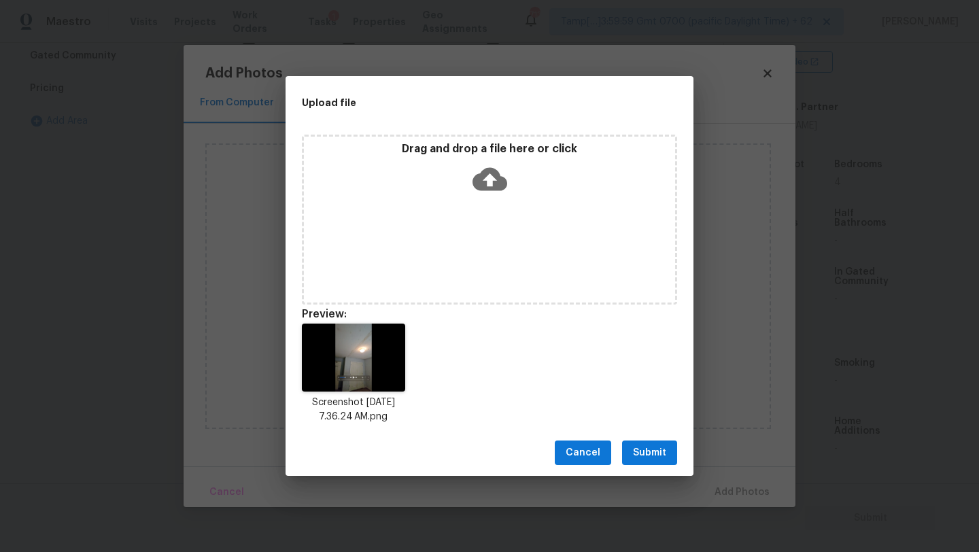
click at [653, 447] on span "Submit" at bounding box center [649, 453] width 33 height 17
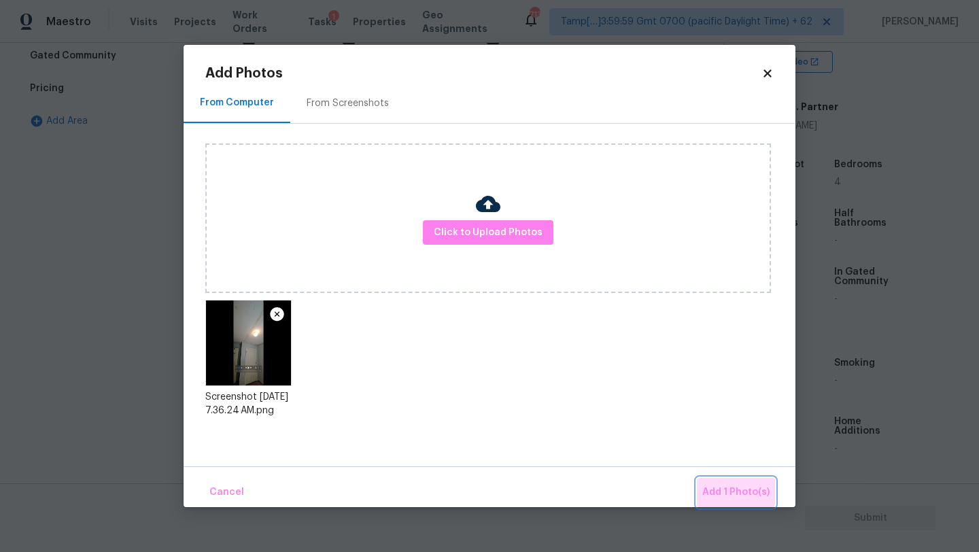
click at [715, 481] on button "Add 1 Photo(s)" at bounding box center [736, 492] width 78 height 29
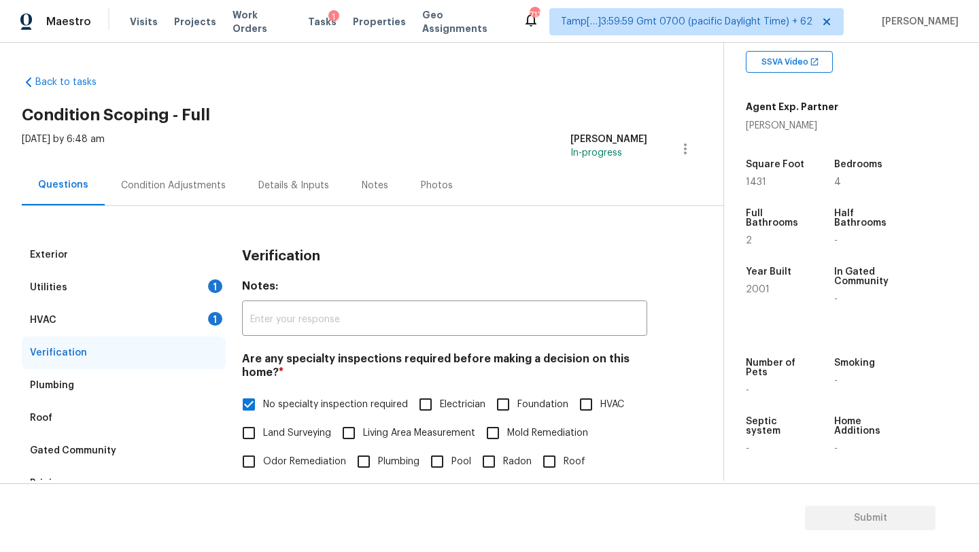
click at [198, 183] on div "Condition Adjustments" at bounding box center [173, 186] width 105 height 14
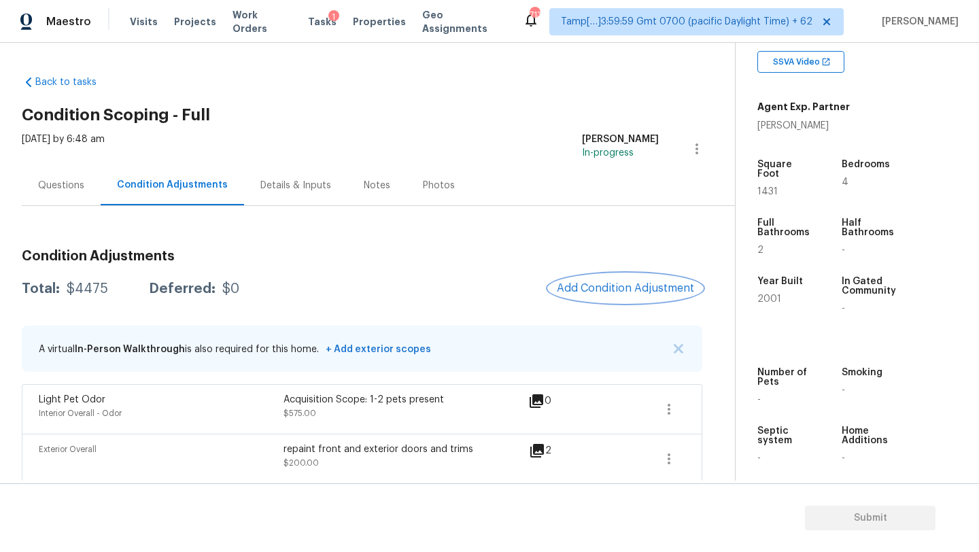
click at [582, 290] on span "Add Condition Adjustment" at bounding box center [625, 288] width 137 height 12
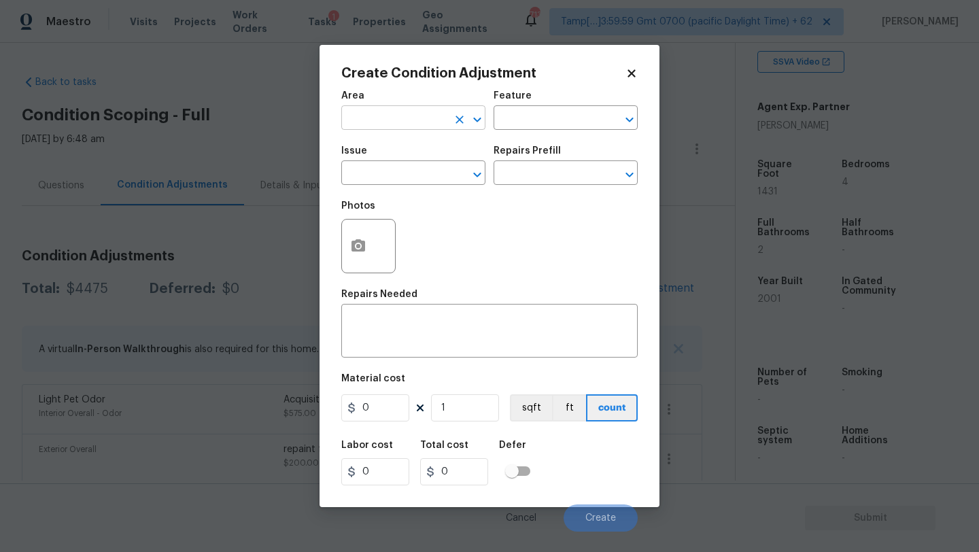
click at [381, 115] on input "text" at bounding box center [394, 119] width 106 height 21
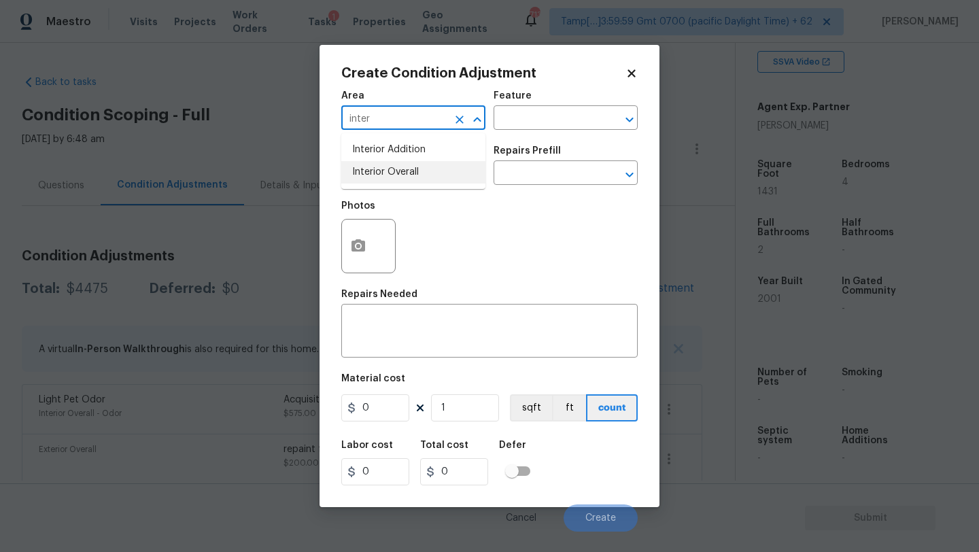
click at [390, 175] on li "Interior Overall" at bounding box center [413, 172] width 144 height 22
type input "Interior Overall"
click at [515, 111] on input "text" at bounding box center [547, 119] width 106 height 21
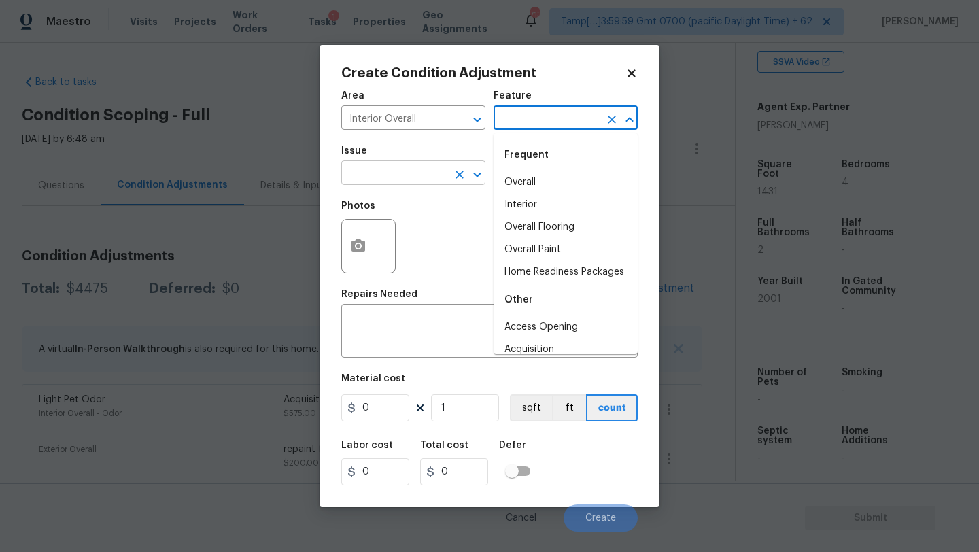
click at [417, 174] on input "text" at bounding box center [394, 174] width 106 height 21
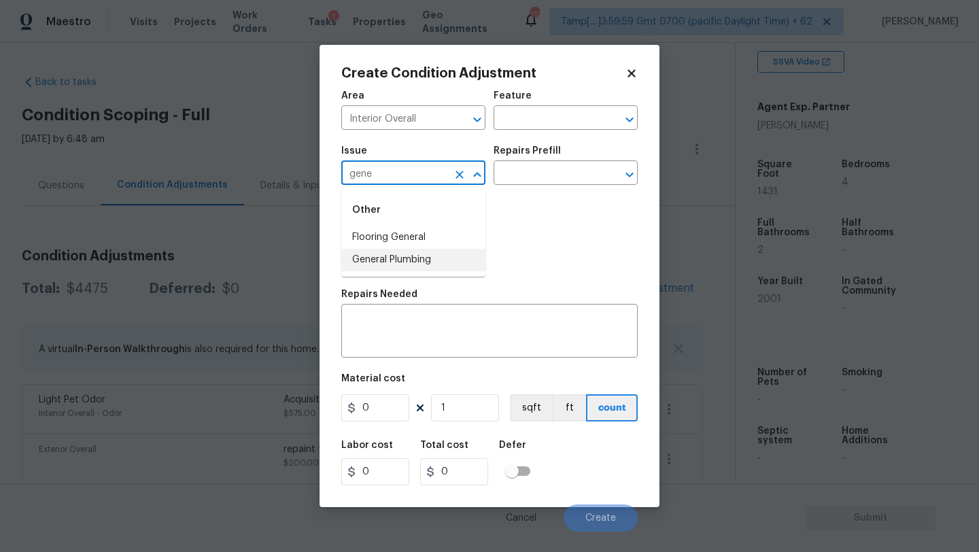
click at [412, 257] on li "General Plumbing" at bounding box center [413, 260] width 144 height 22
type input "General Plumbing"
click at [546, 177] on input "text" at bounding box center [547, 174] width 106 height 21
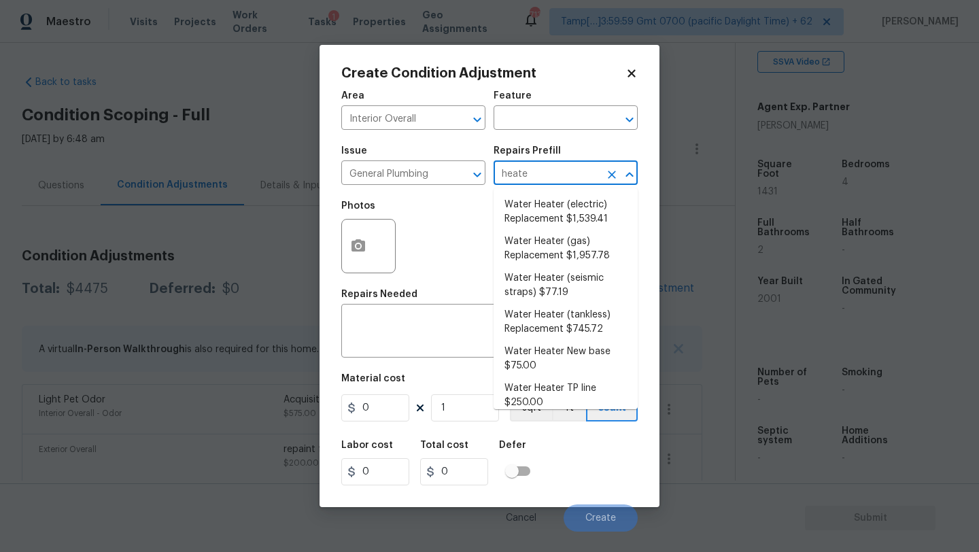
type input "heater"
click at [543, 199] on li "Water Heater (electric) Replacement $1,539.41" at bounding box center [566, 212] width 144 height 37
type input "Plumbing"
type textarea "Remove the existing electric water heater and install a new 40 gallon electric …"
type input "1539.41"
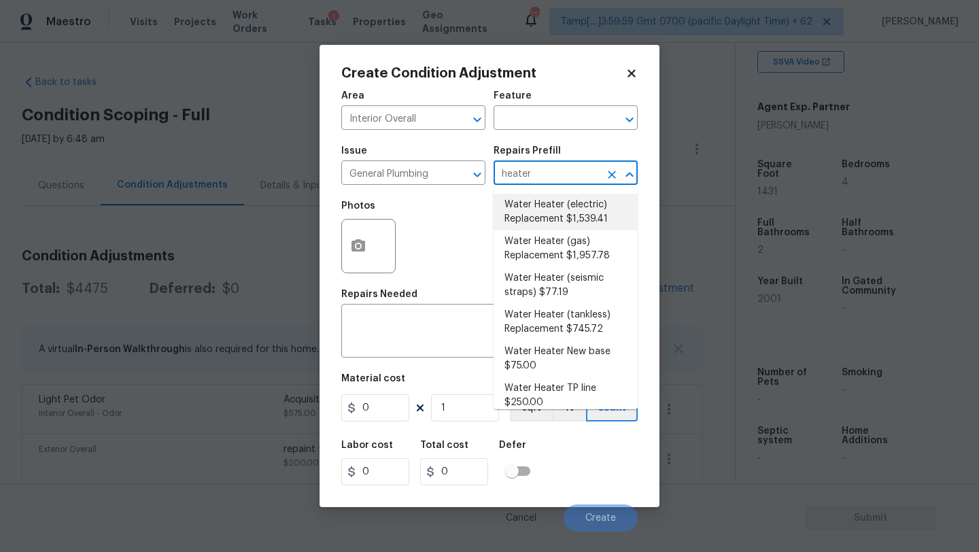
type input "1539.41"
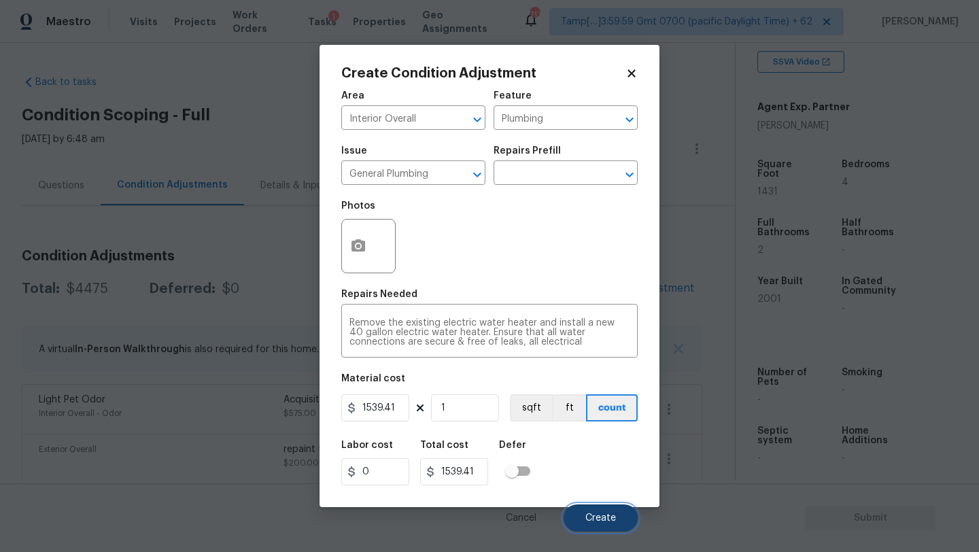
click at [579, 513] on button "Create" at bounding box center [601, 517] width 74 height 27
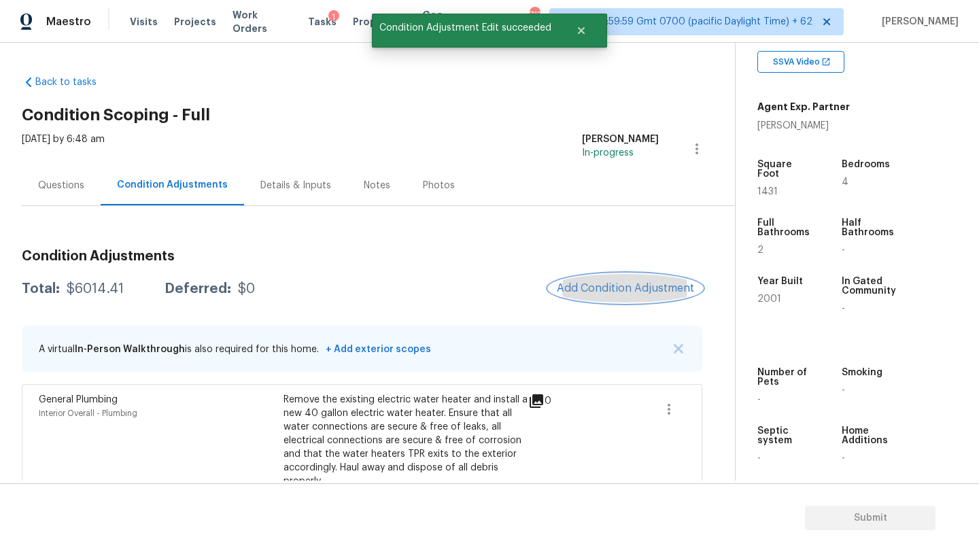
click at [608, 289] on span "Add Condition Adjustment" at bounding box center [625, 288] width 137 height 12
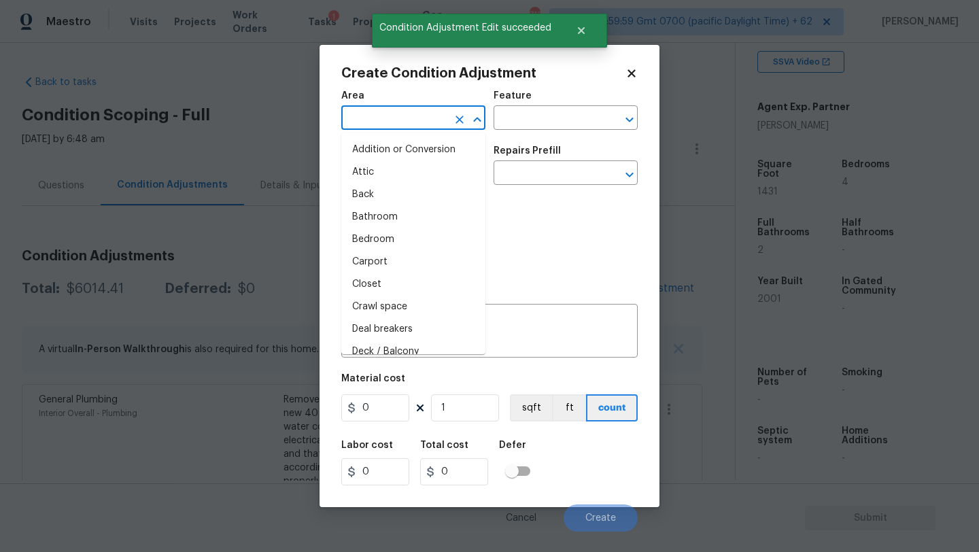
click at [371, 120] on input "text" at bounding box center [394, 119] width 106 height 21
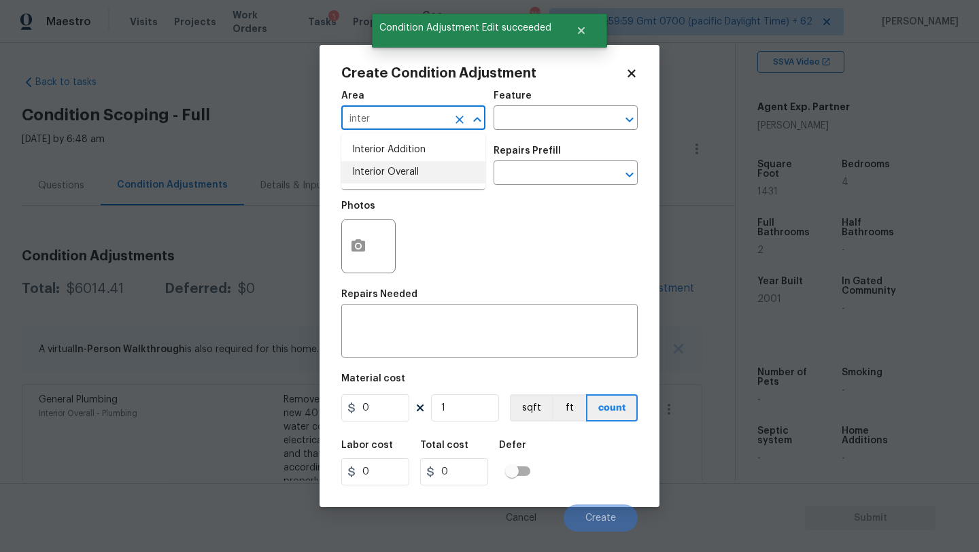
click at [385, 162] on li "Interior Overall" at bounding box center [413, 172] width 144 height 22
type input "Interior Overall"
click at [537, 122] on input "text" at bounding box center [547, 119] width 106 height 21
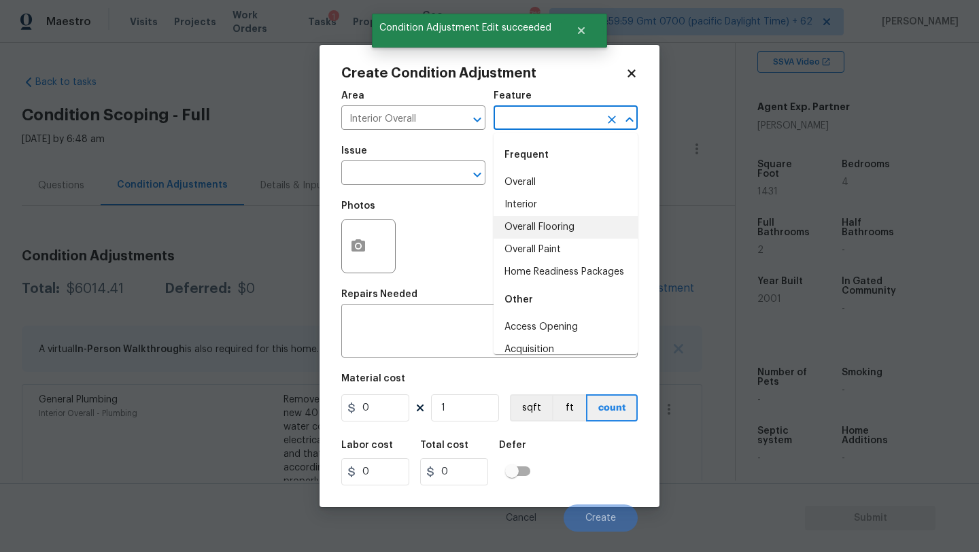
click at [538, 237] on li "Overall Flooring" at bounding box center [566, 227] width 144 height 22
type input "Overall Flooring"
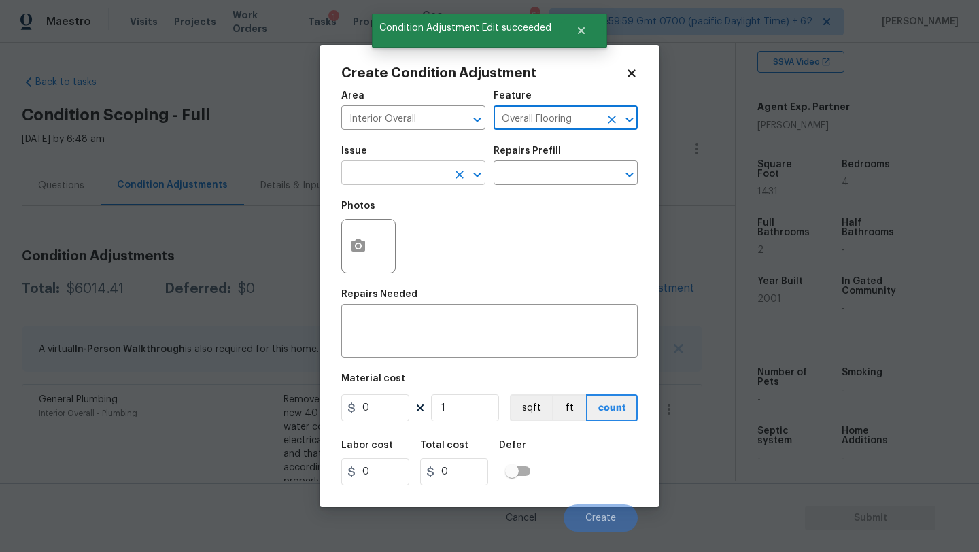
click at [423, 179] on input "text" at bounding box center [394, 174] width 106 height 21
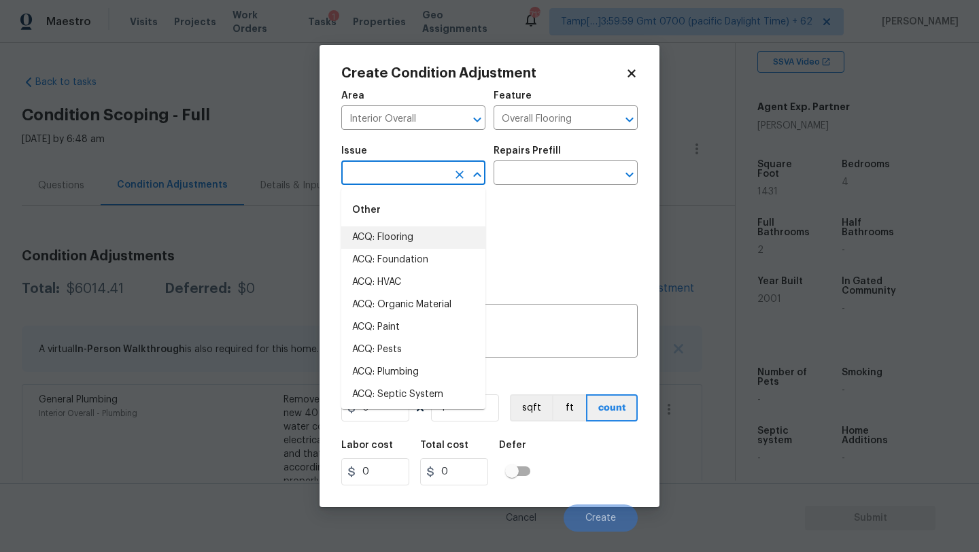
click at [413, 244] on li "ACQ: Flooring" at bounding box center [413, 237] width 144 height 22
type input "ACQ: Flooring"
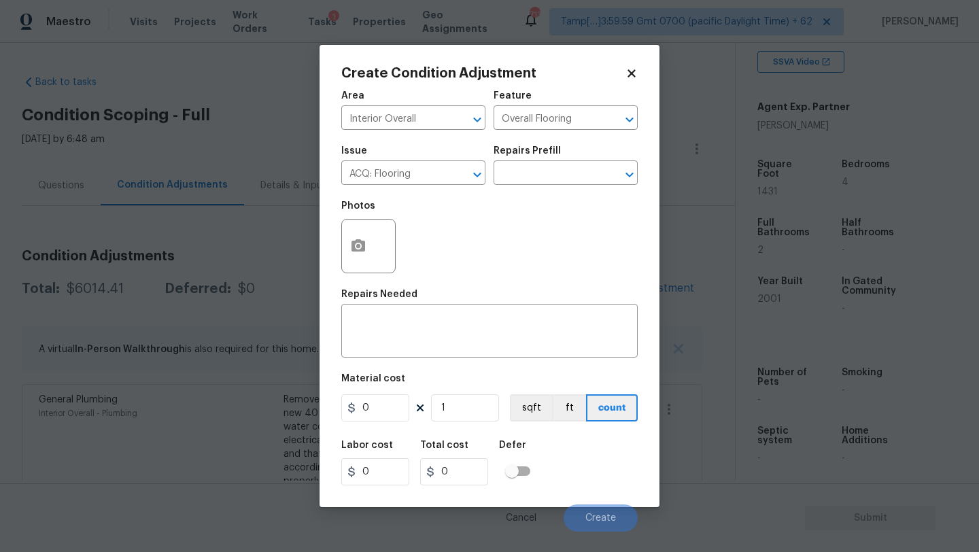
click at [542, 162] on div "Repairs Prefill" at bounding box center [566, 155] width 144 height 18
click at [542, 174] on input "text" at bounding box center [547, 174] width 106 height 21
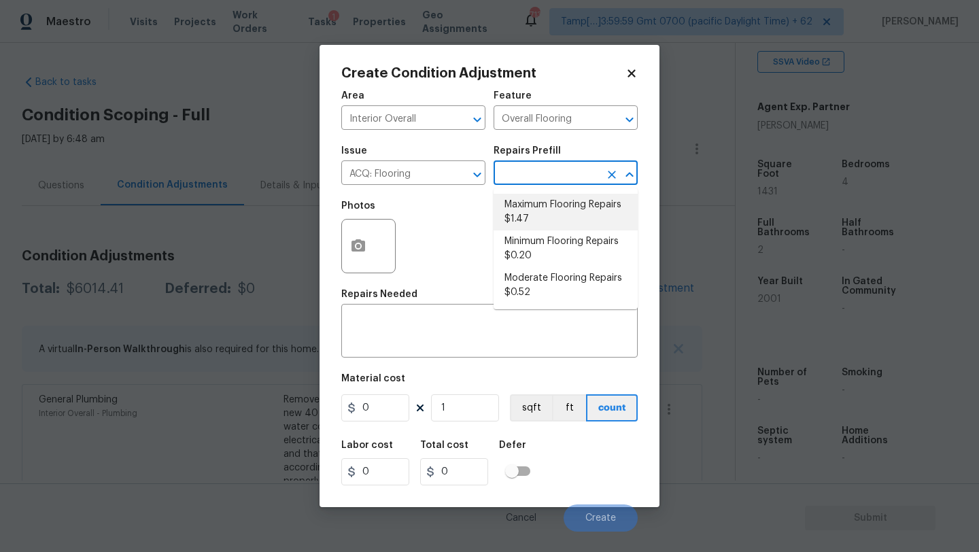
click at [553, 201] on li "Maximum Flooring Repairs $1.47" at bounding box center [566, 212] width 144 height 37
type input "Acquisition"
type textarea "Acquisition Scope: Maximum flooring repairs"
type input "1.47"
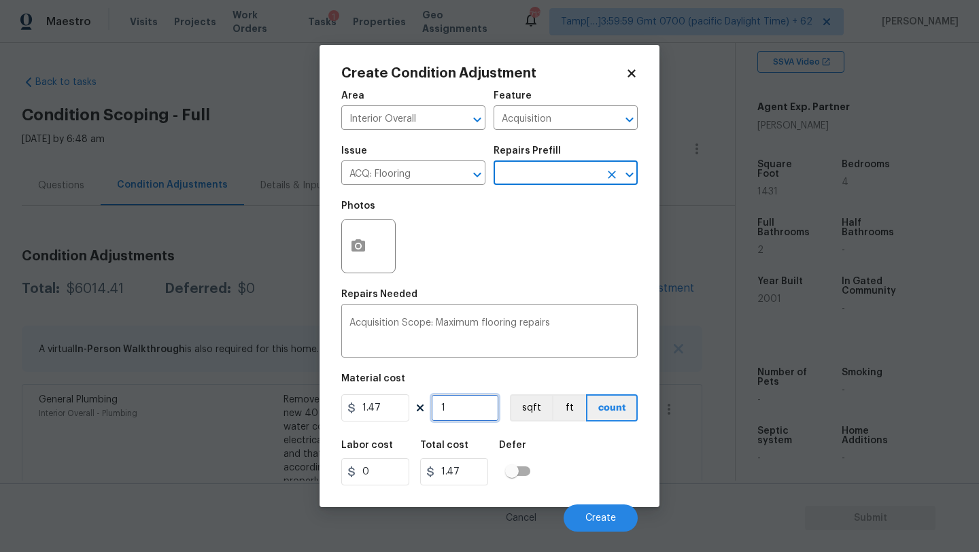
click at [454, 418] on input "1" at bounding box center [465, 407] width 68 height 27
type input "14"
type input "20.58"
type input "143"
type input "210.21"
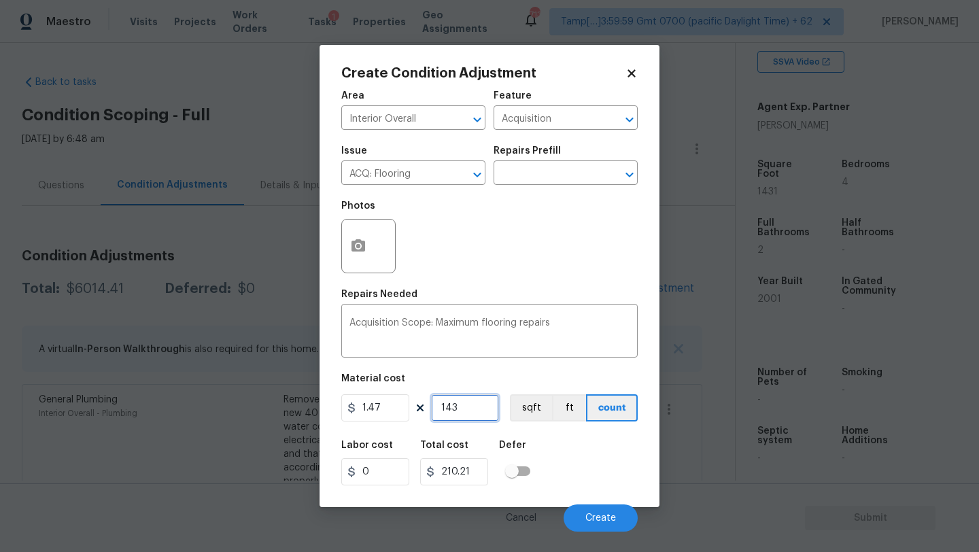
type input "1431"
type input "2103.57"
type input "1431"
click at [387, 272] on div at bounding box center [368, 246] width 54 height 54
click at [368, 248] on button "button" at bounding box center [358, 246] width 33 height 53
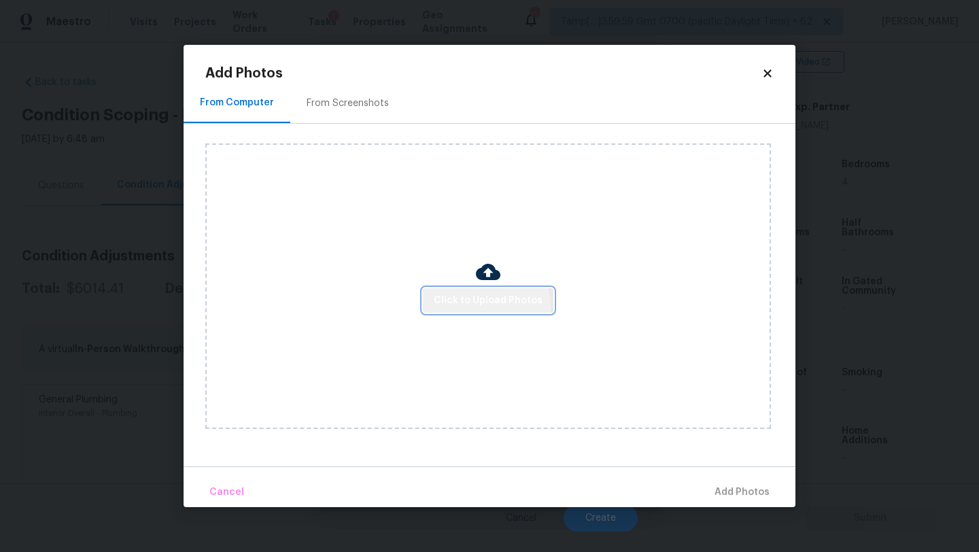
click at [472, 307] on span "Click to Upload Photos" at bounding box center [488, 300] width 109 height 17
